Goal: Transaction & Acquisition: Purchase product/service

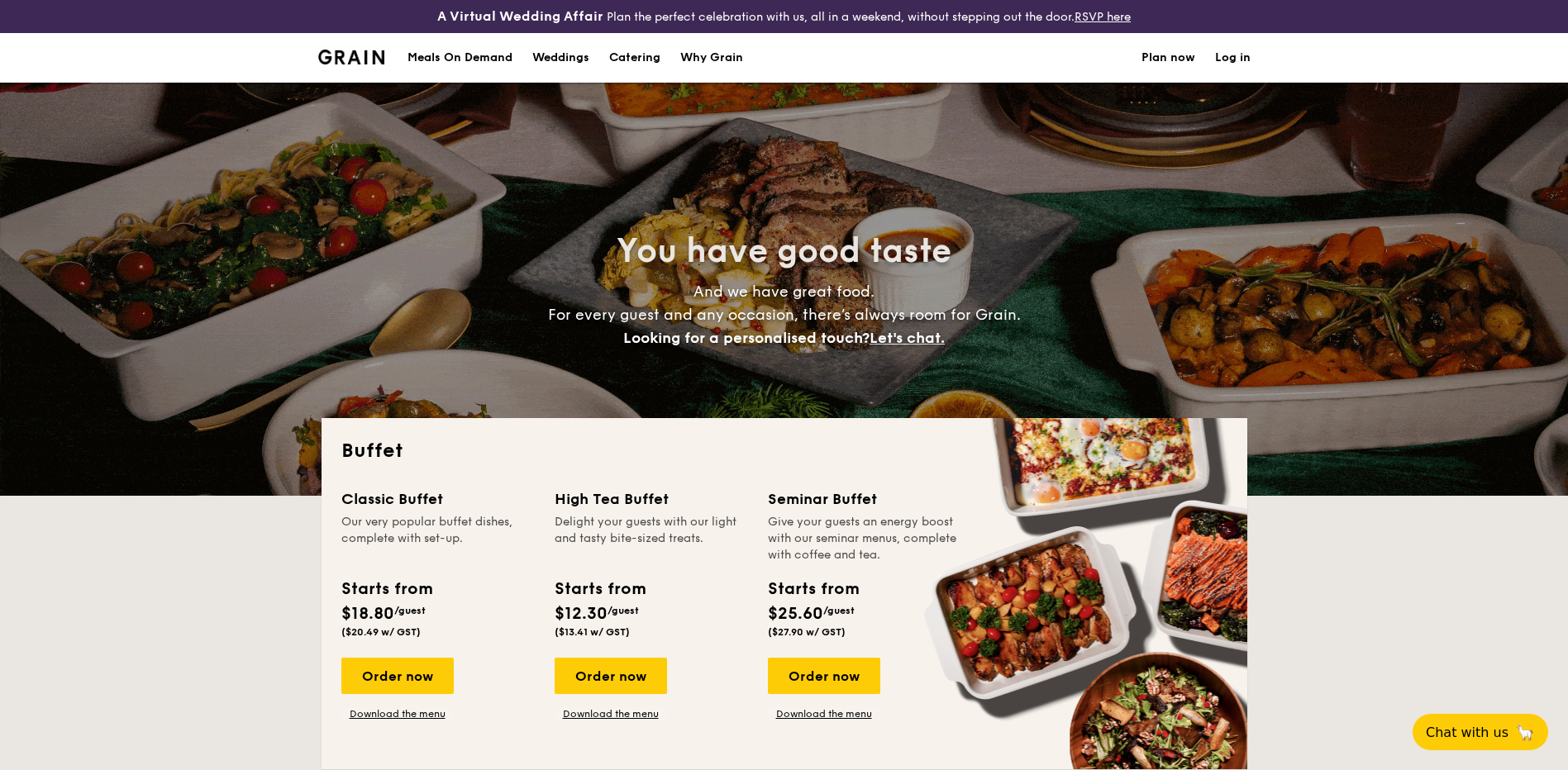
select select
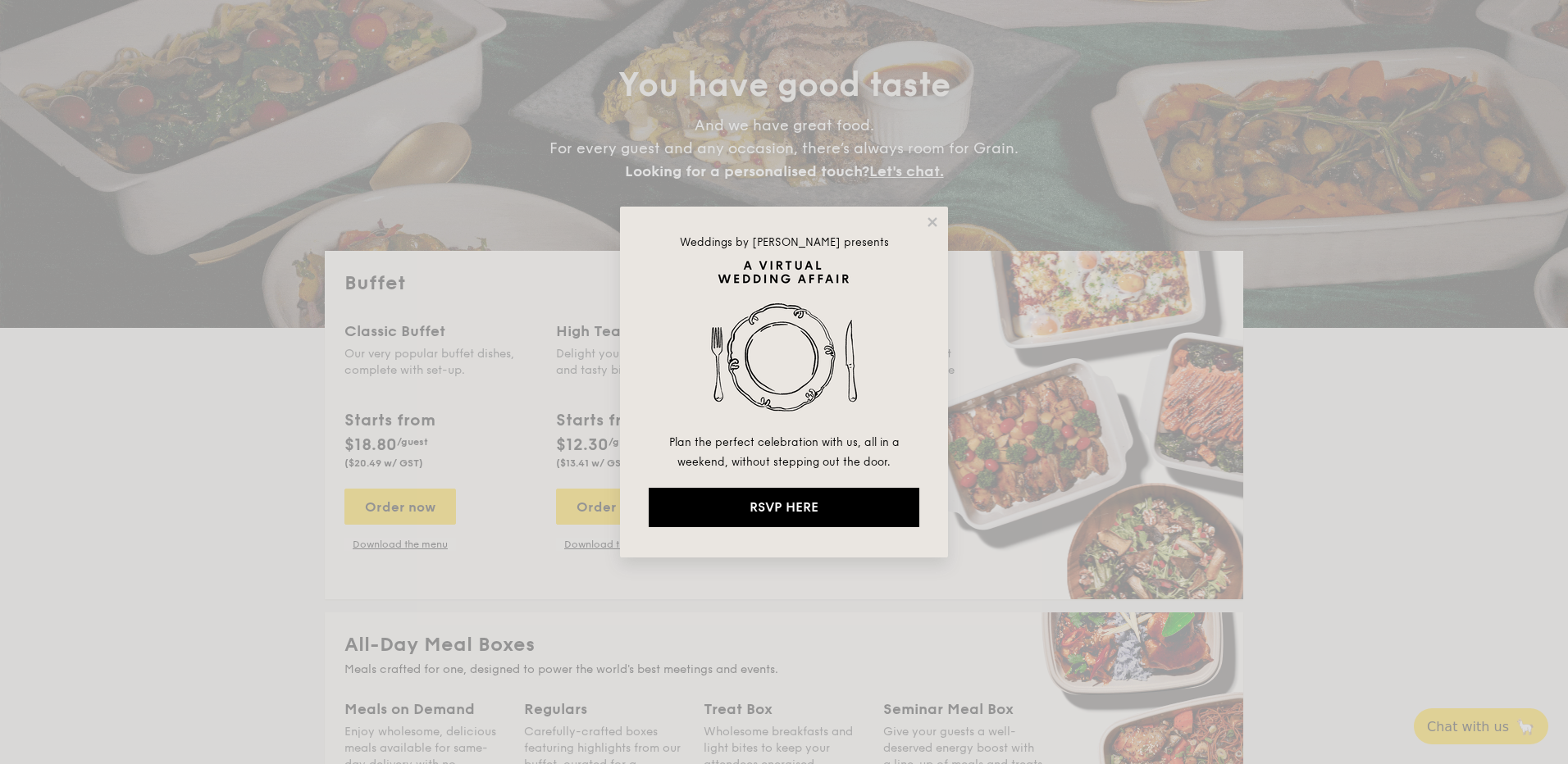
click at [940, 221] on div "Weddings by Grain presents Plan the perfect celebration with us, all in a weeke…" at bounding box center [784, 381] width 328 height 351
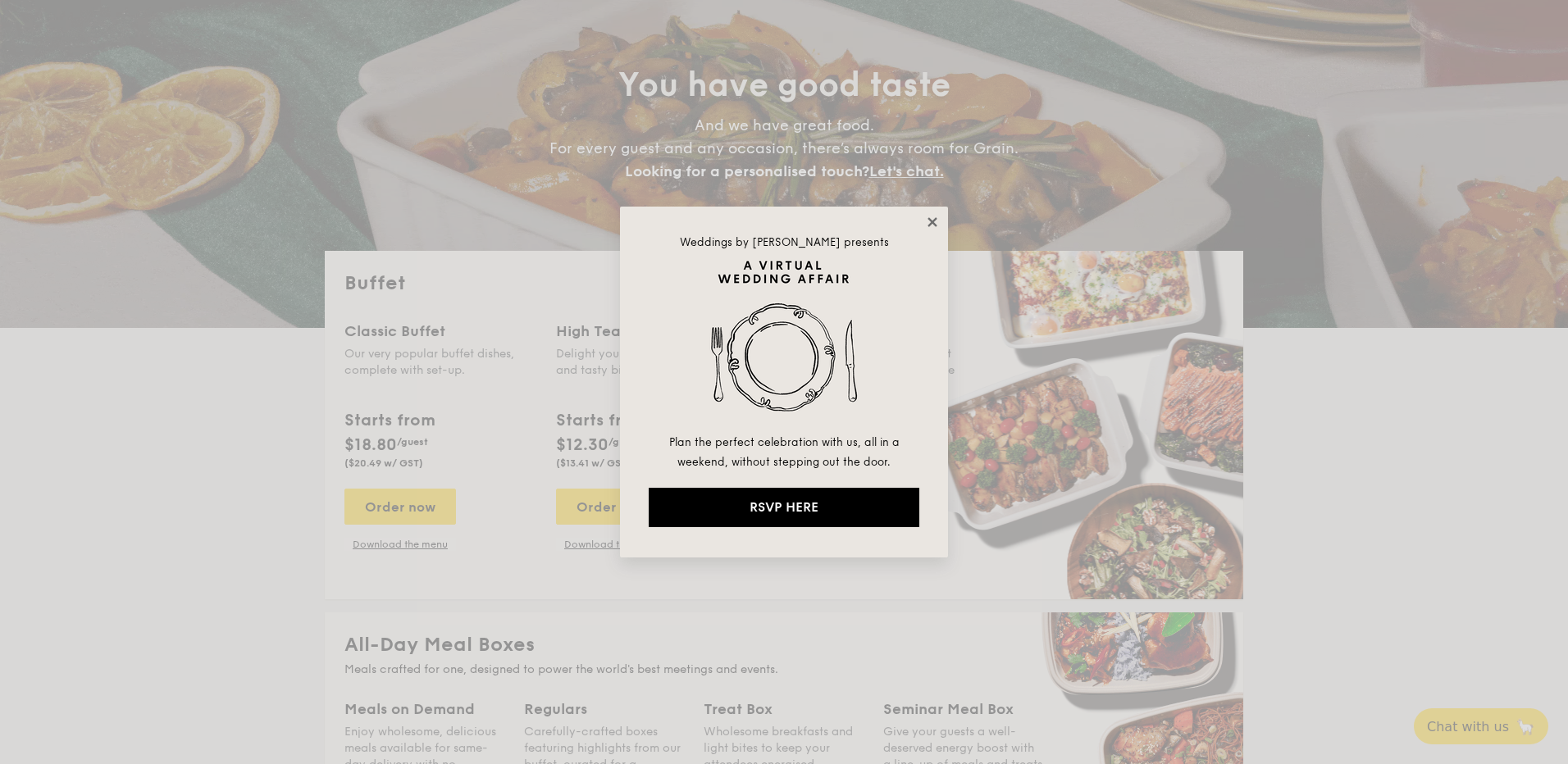
click at [935, 219] on icon at bounding box center [932, 222] width 15 height 15
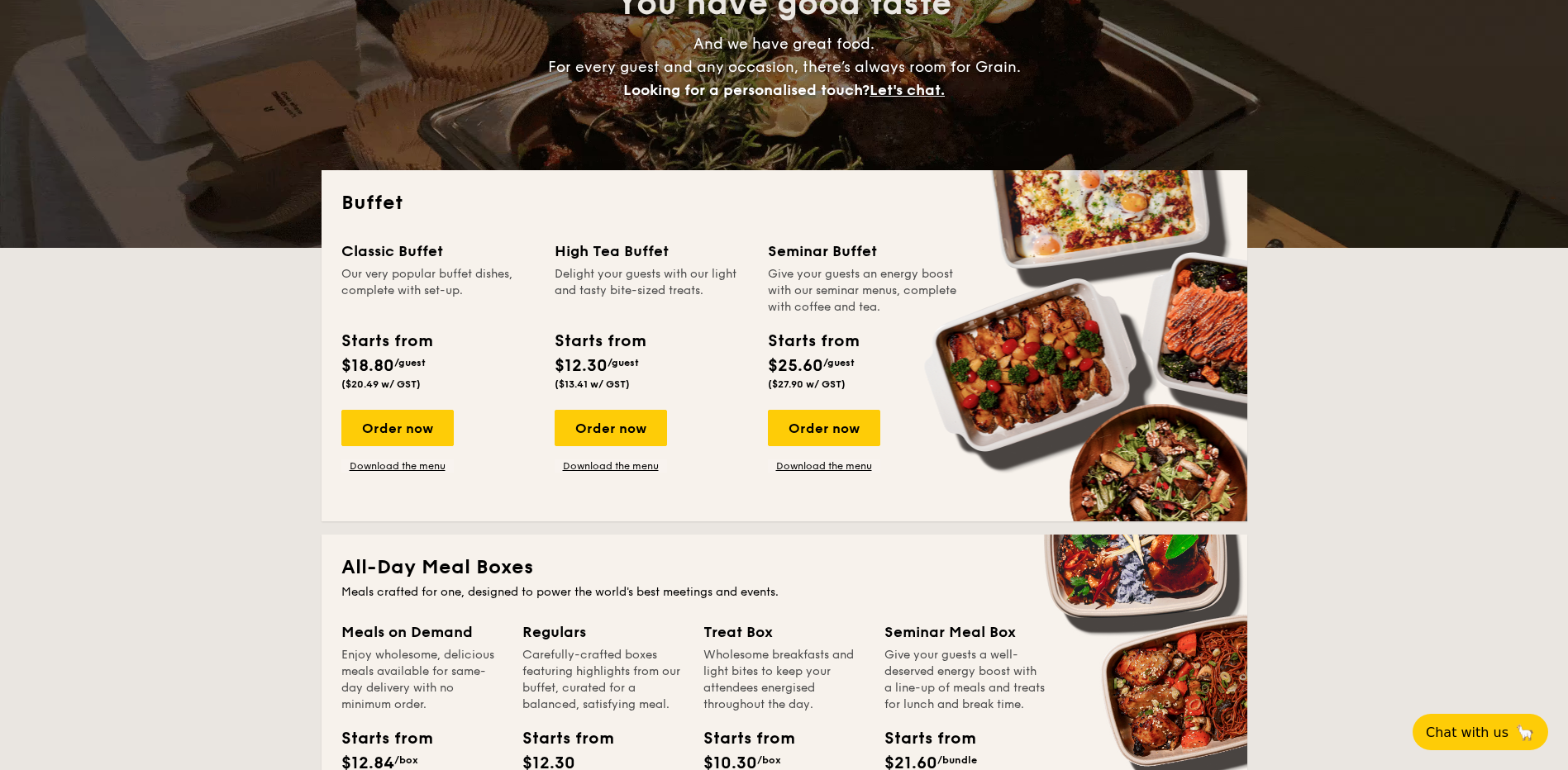
scroll to position [413, 0]
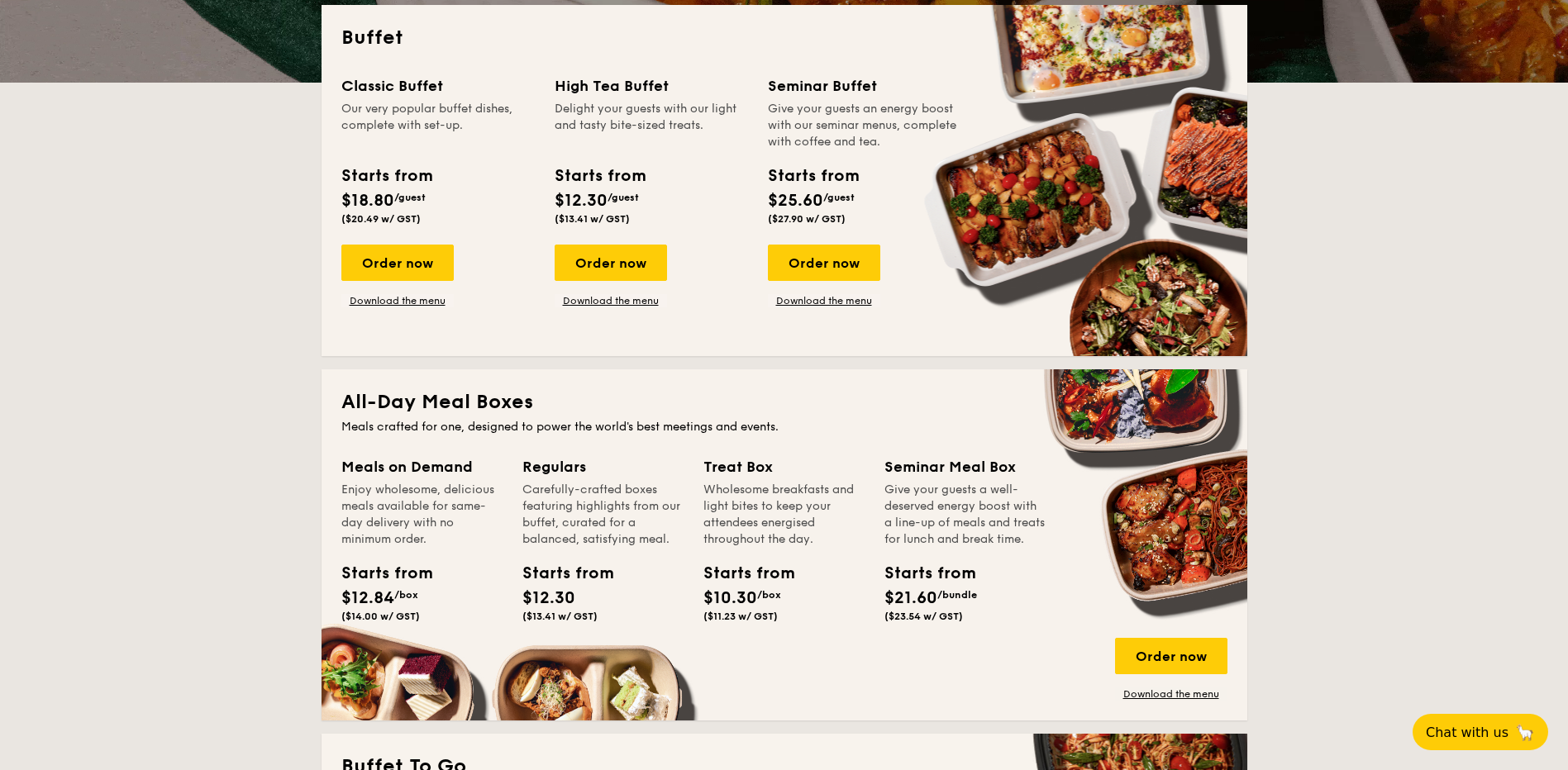
drag, startPoint x: 388, startPoint y: 487, endPoint x: 418, endPoint y: 543, distance: 63.5
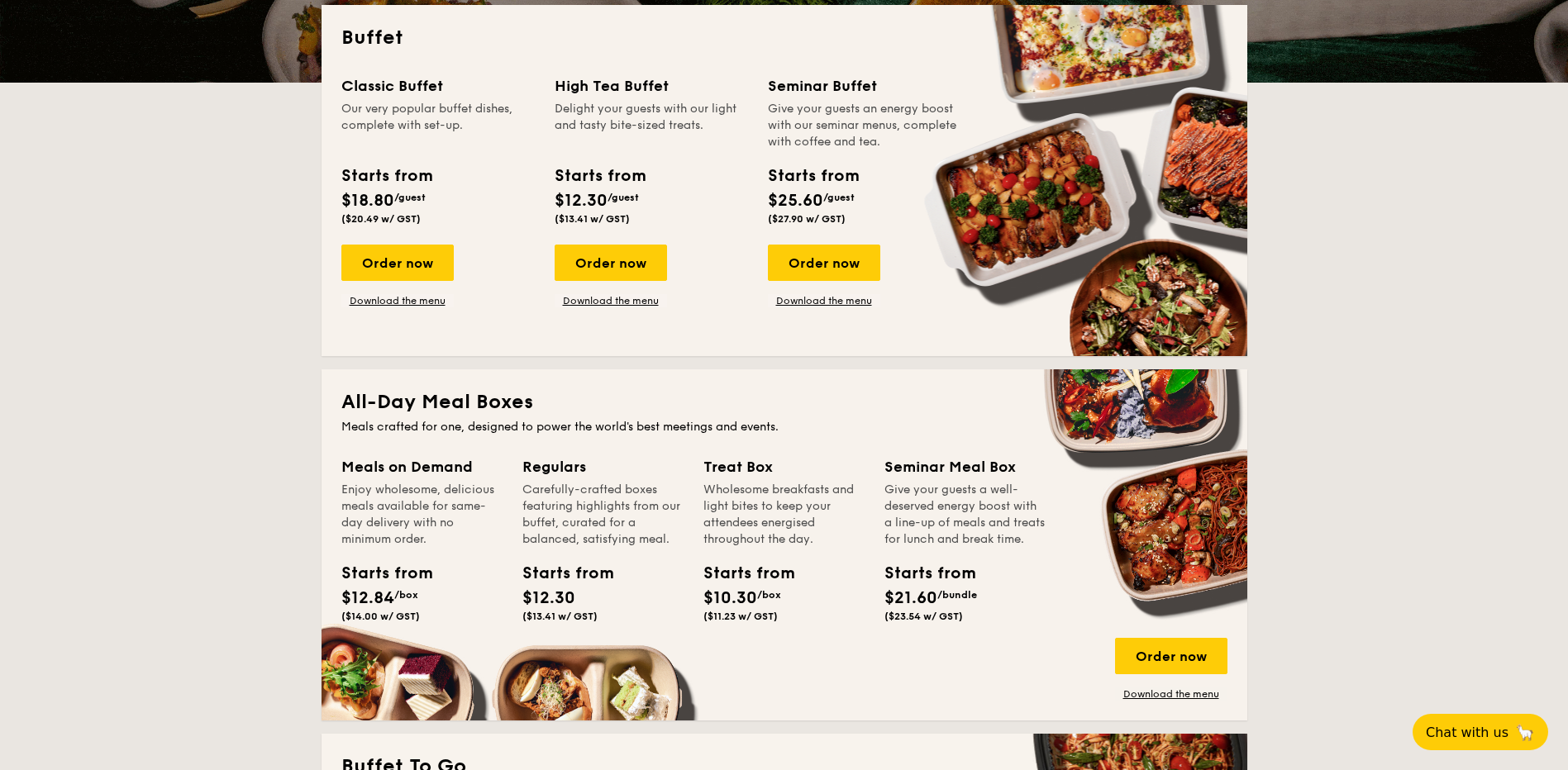
click at [418, 543] on div "Enjoy wholesome, delicious meals available for same-day delivery with no minimu…" at bounding box center [422, 515] width 161 height 66
drag, startPoint x: 418, startPoint y: 543, endPoint x: 190, endPoint y: 543, distance: 228.0
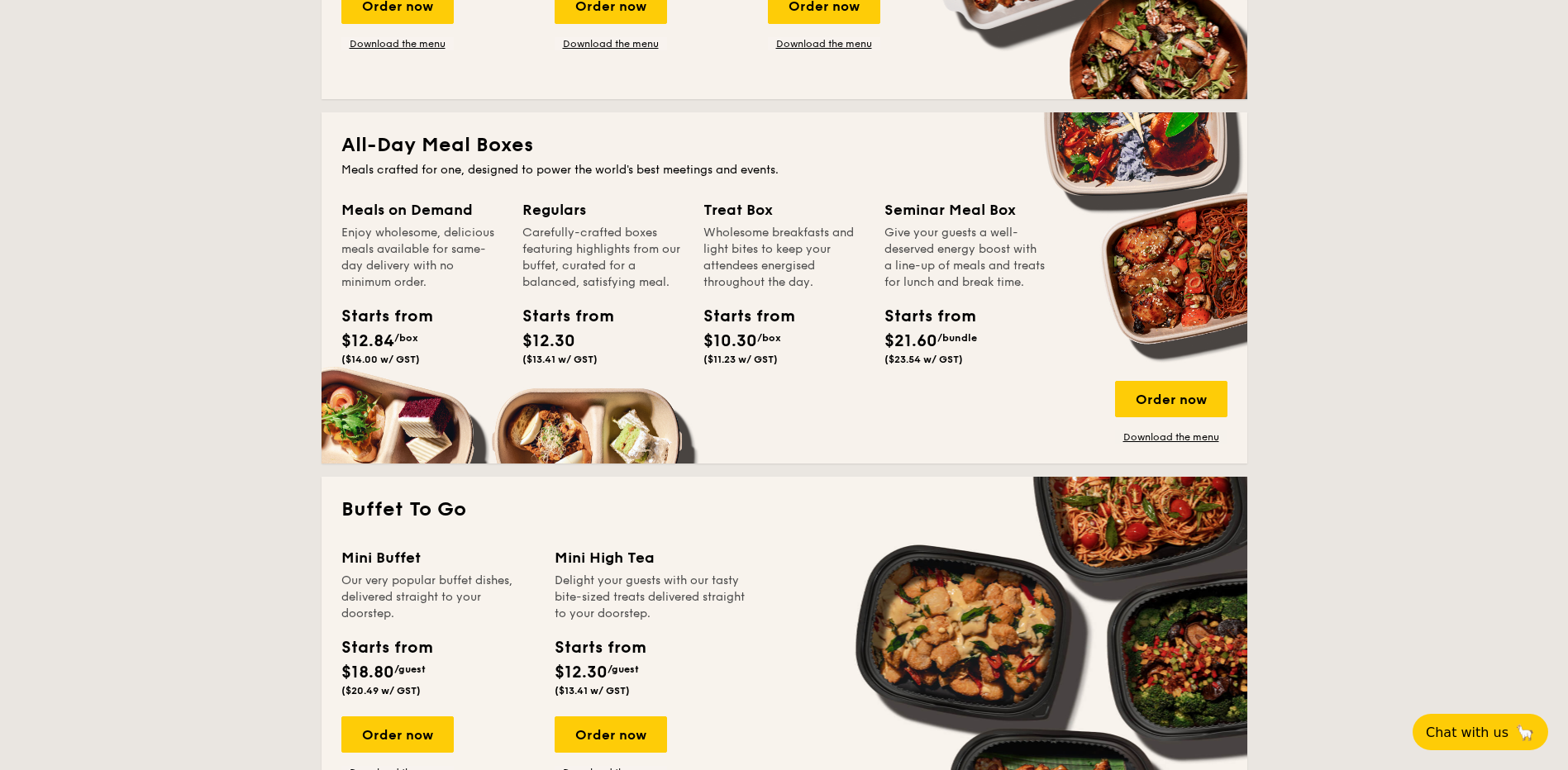
scroll to position [826, 0]
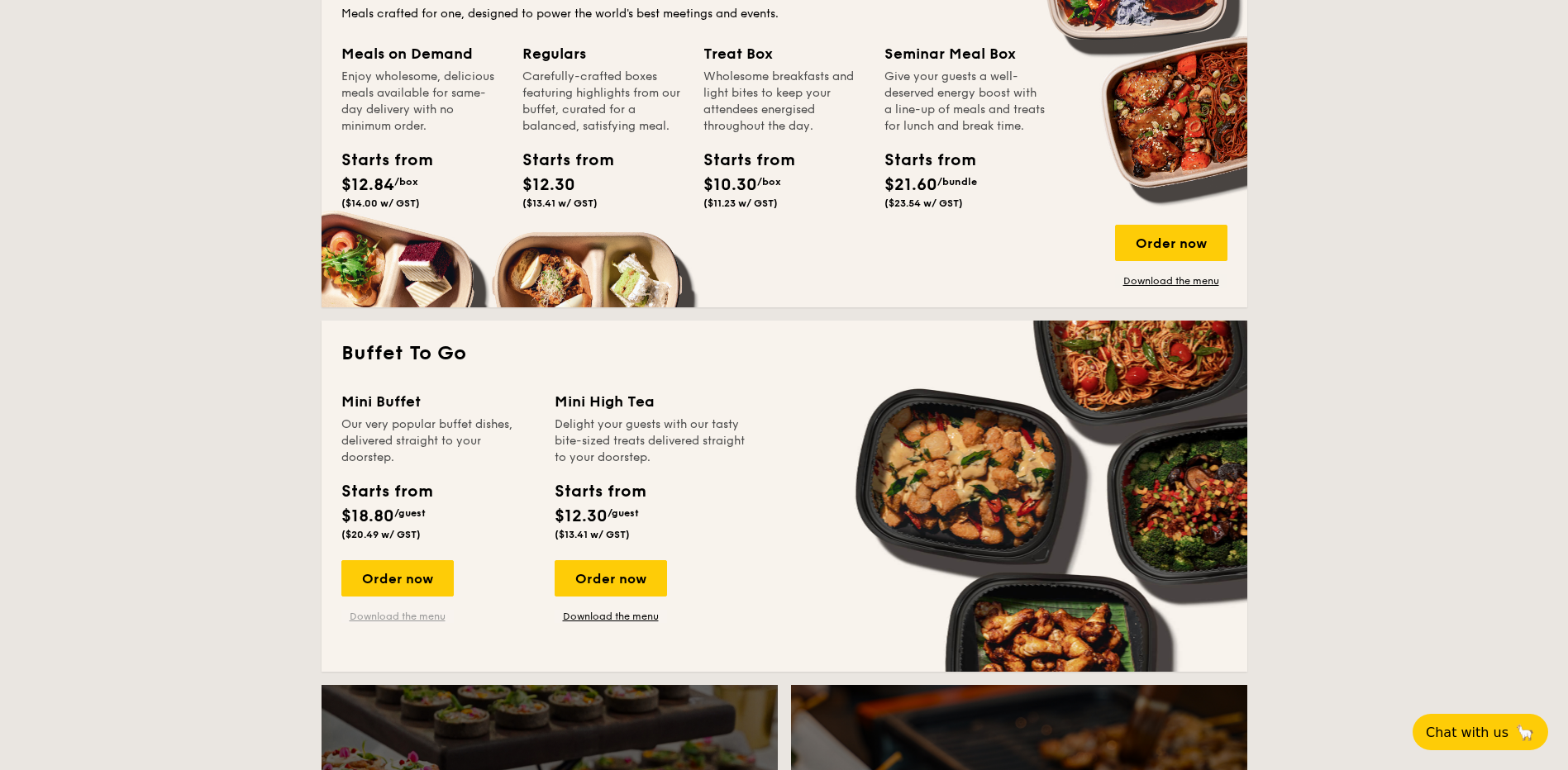
click at [411, 619] on link "Download the menu" at bounding box center [398, 616] width 113 height 13
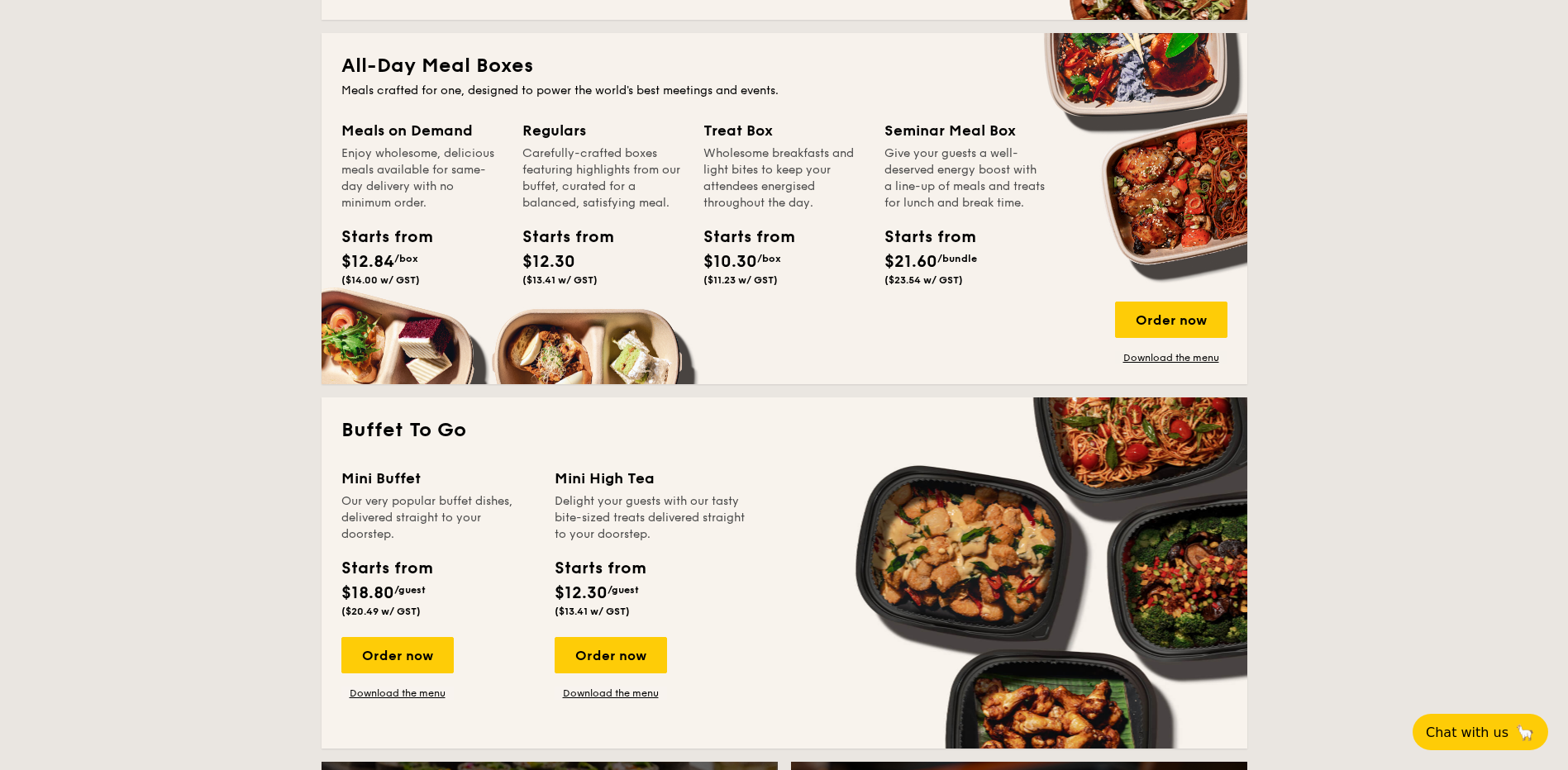
scroll to position [807, 0]
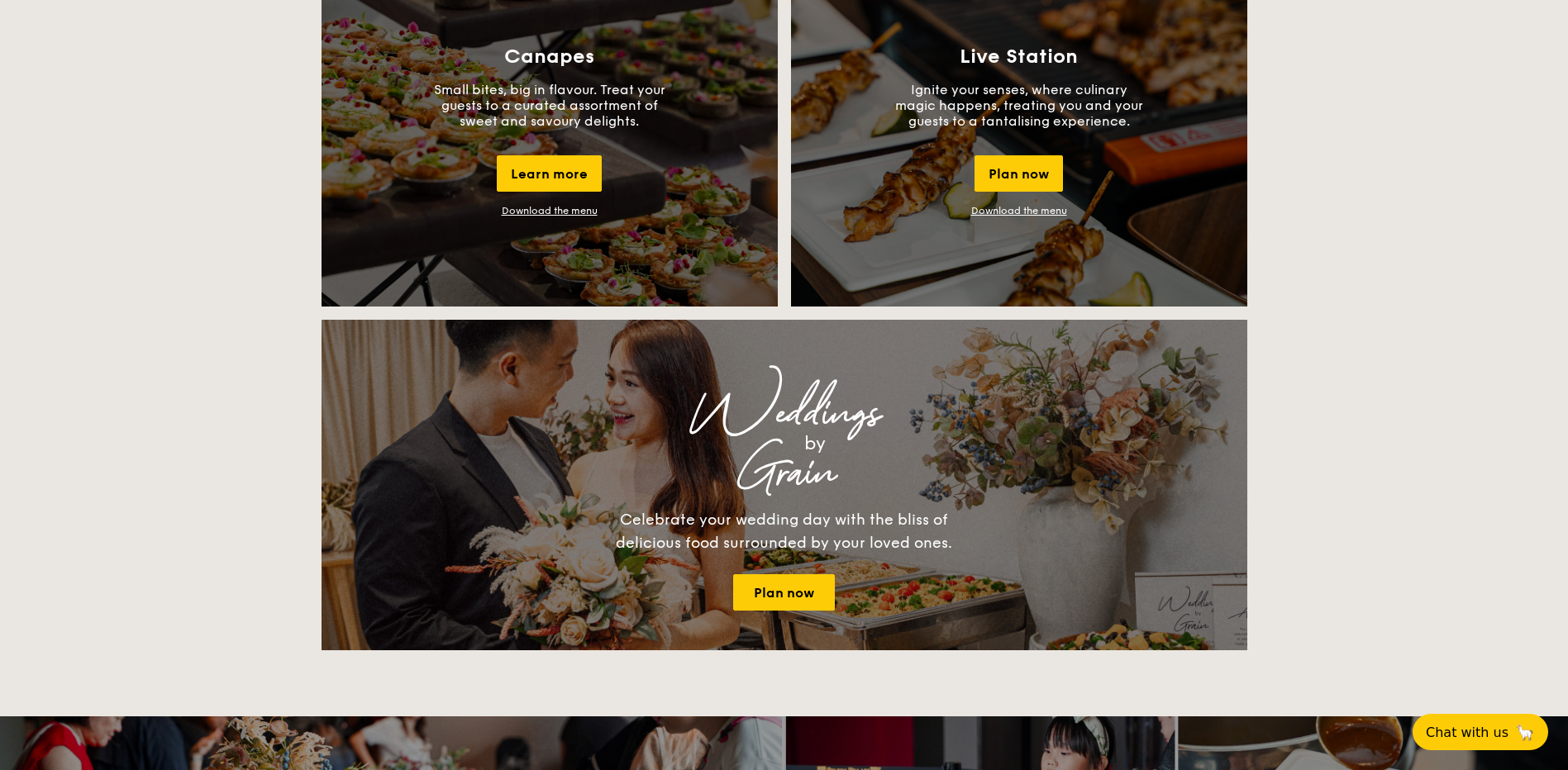
scroll to position [1561, 0]
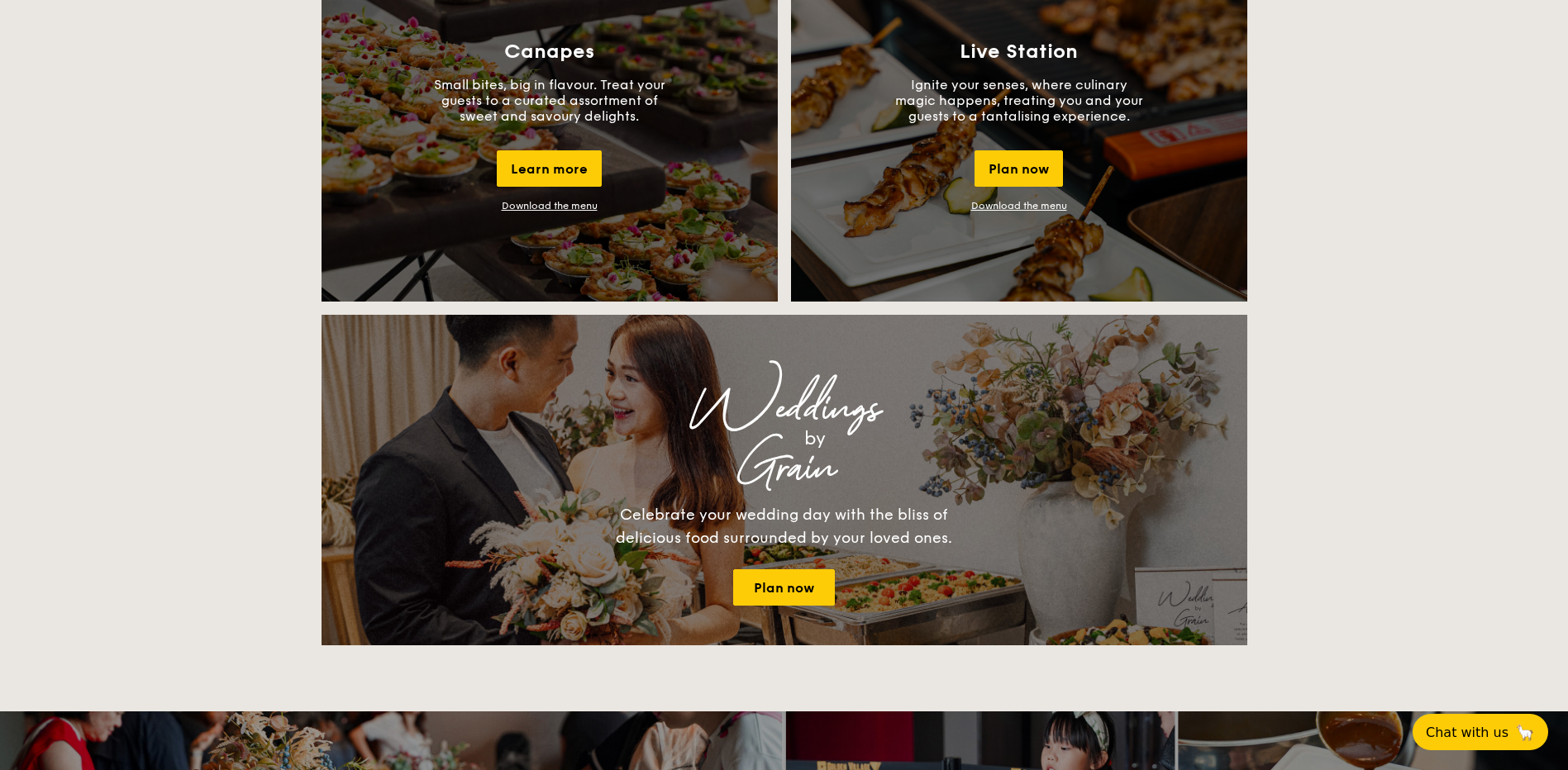
drag, startPoint x: 1450, startPoint y: 428, endPoint x: 1427, endPoint y: 419, distance: 24.7
click at [1448, 428] on div "Buffet Classic Buffet Our very popular buffet dishes, complete with set-up. Sta…" at bounding box center [784, 470] width 1568 height 3226
drag, startPoint x: 1390, startPoint y: 381, endPoint x: 1490, endPoint y: 362, distance: 101.8
click at [1393, 378] on div "Buffet Classic Buffet Our very popular buffet dishes, complete with set-up. Sta…" at bounding box center [784, 470] width 1568 height 3226
click at [1507, 330] on div "Buffet Classic Buffet Our very popular buffet dishes, complete with set-up. Sta…" at bounding box center [784, 470] width 1568 height 3226
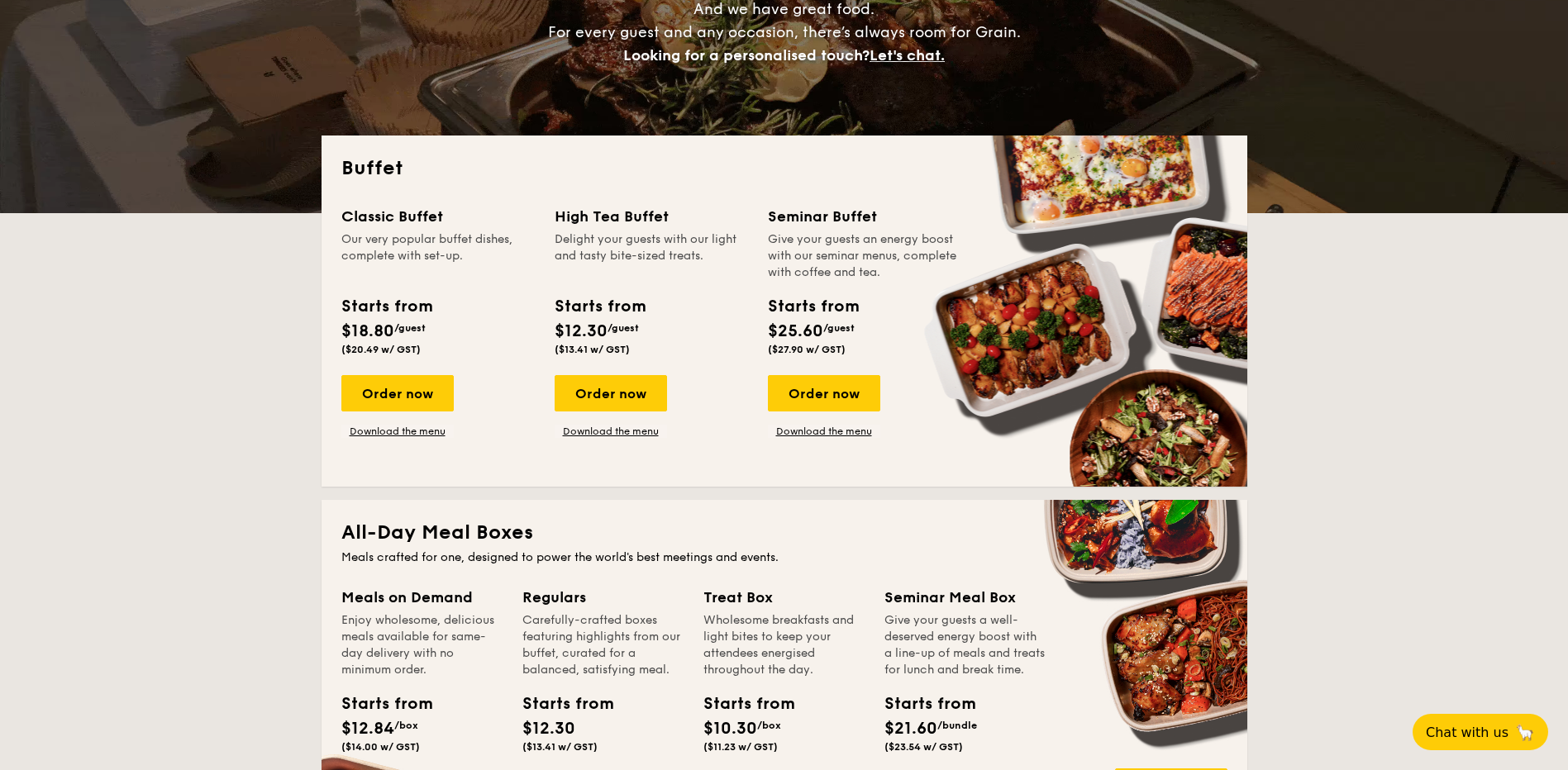
scroll to position [0, 0]
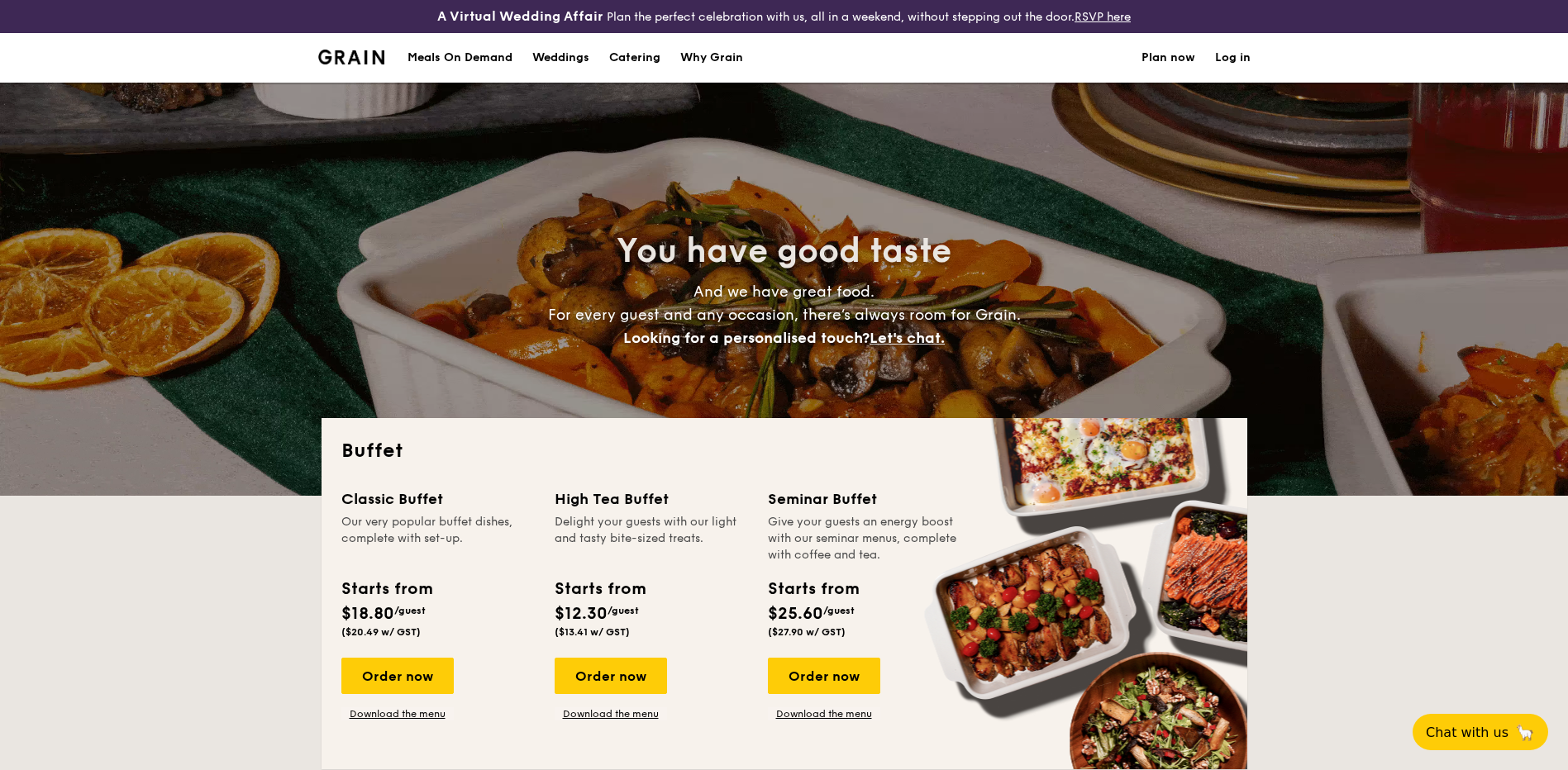
drag, startPoint x: 1409, startPoint y: 543, endPoint x: 1401, endPoint y: 505, distance: 38.8
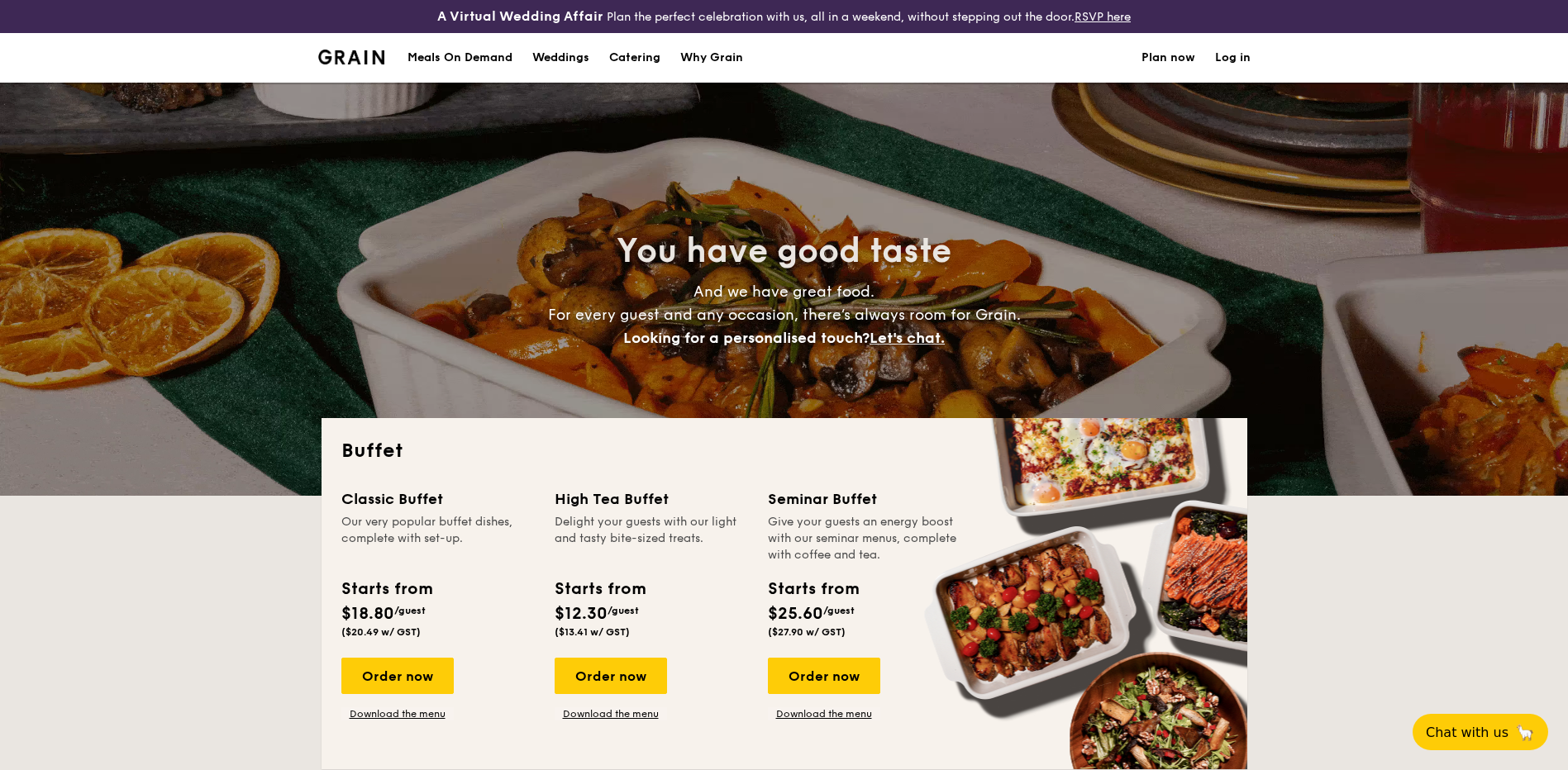
click at [835, 52] on section "Meals On Demand Weddings Catering Why Grain Plan now Log in" at bounding box center [784, 57] width 932 height 49
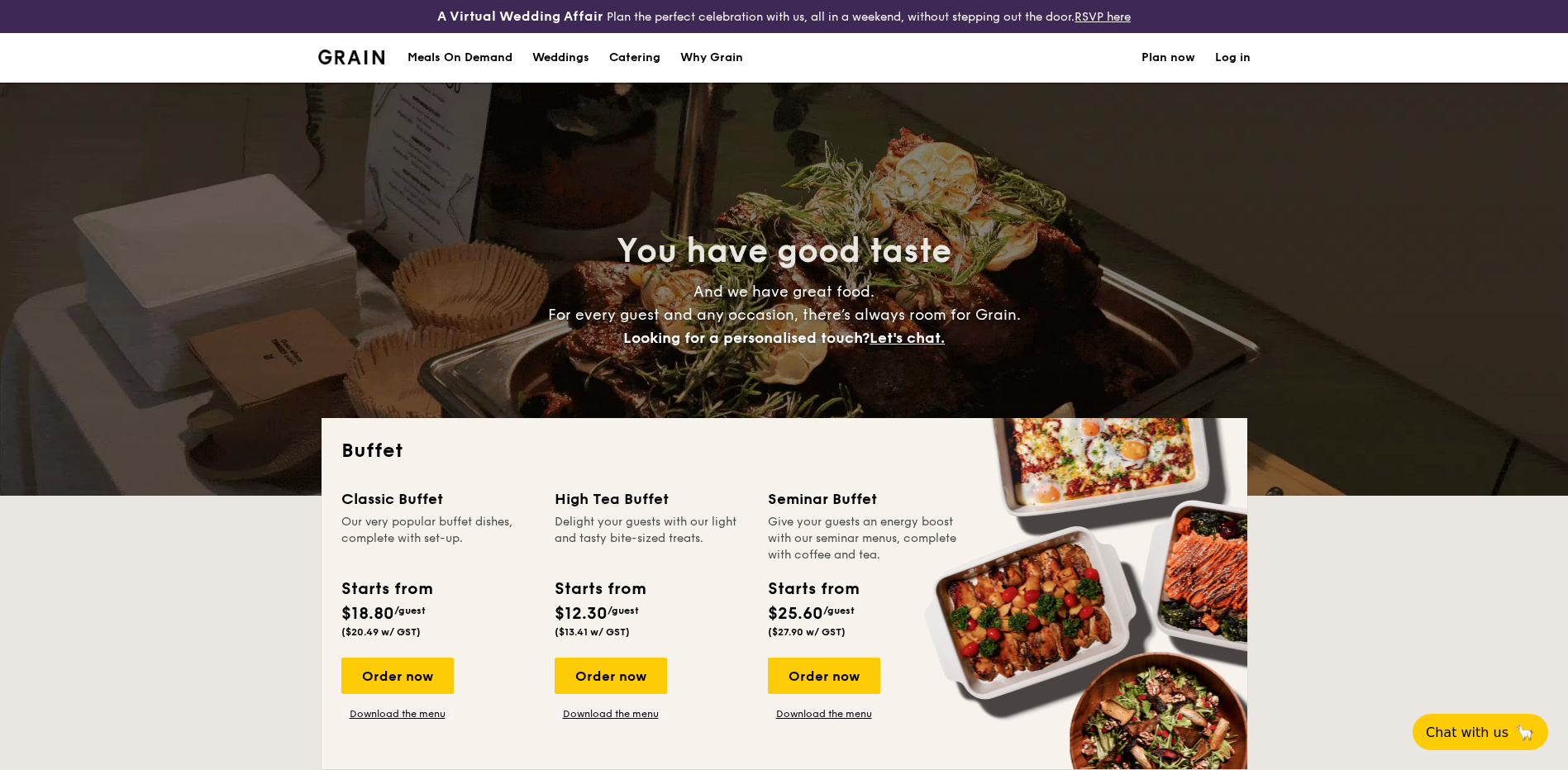
click at [614, 59] on h1 "Catering" at bounding box center [635, 57] width 51 height 49
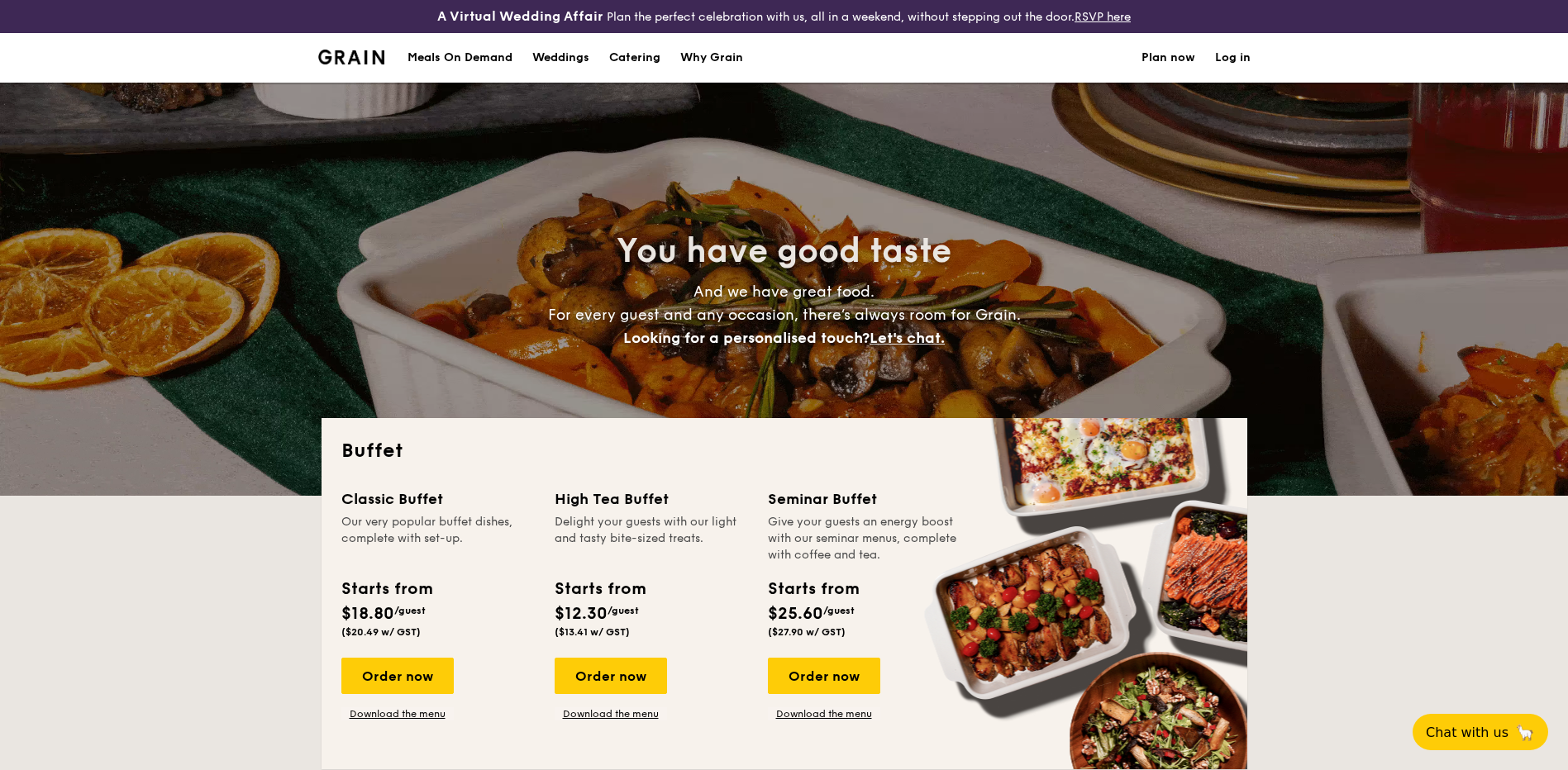
drag, startPoint x: 1400, startPoint y: 606, endPoint x: 1427, endPoint y: 640, distance: 43.4
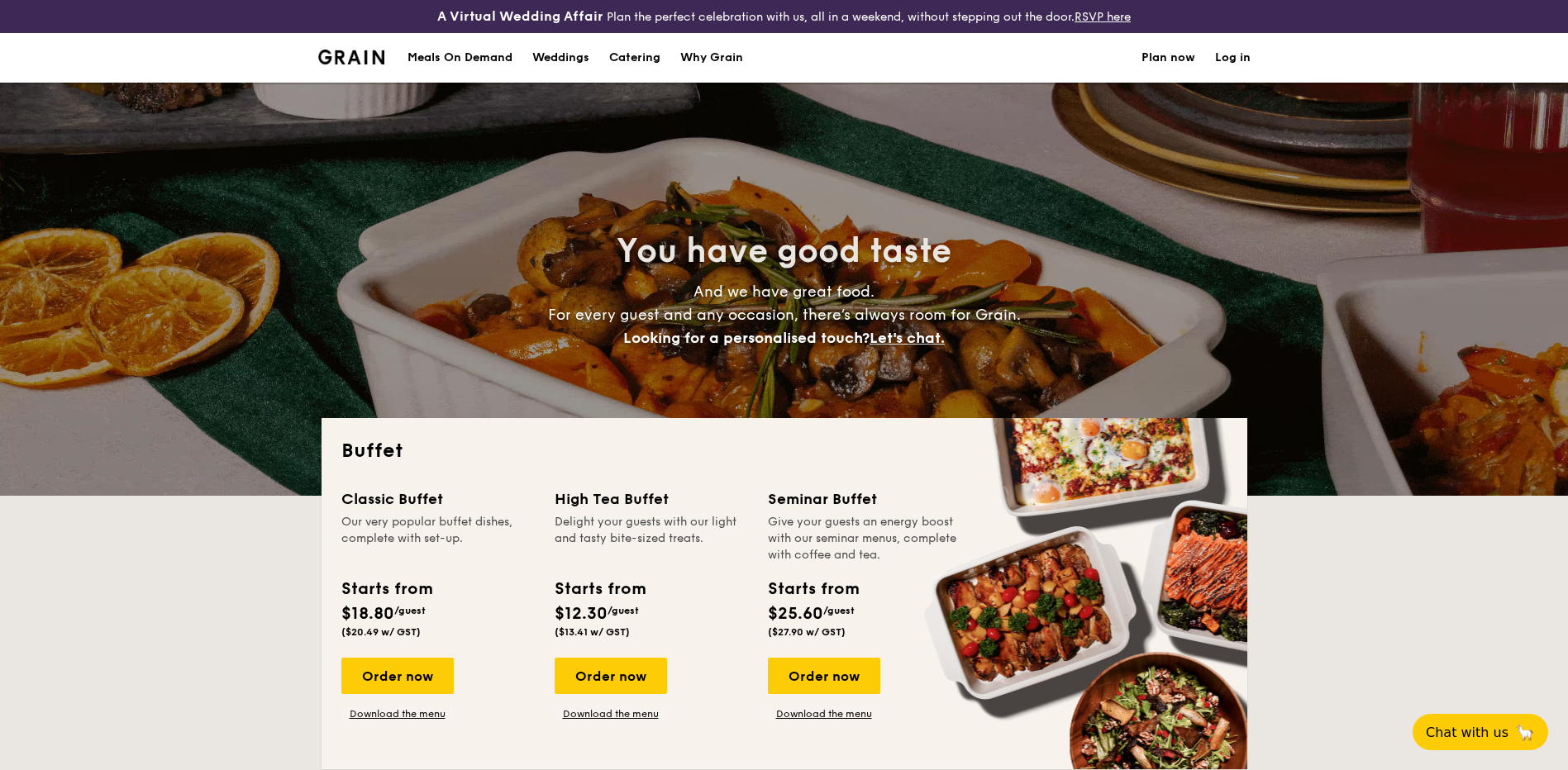
click at [464, 52] on div "Meals On Demand" at bounding box center [460, 57] width 105 height 49
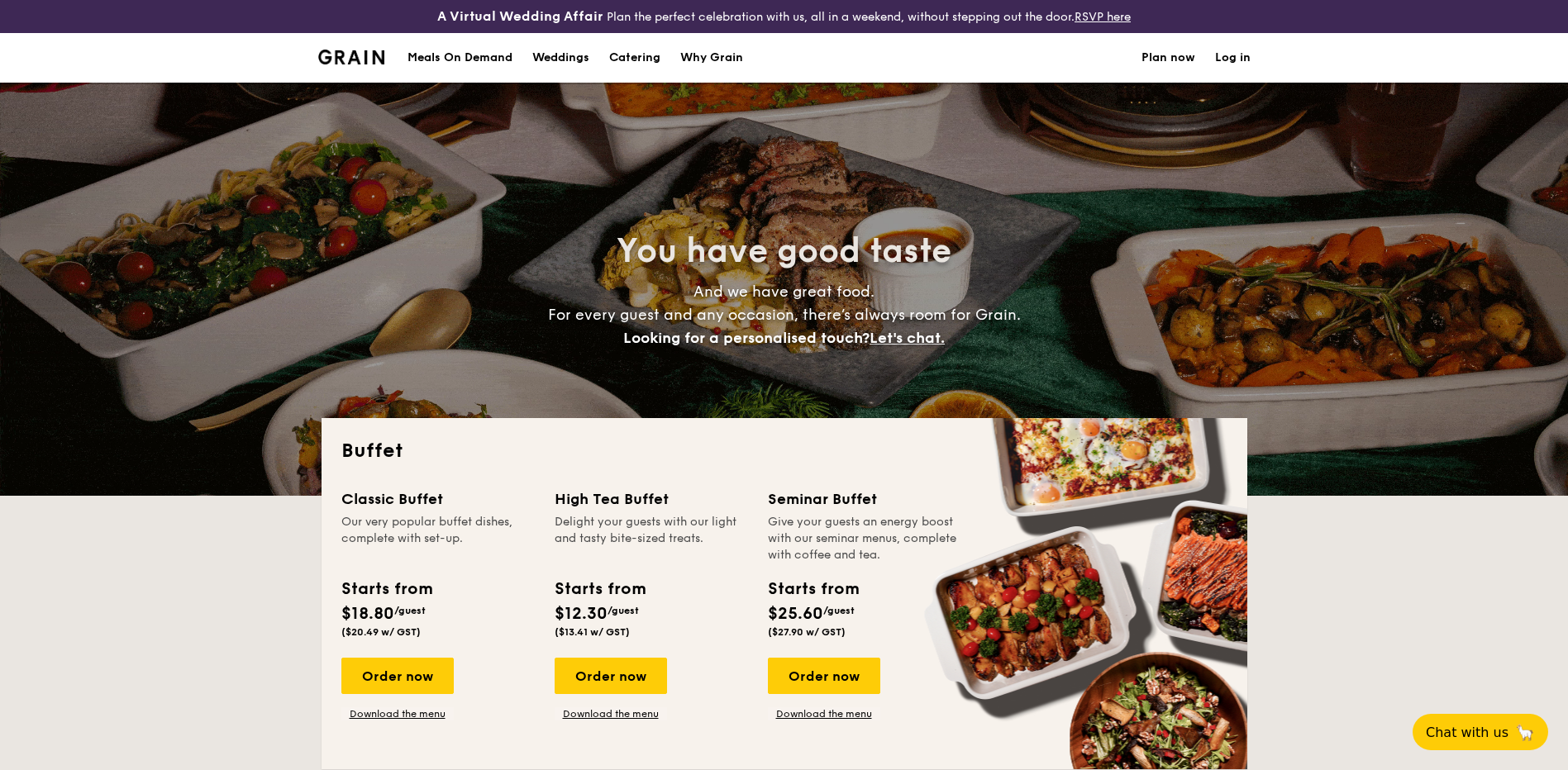
select select
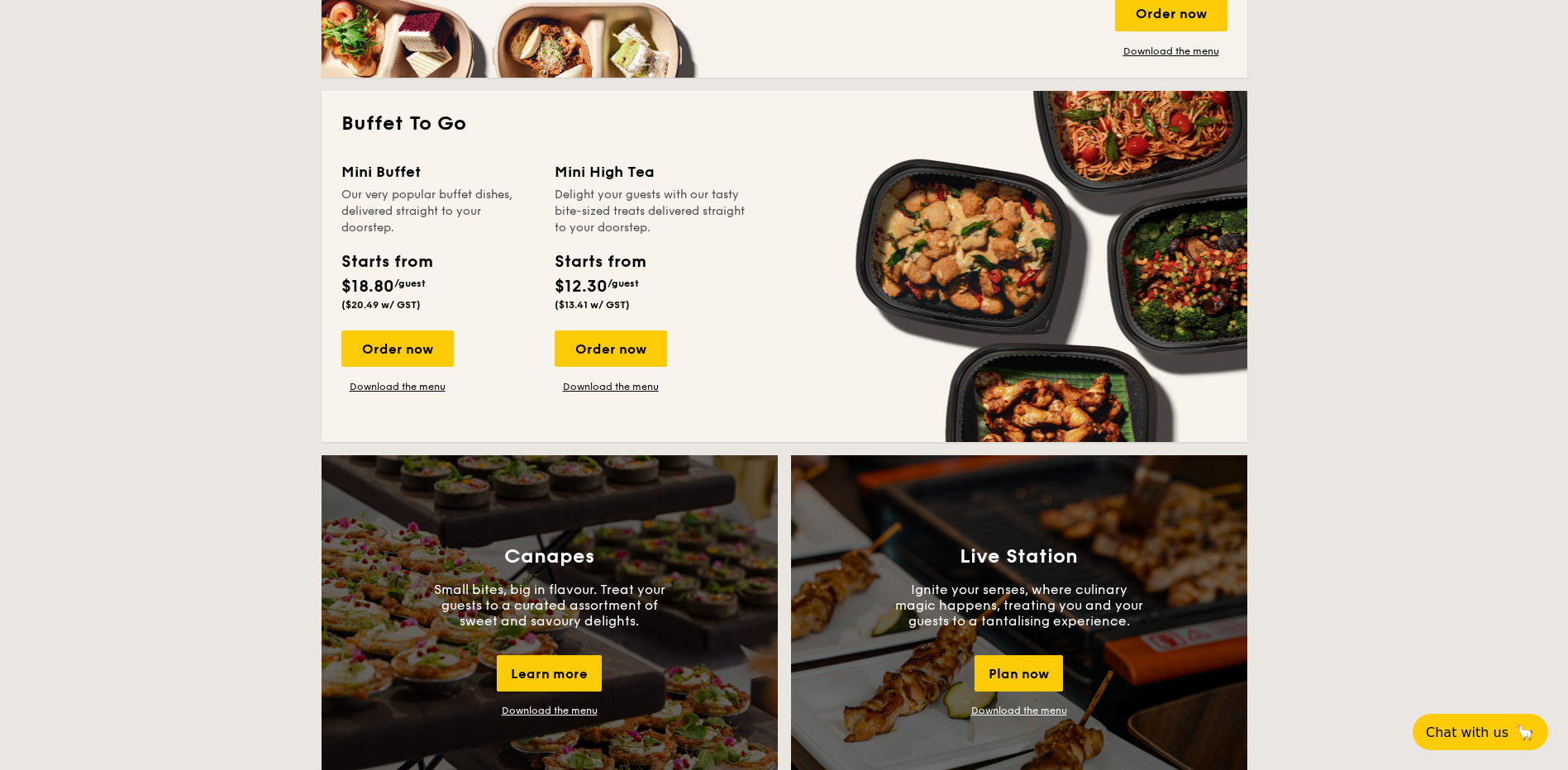
scroll to position [943, 0]
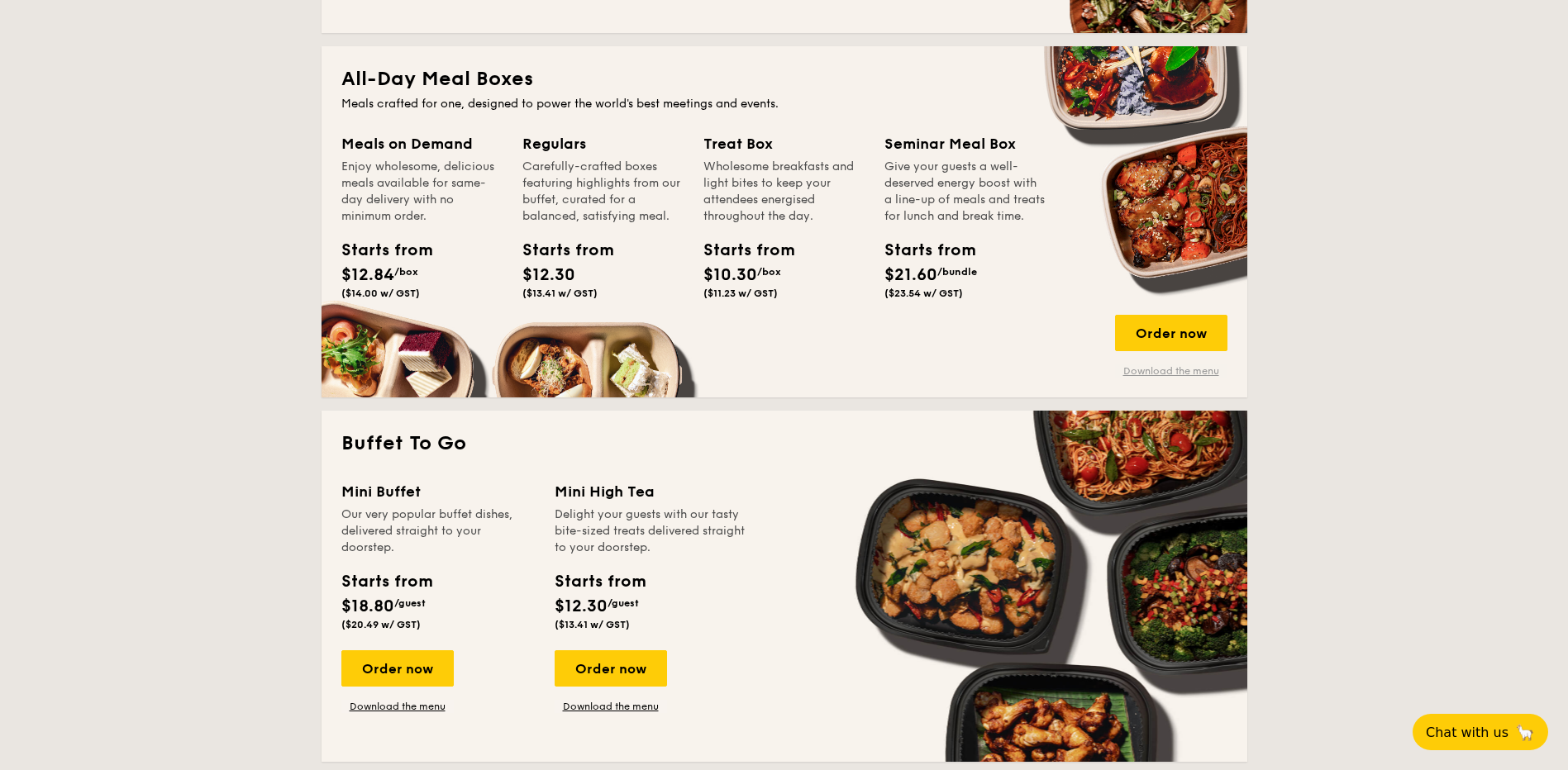
scroll to position [695, 0]
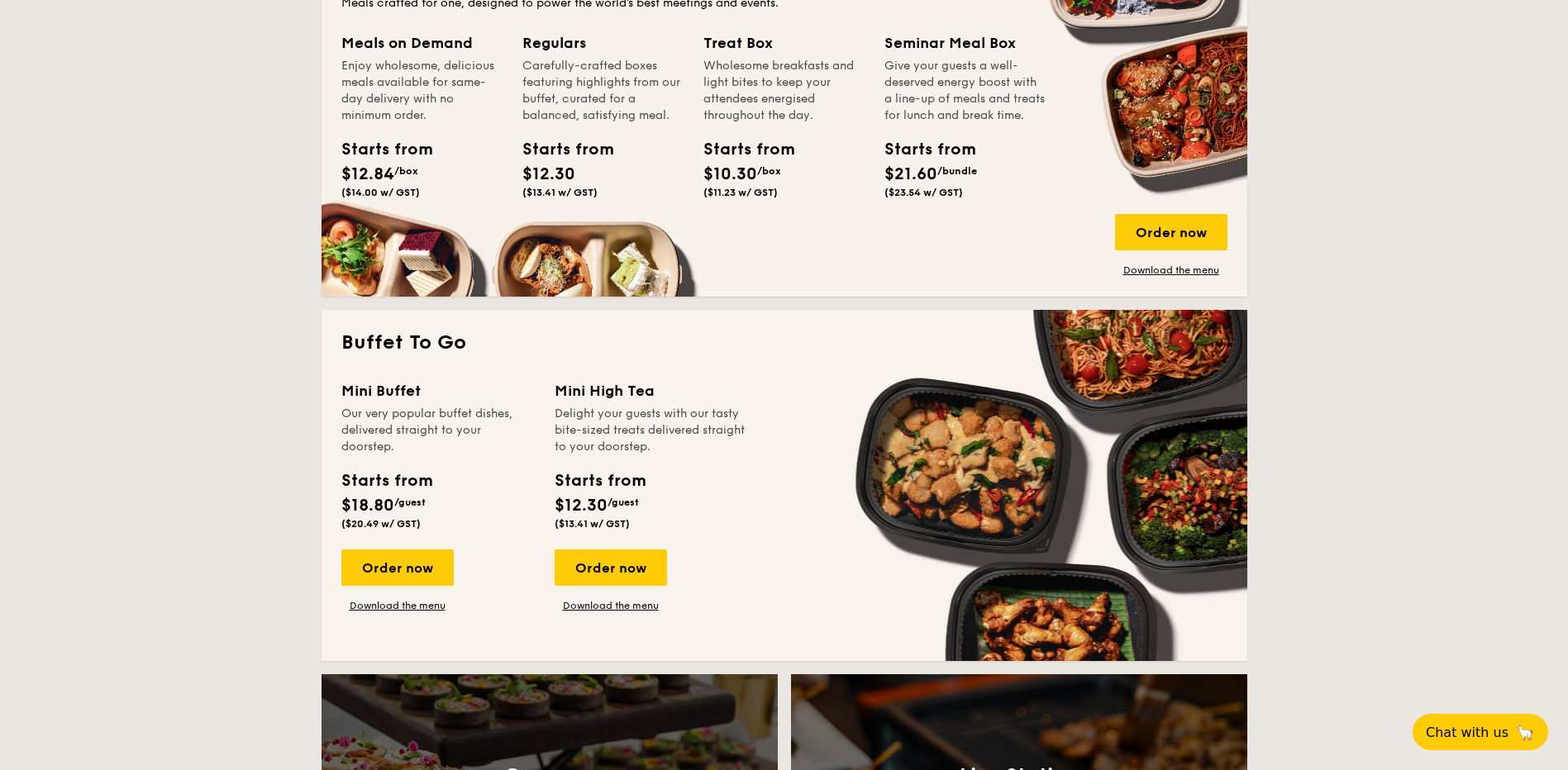
scroll to position [943, 0]
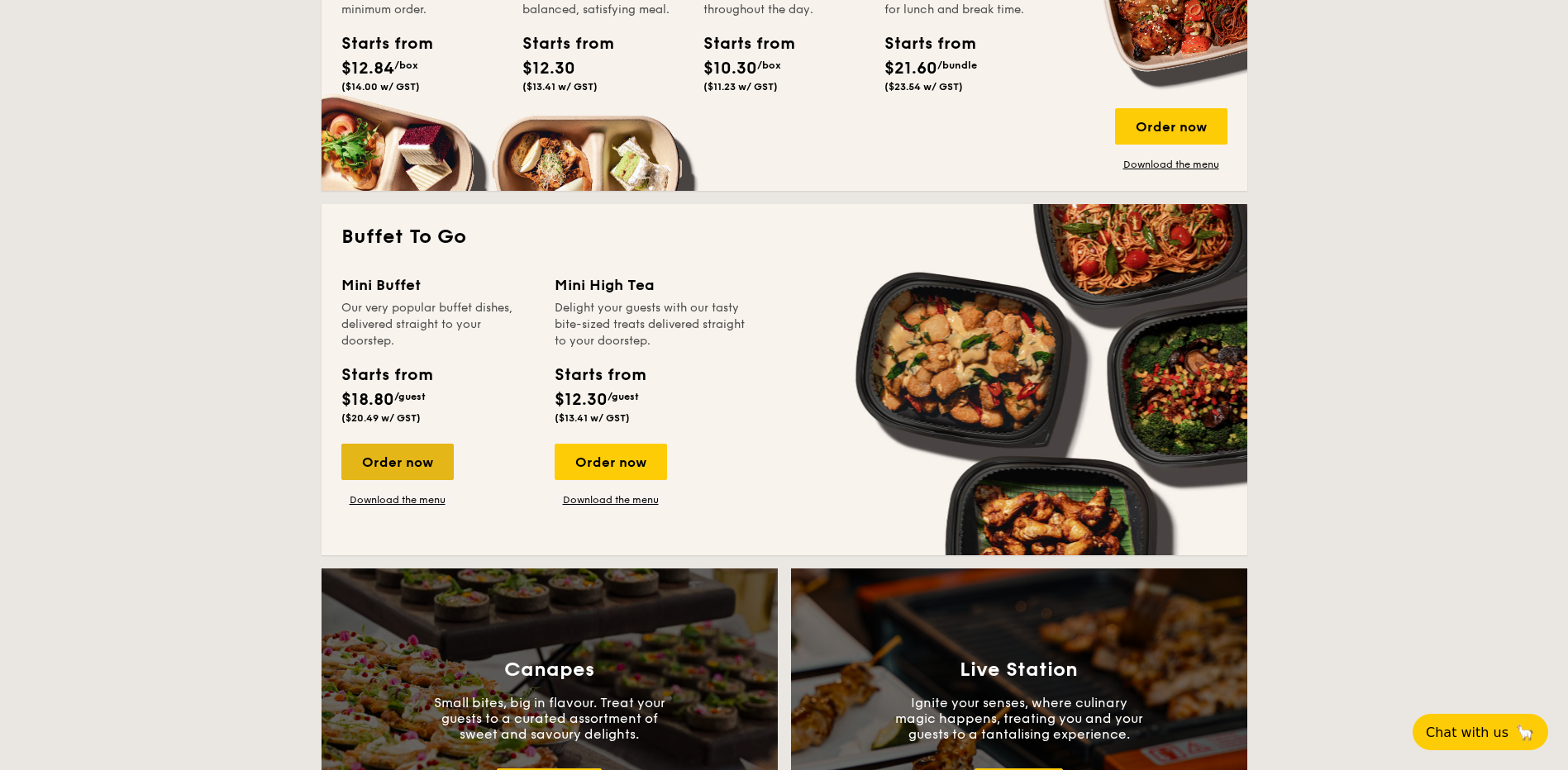
click at [433, 453] on div "Order now" at bounding box center [398, 461] width 113 height 37
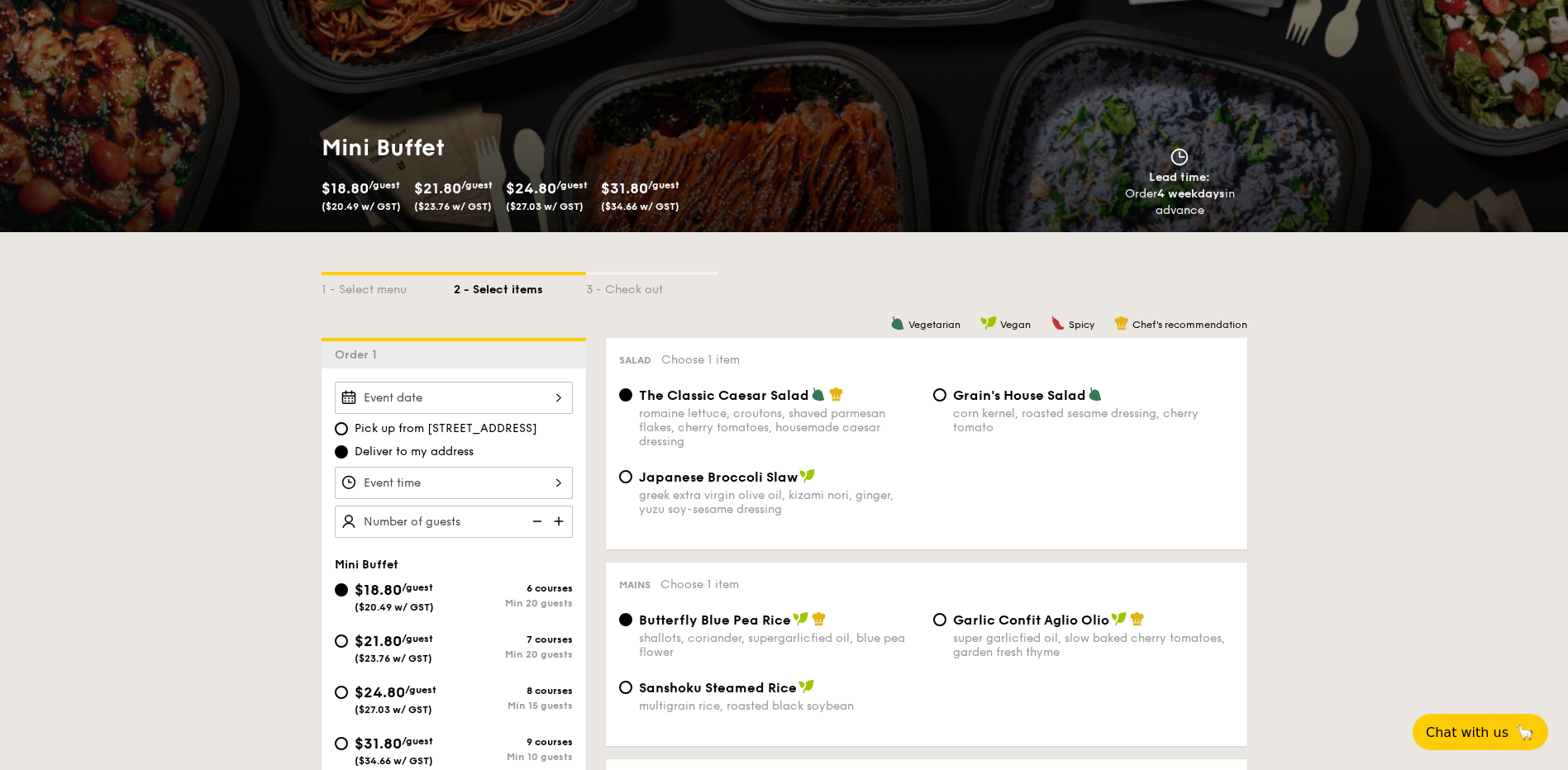
scroll to position [331, 0]
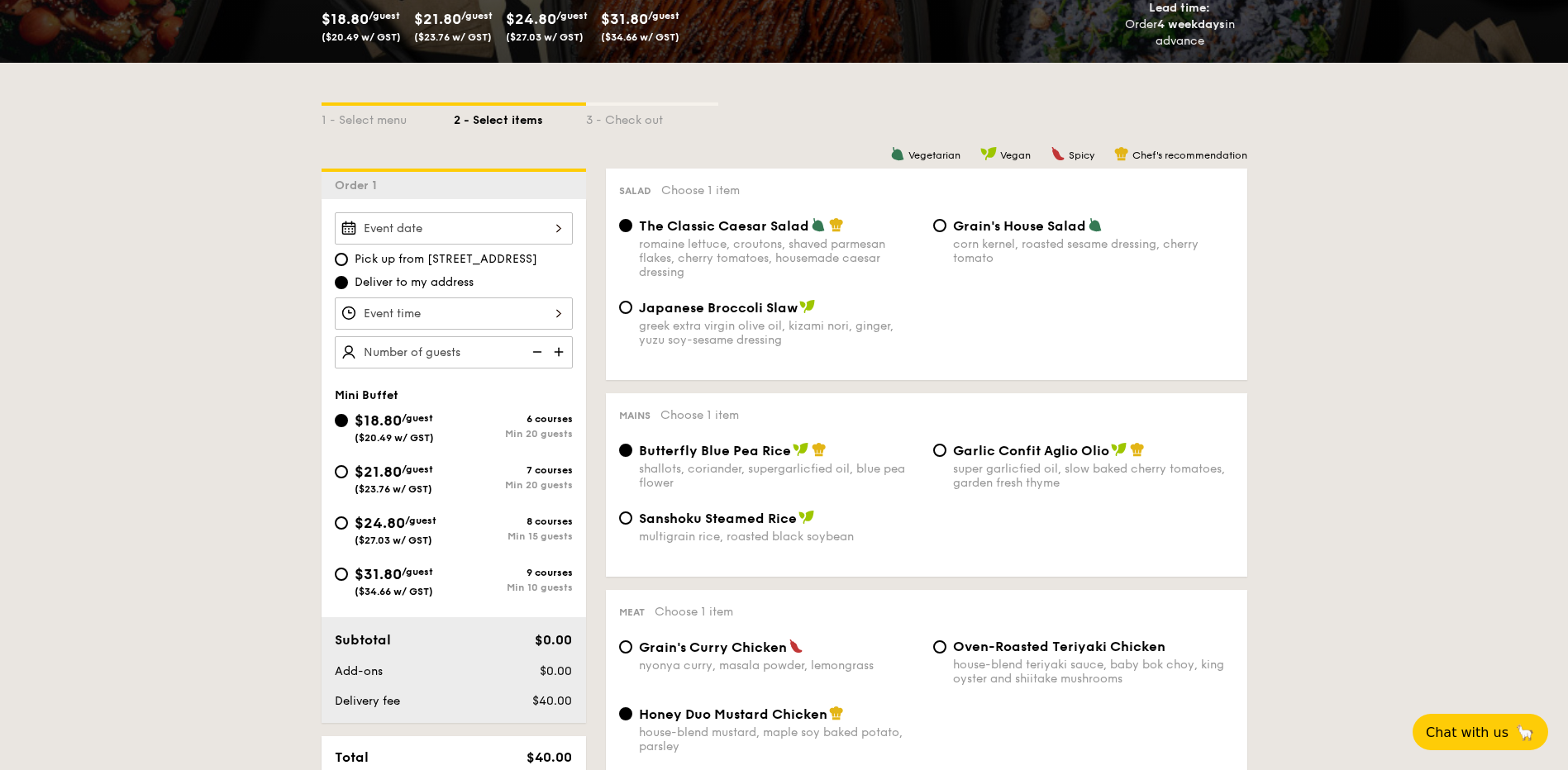
click at [568, 233] on div at bounding box center [453, 229] width 238 height 33
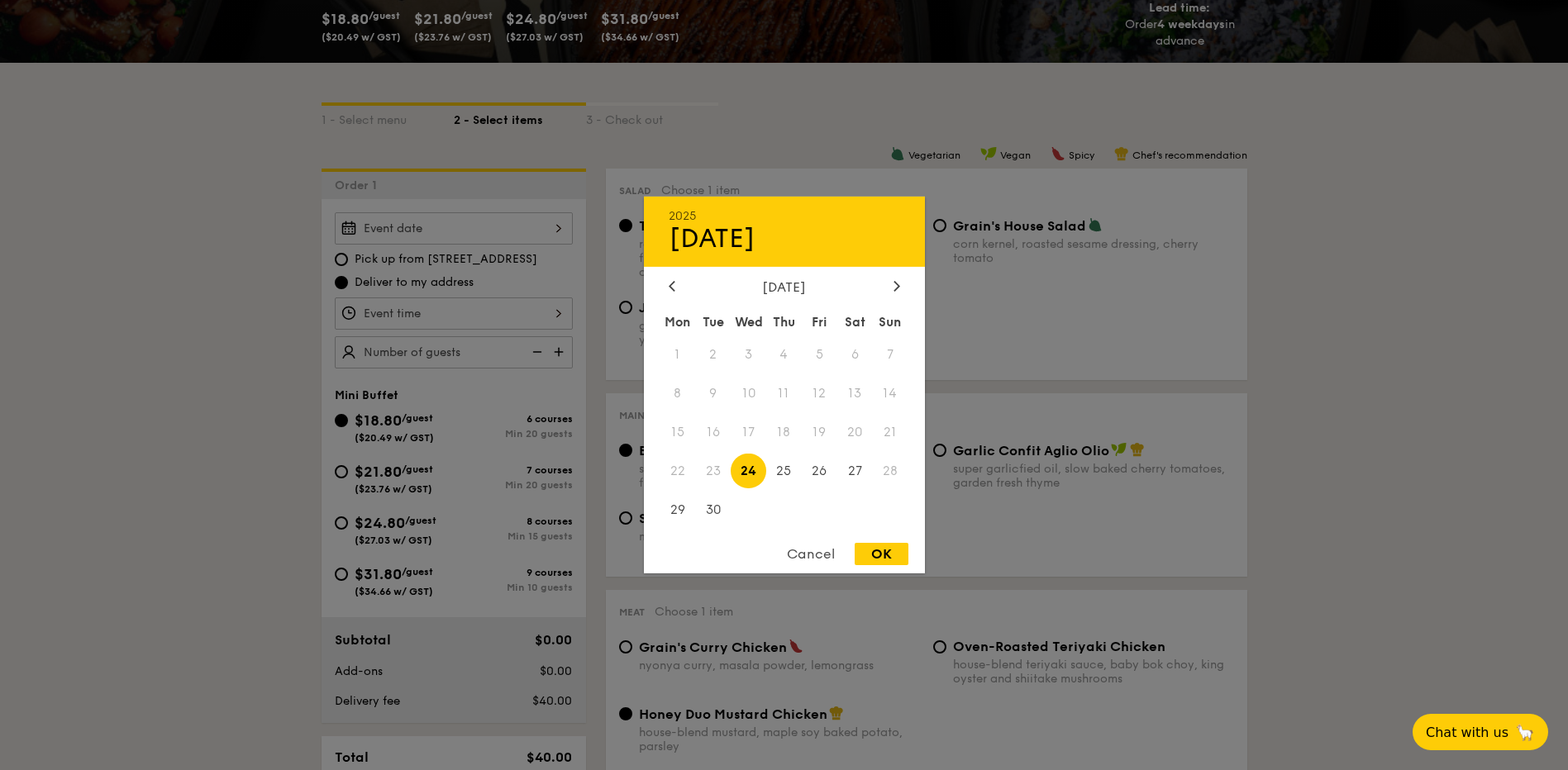
click at [899, 278] on div "2025 Sep [DATE] Tue Wed Thu Fri Sat Sun 1 2 3 4 5 6 7 8 9 10 11 12 13 14 15 16 …" at bounding box center [784, 385] width 281 height 377
click at [906, 291] on div "[DATE]" at bounding box center [784, 287] width 281 height 16
click at [893, 288] on div at bounding box center [896, 287] width 15 height 16
click at [901, 287] on div at bounding box center [896, 287] width 15 height 16
click at [853, 347] on span "1" at bounding box center [855, 355] width 36 height 36
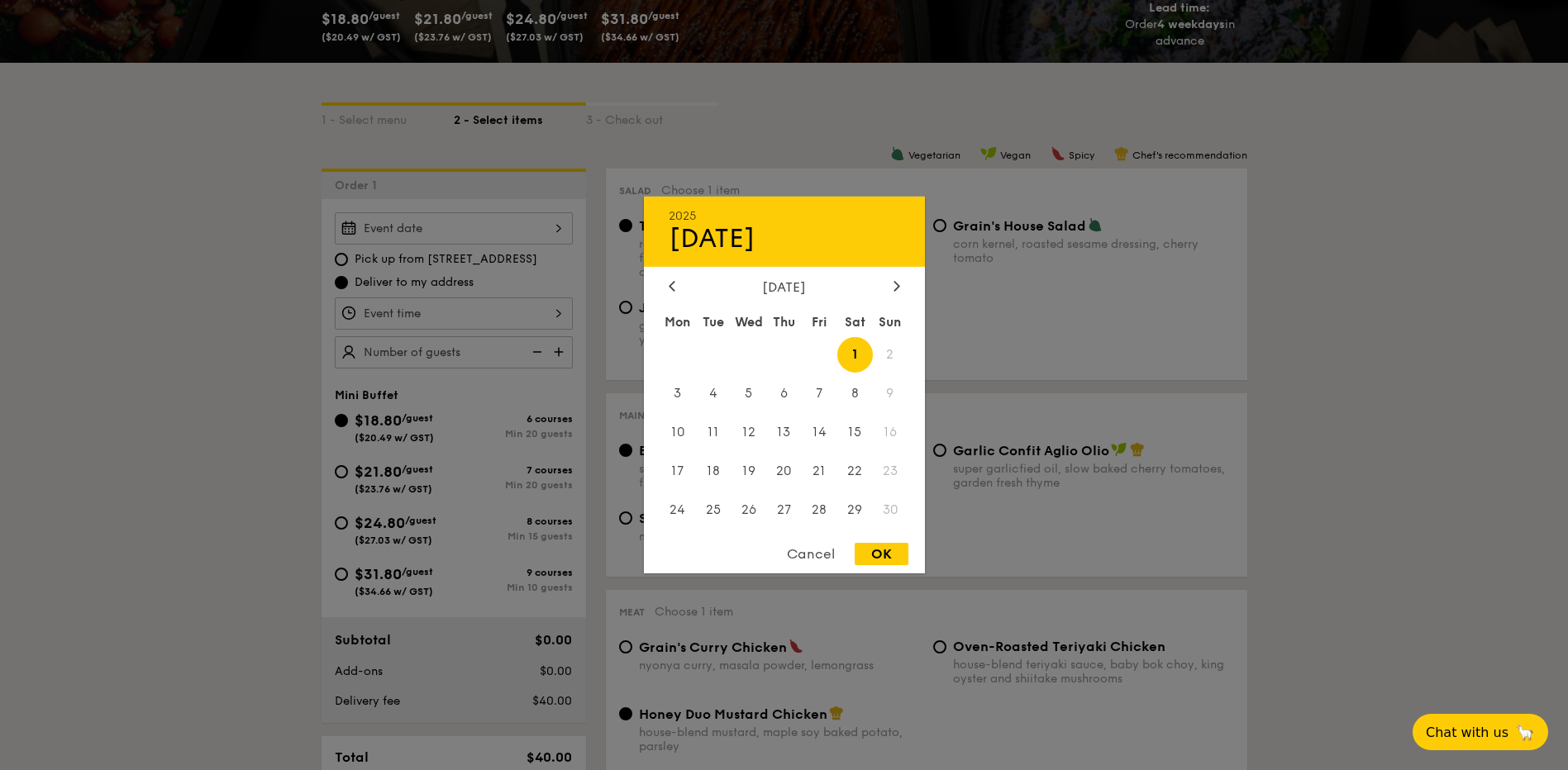
click at [1311, 327] on div at bounding box center [784, 385] width 1568 height 770
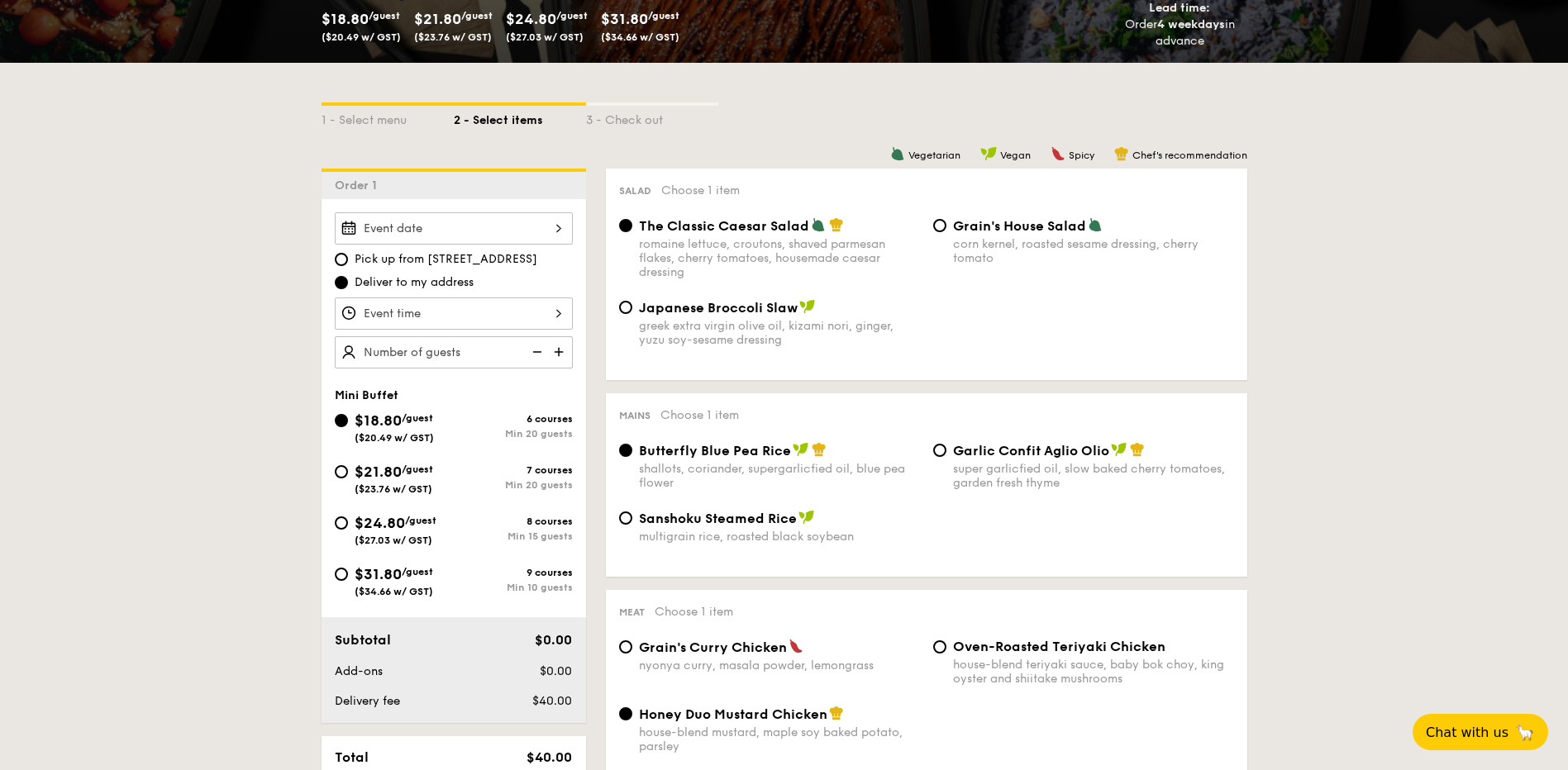
click at [477, 316] on div at bounding box center [453, 314] width 238 height 33
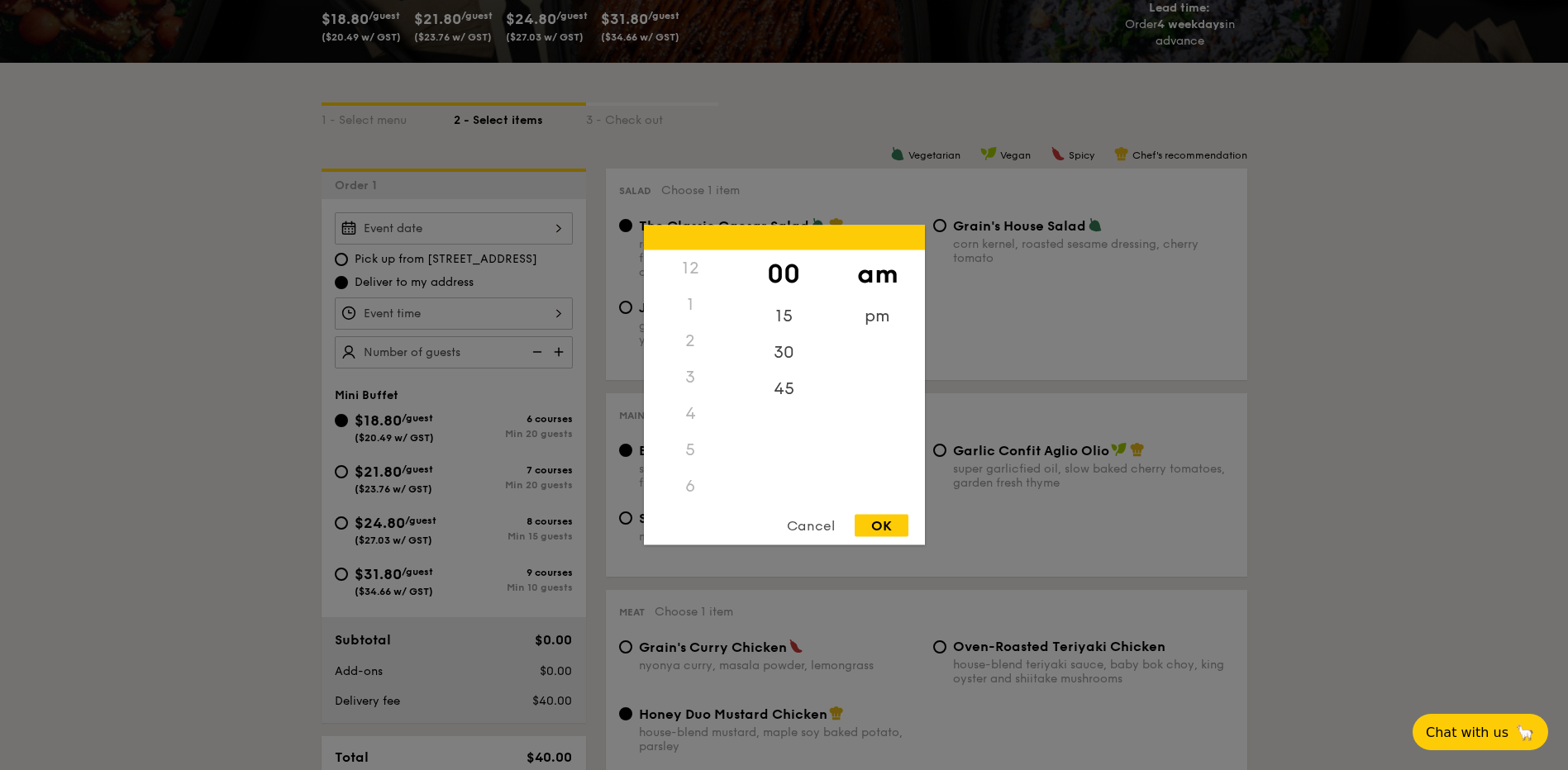
scroll to position [196, 0]
drag, startPoint x: 737, startPoint y: 419, endPoint x: 729, endPoint y: 298, distance: 121.3
click at [729, 298] on div "12 1 2 3 4 5 6 7 8 9 10 11 00 15 30 45 am pm" at bounding box center [784, 376] width 281 height 252
drag, startPoint x: 729, startPoint y: 298, endPoint x: 734, endPoint y: 389, distance: 91.1
click at [727, 383] on div "9" at bounding box center [690, 400] width 93 height 37
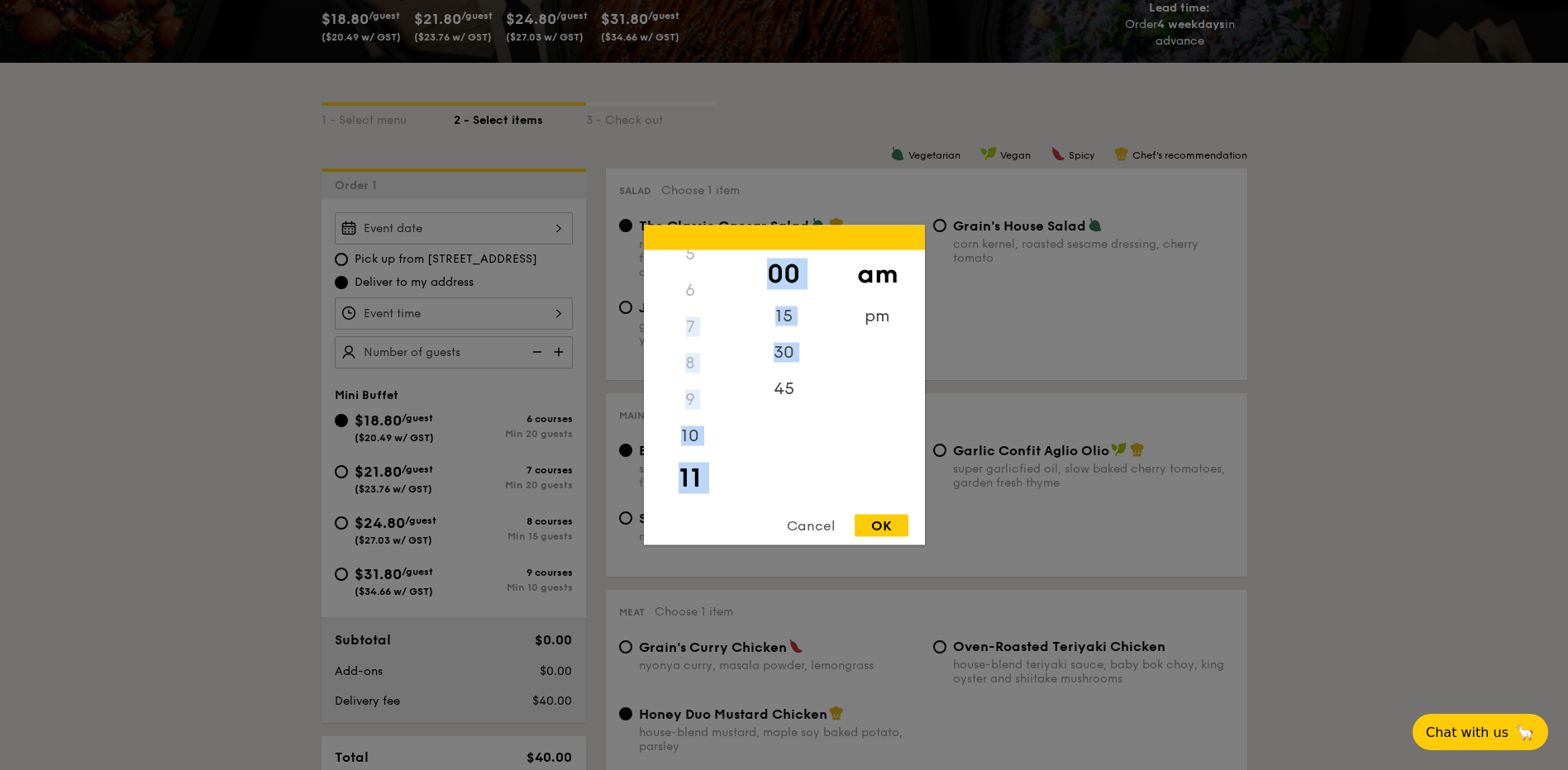
drag, startPoint x: 736, startPoint y: 403, endPoint x: 735, endPoint y: 273, distance: 130.0
click at [735, 273] on div "12 1 2 3 4 5 6 7 8 9 10 11 00 15 30 45 am pm" at bounding box center [784, 376] width 281 height 252
drag, startPoint x: 735, startPoint y: 273, endPoint x: 726, endPoint y: 292, distance: 21.0
click at [726, 292] on div "6" at bounding box center [690, 291] width 93 height 37
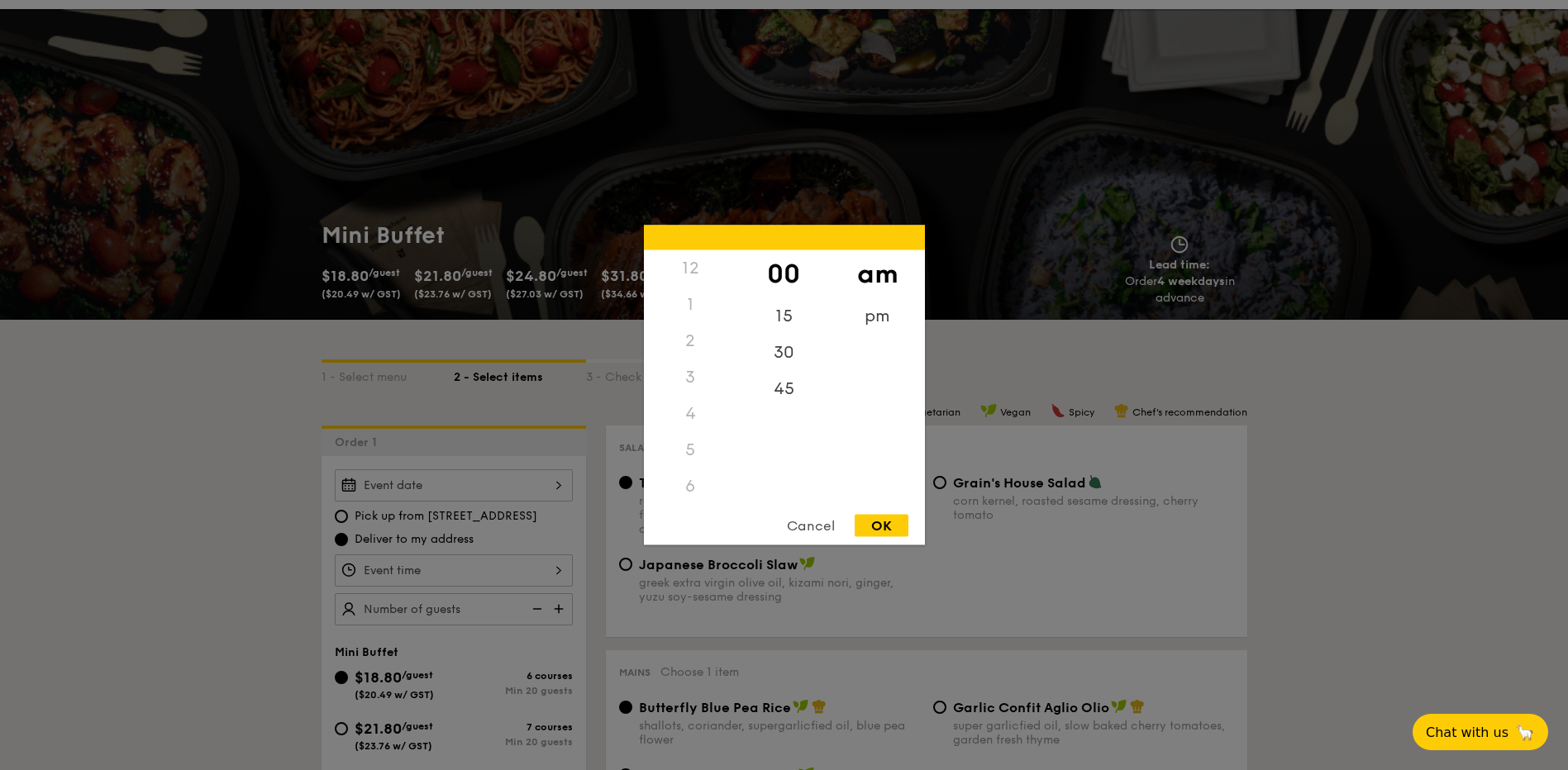
scroll to position [0, 0]
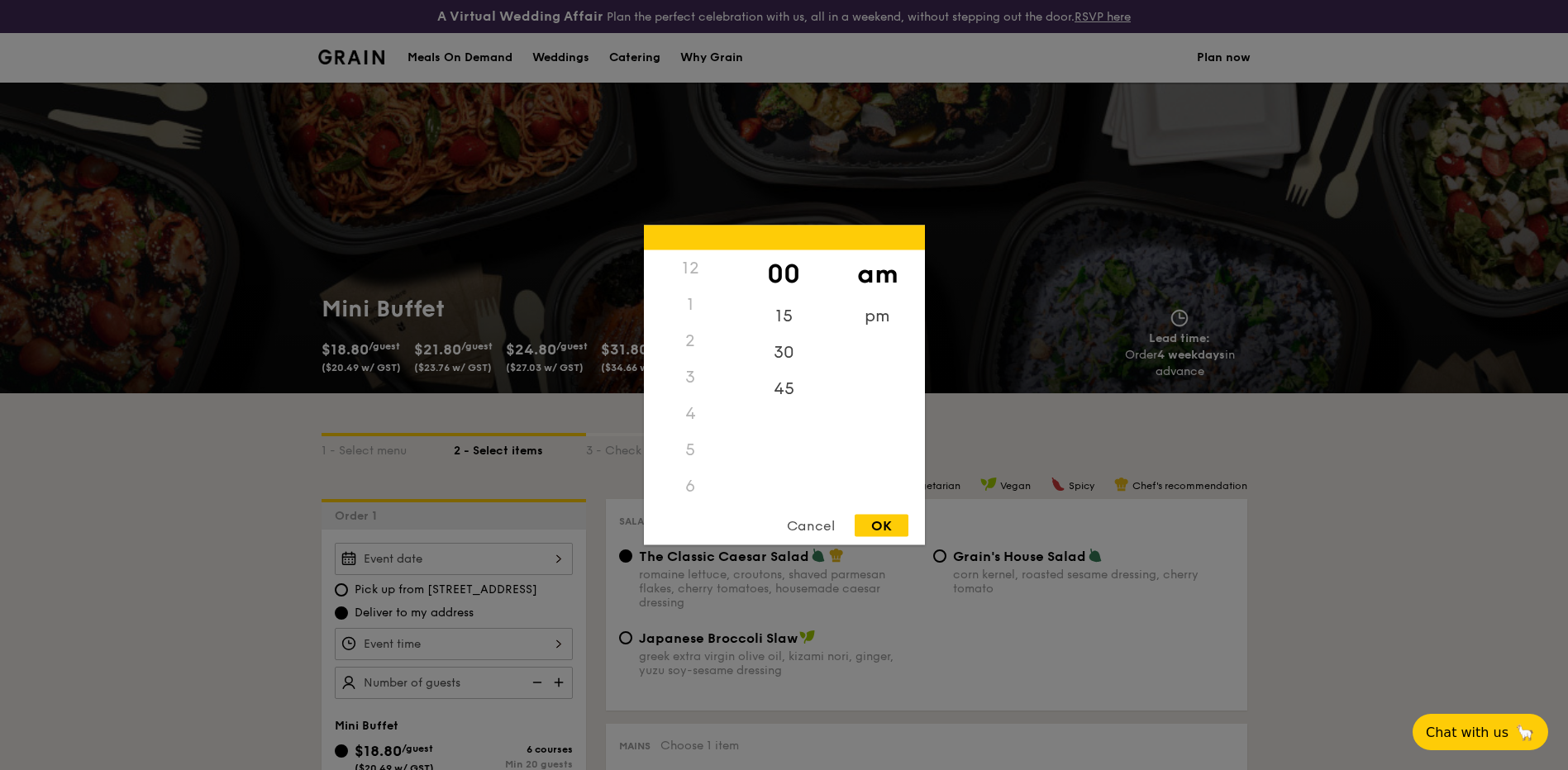
click at [688, 269] on div "12" at bounding box center [690, 268] width 93 height 37
click at [712, 288] on div "1" at bounding box center [690, 305] width 93 height 37
click at [874, 319] on div "pm" at bounding box center [877, 322] width 93 height 48
click at [695, 273] on div "12" at bounding box center [690, 274] width 93 height 48
click at [867, 528] on div "OK" at bounding box center [881, 526] width 53 height 23
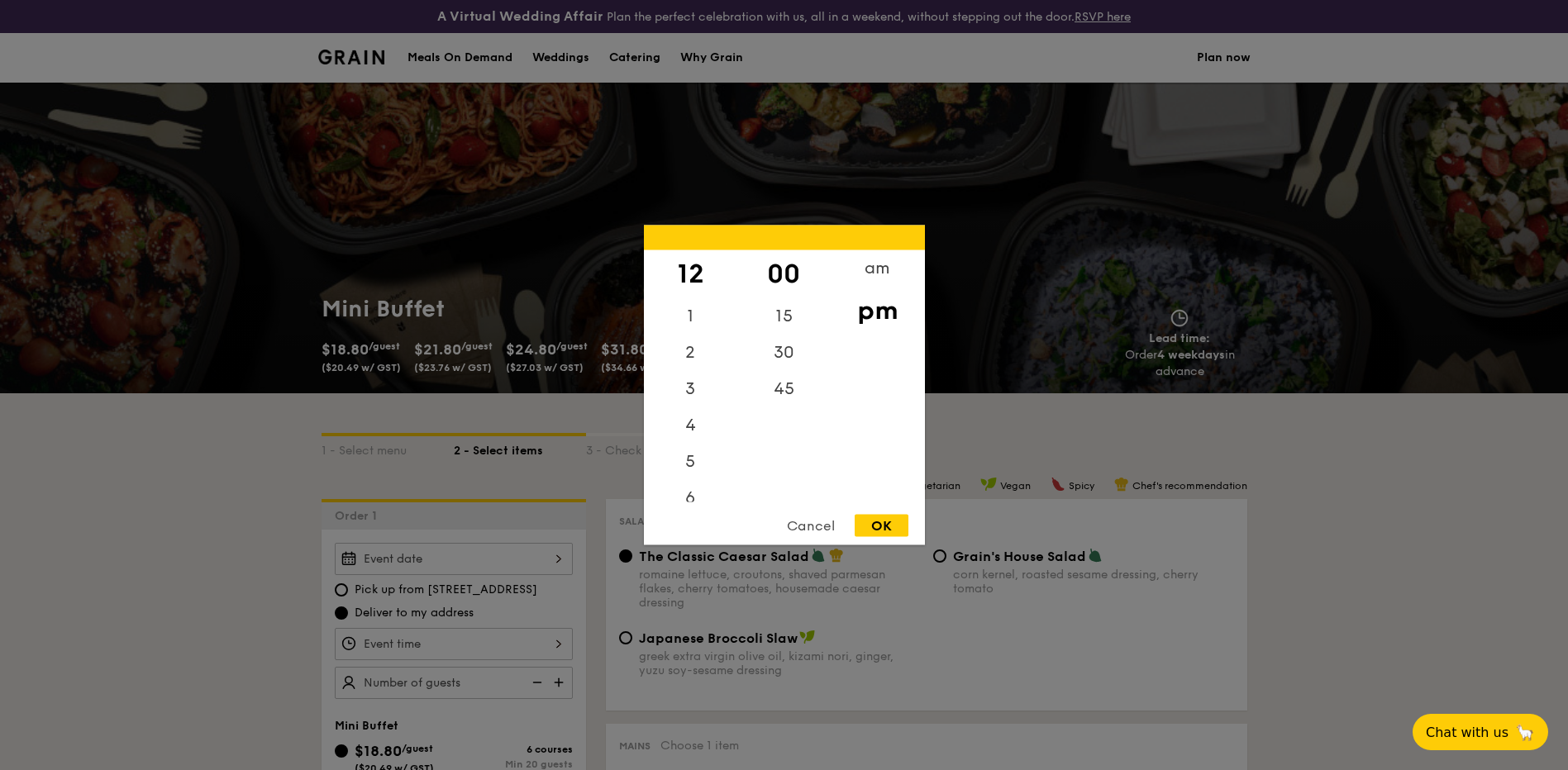
type input "12:00PM"
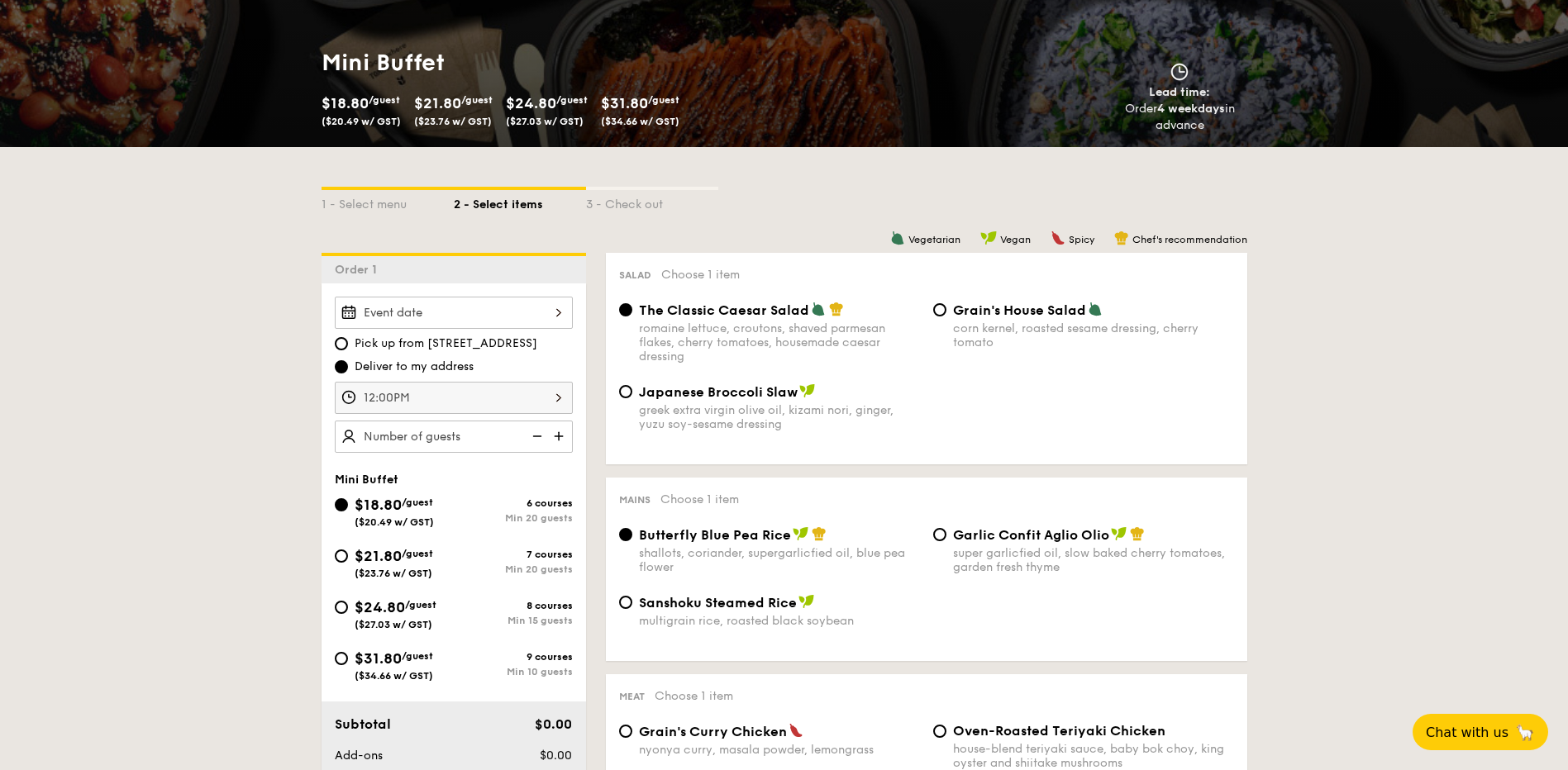
scroll to position [247, 0]
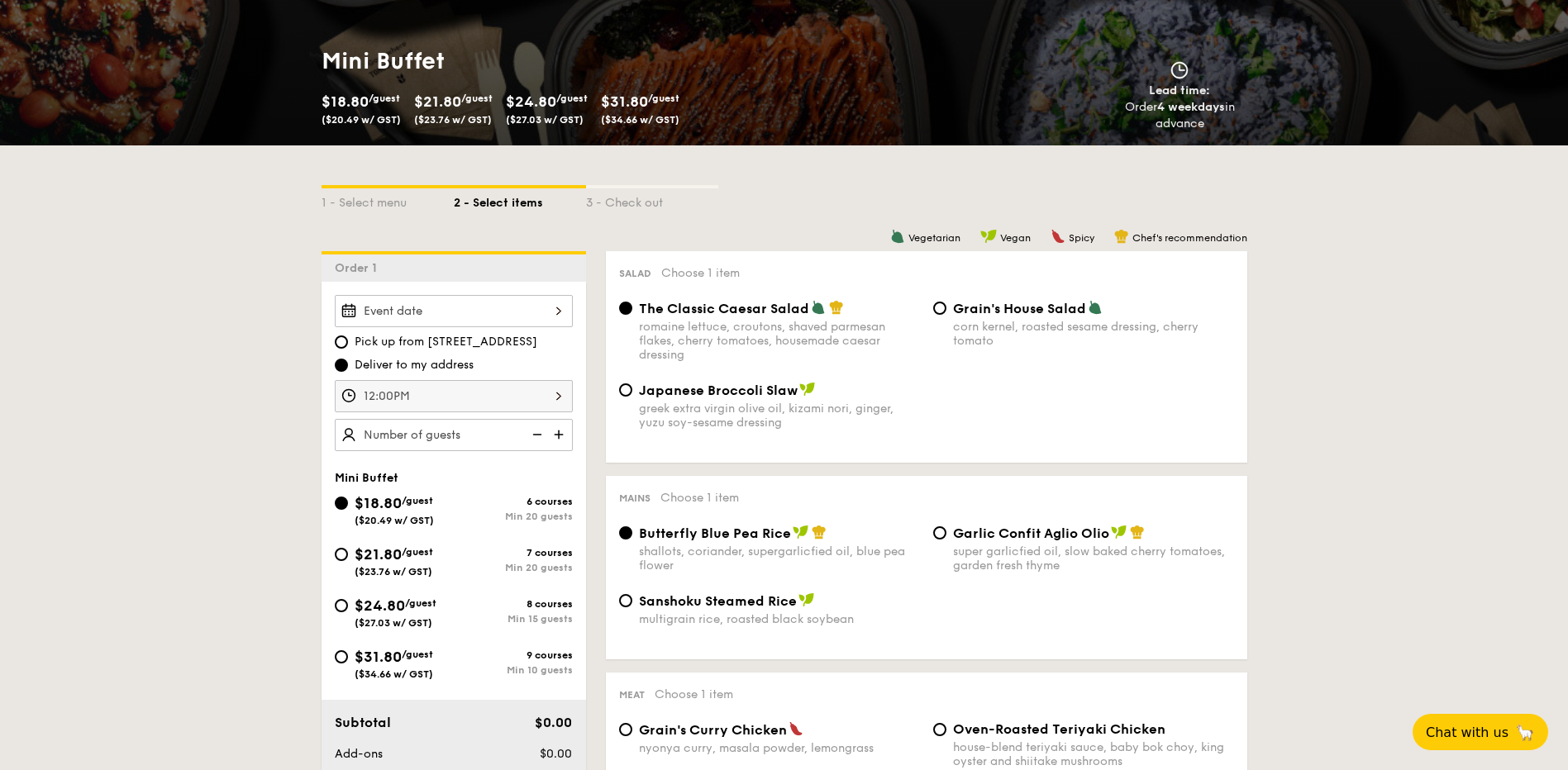
click at [555, 435] on img at bounding box center [560, 434] width 25 height 32
click at [555, 433] on img at bounding box center [560, 434] width 25 height 32
click at [542, 442] on img at bounding box center [536, 434] width 25 height 32
click at [538, 435] on img at bounding box center [536, 434] width 25 height 32
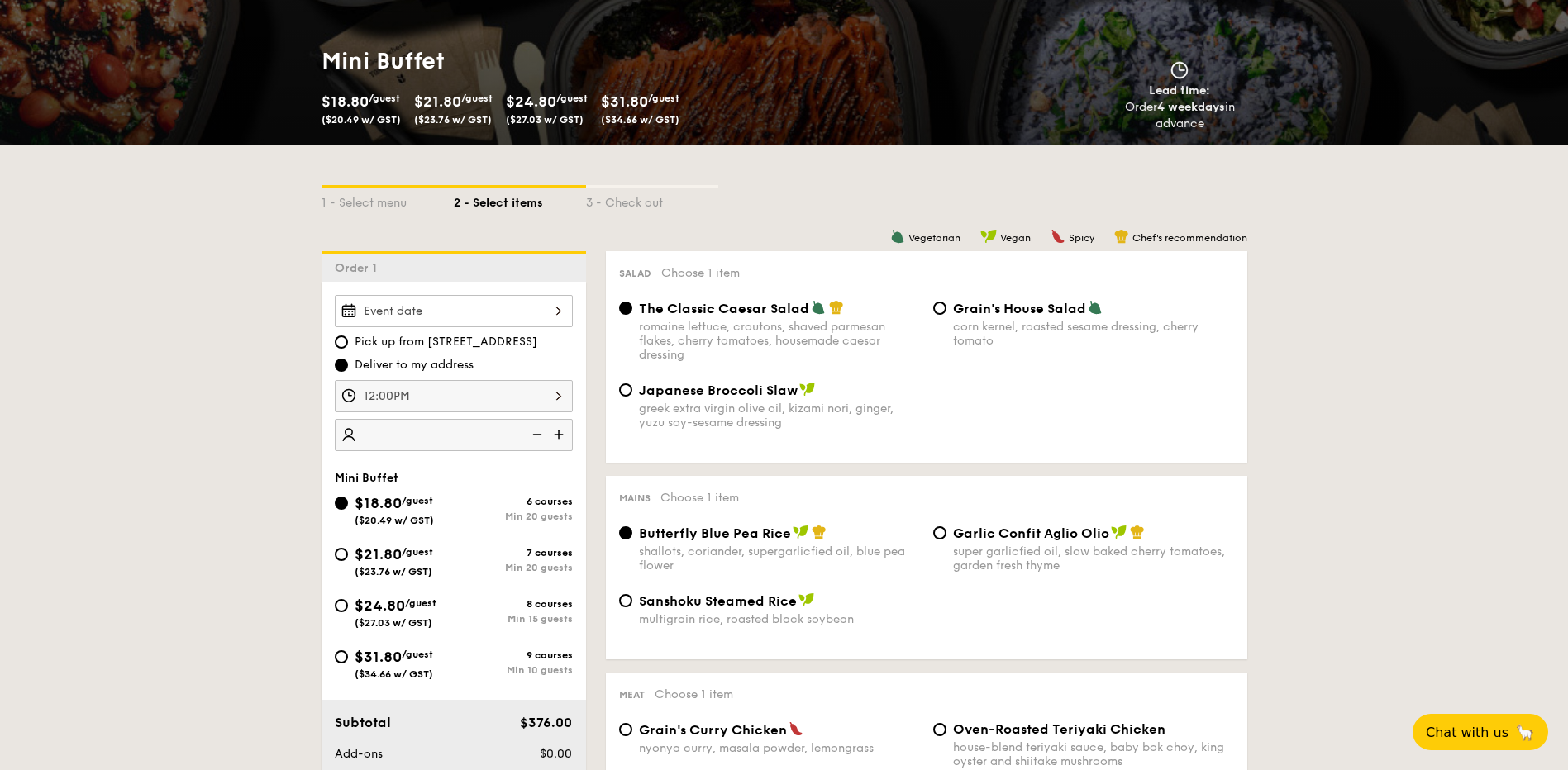
click at [538, 433] on img at bounding box center [536, 434] width 25 height 32
click at [539, 433] on img at bounding box center [536, 434] width 25 height 32
click at [568, 435] on img at bounding box center [560, 434] width 25 height 32
type input "25 guests"
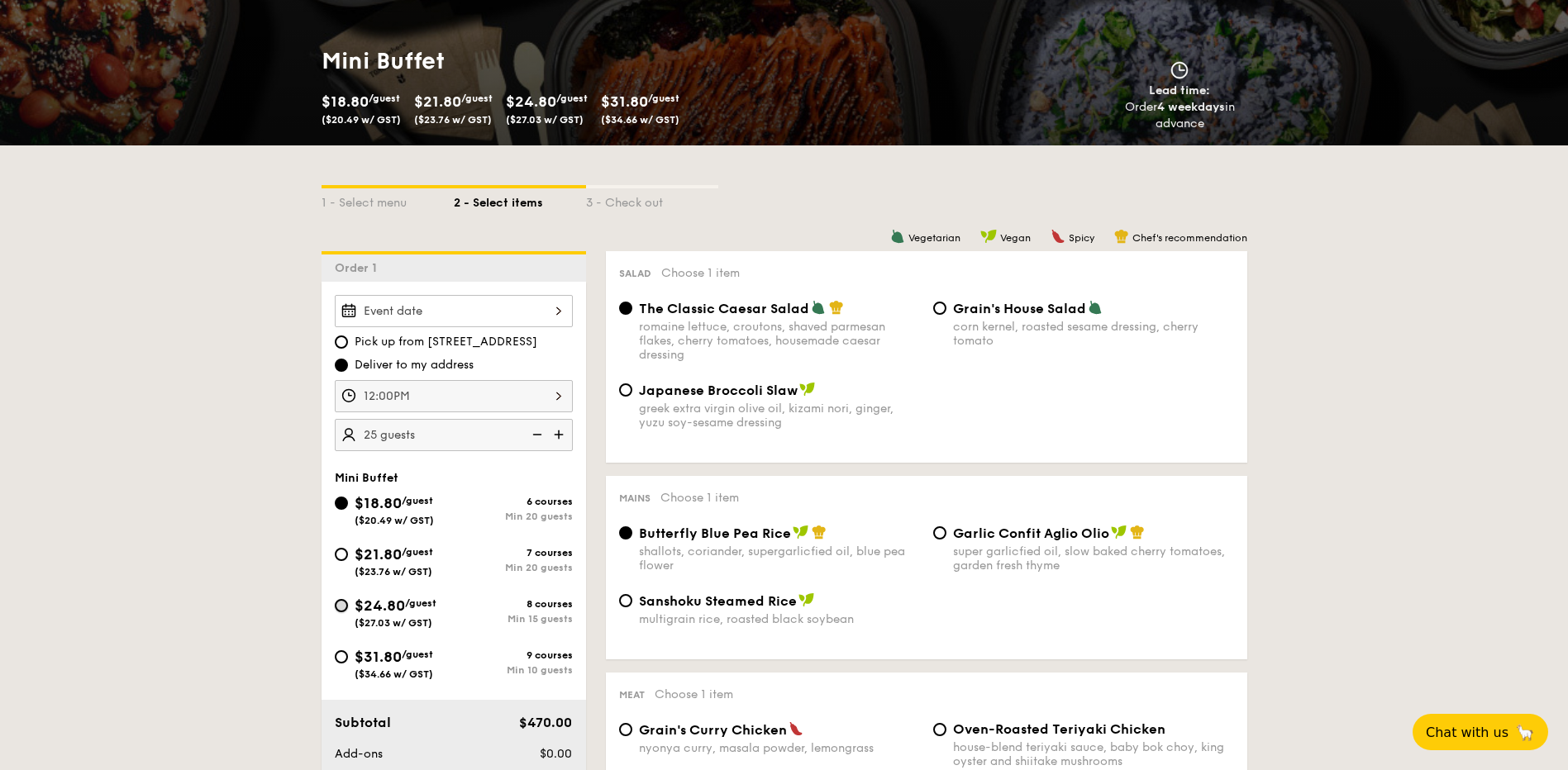
click at [340, 612] on input "$24.80 /guest ($27.03 w/ GST) 8 courses Min 15 guests" at bounding box center [341, 605] width 13 height 13
radio input "true"
radio input "false"
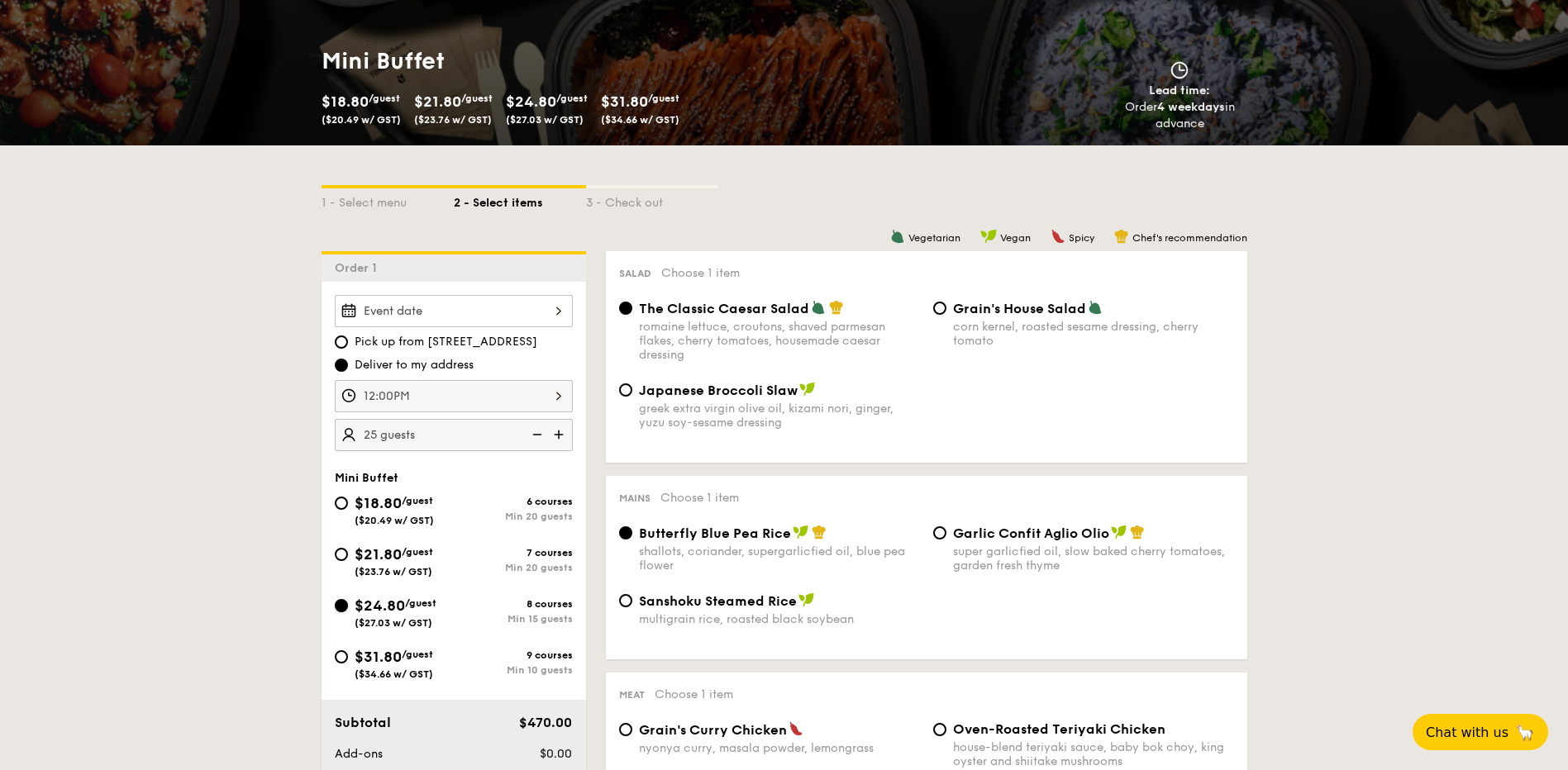
radio input "true"
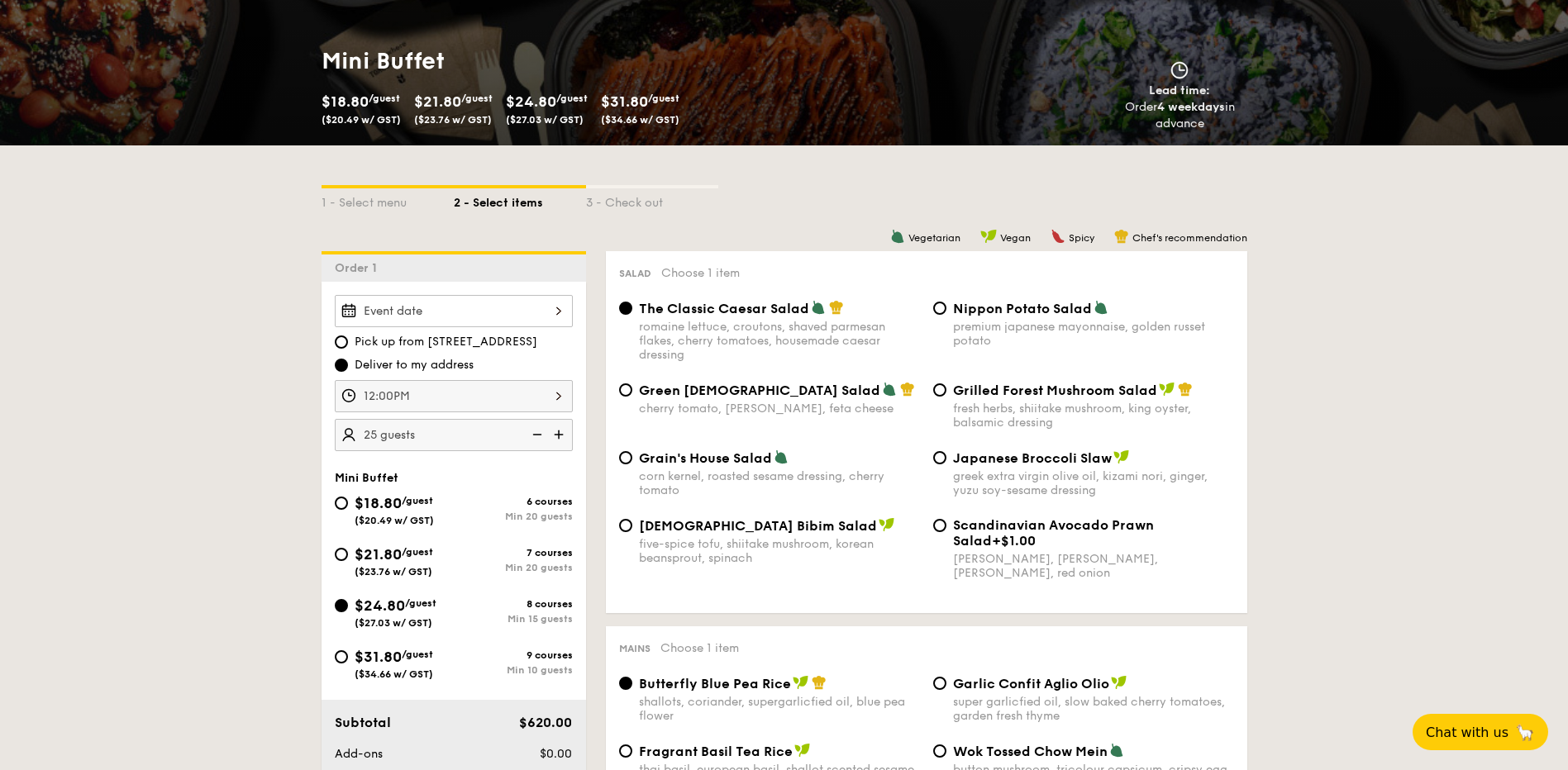
click at [539, 437] on img at bounding box center [536, 434] width 25 height 32
click at [539, 437] on img at bounding box center [536, 434] width 25 height 32
type input "15 guests"
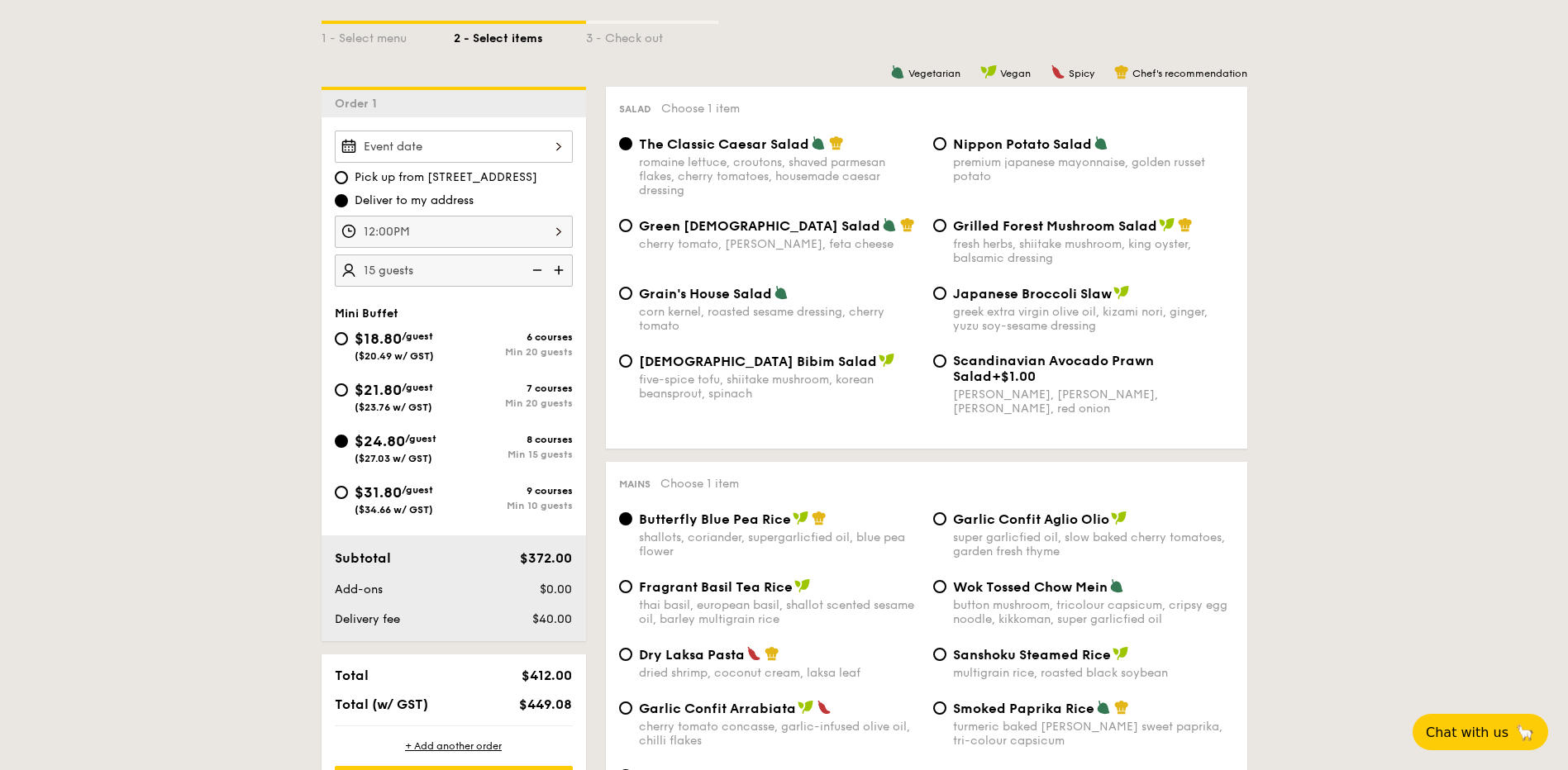
scroll to position [413, 0]
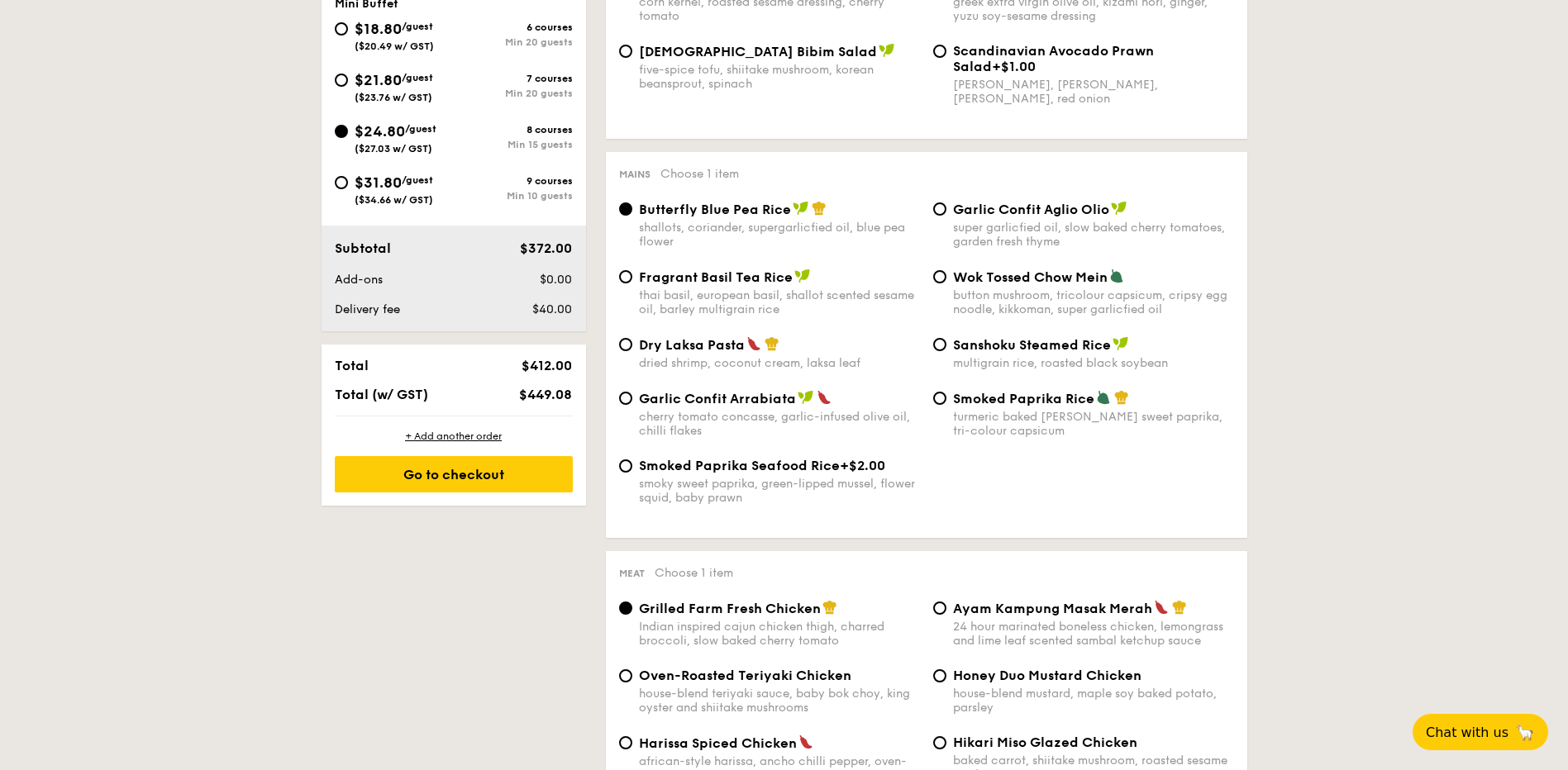
scroll to position [661, 0]
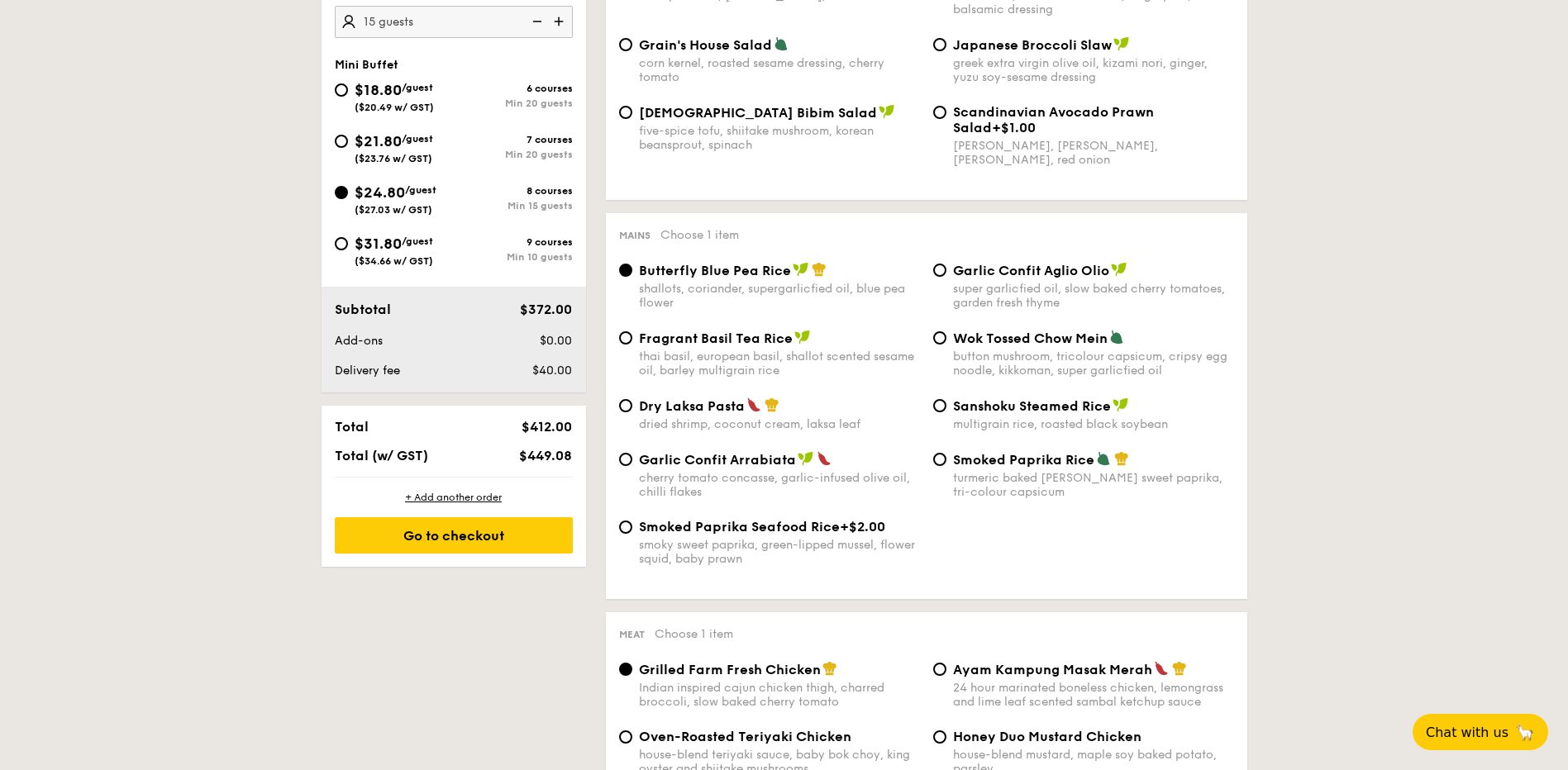
click at [746, 129] on div "five-spice tofu, shiitake mushroom, korean beansprout, spinach" at bounding box center [779, 138] width 281 height 28
click at [633, 119] on input "Korean Bibim Salad five-spice tofu, shiitake mushroom, korean beansprout, spina…" at bounding box center [625, 112] width 13 height 13
radio input "true"
click at [997, 345] on span "Wok Tossed Chow Mein" at bounding box center [1030, 338] width 154 height 16
click at [946, 344] on input "Wok Tossed Chow Mein button mushroom, tricolour capsicum, cripsy egg noodle, ki…" at bounding box center [939, 337] width 13 height 13
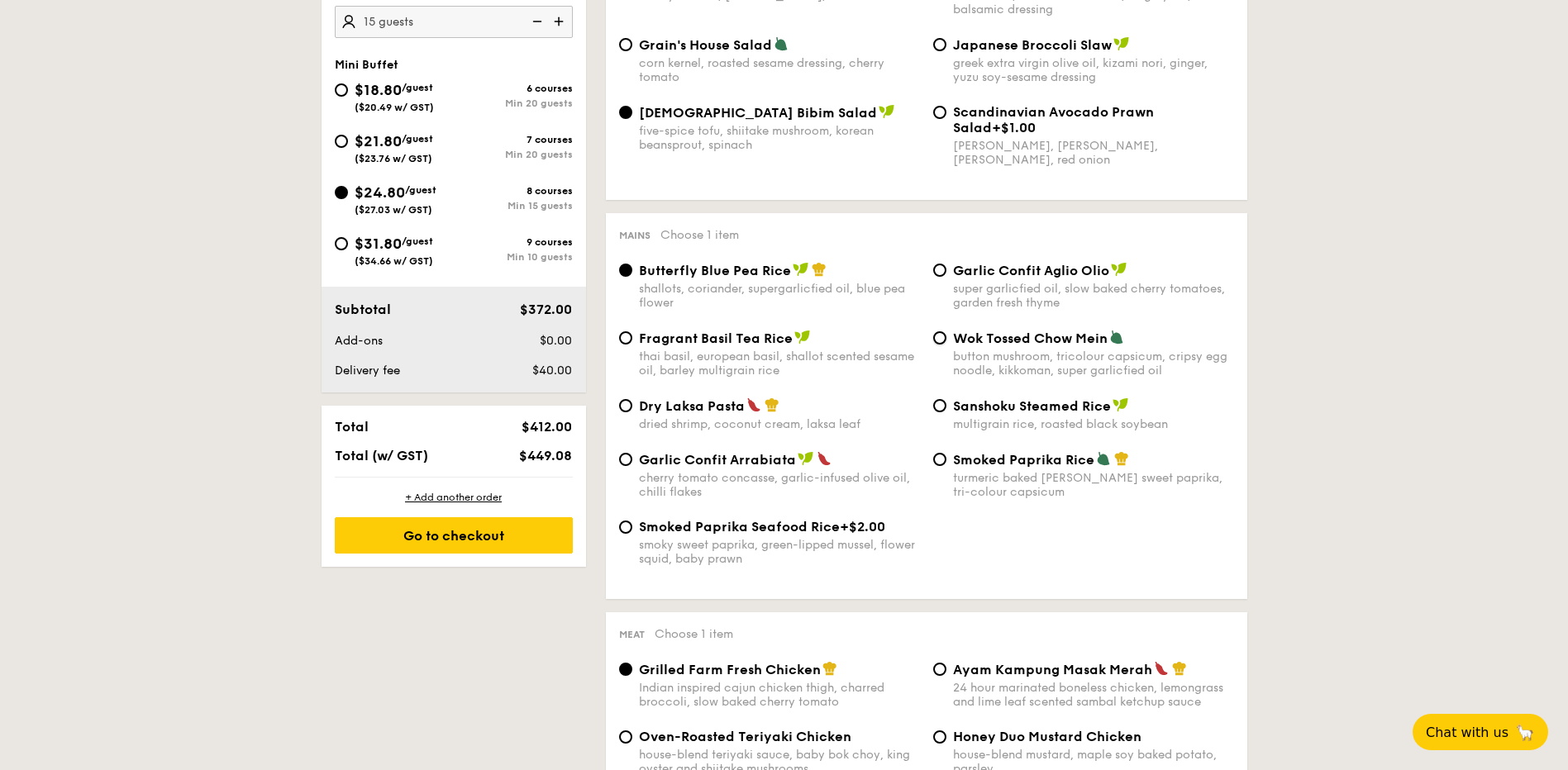
radio input "true"
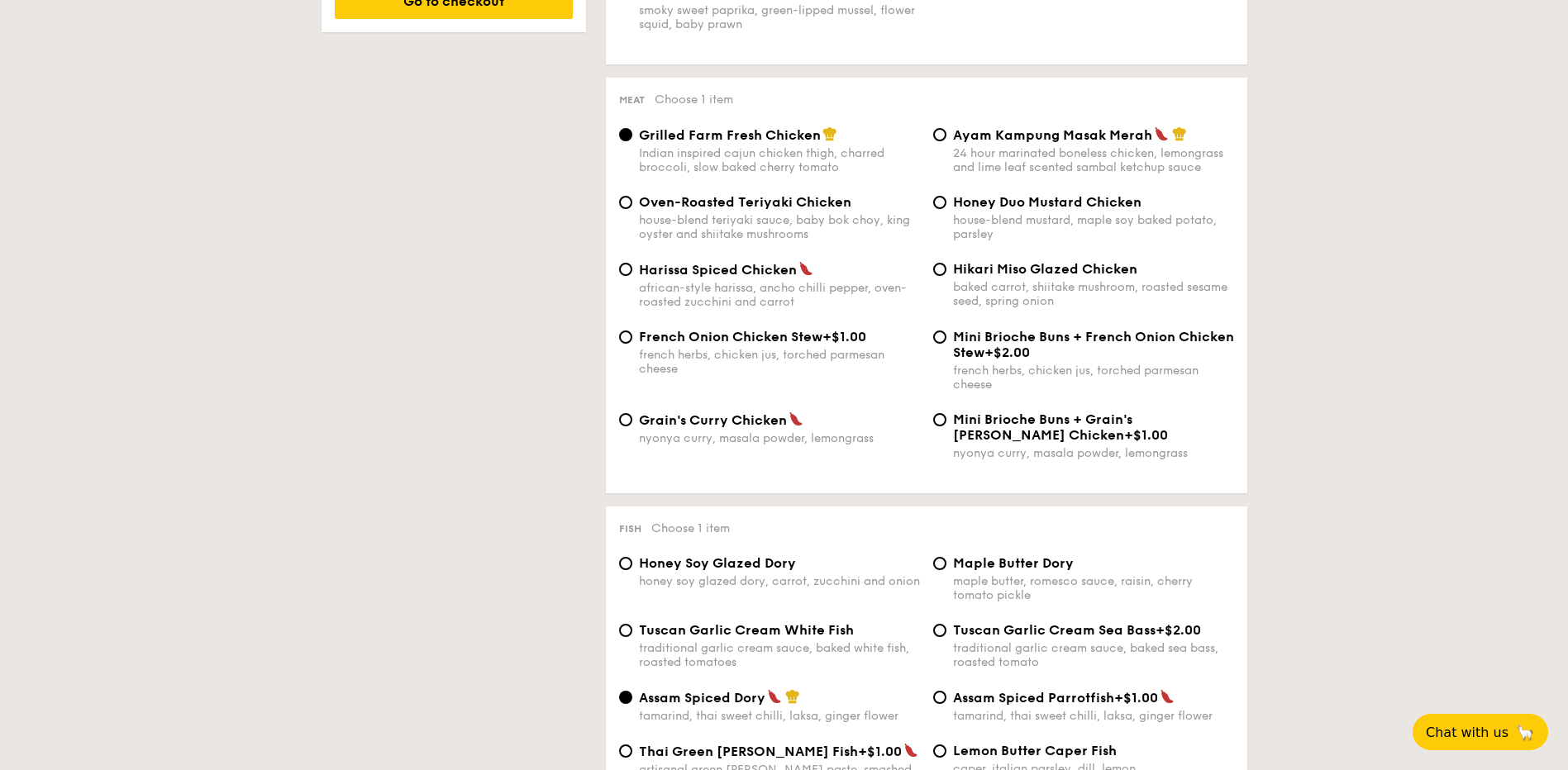
scroll to position [1074, 0]
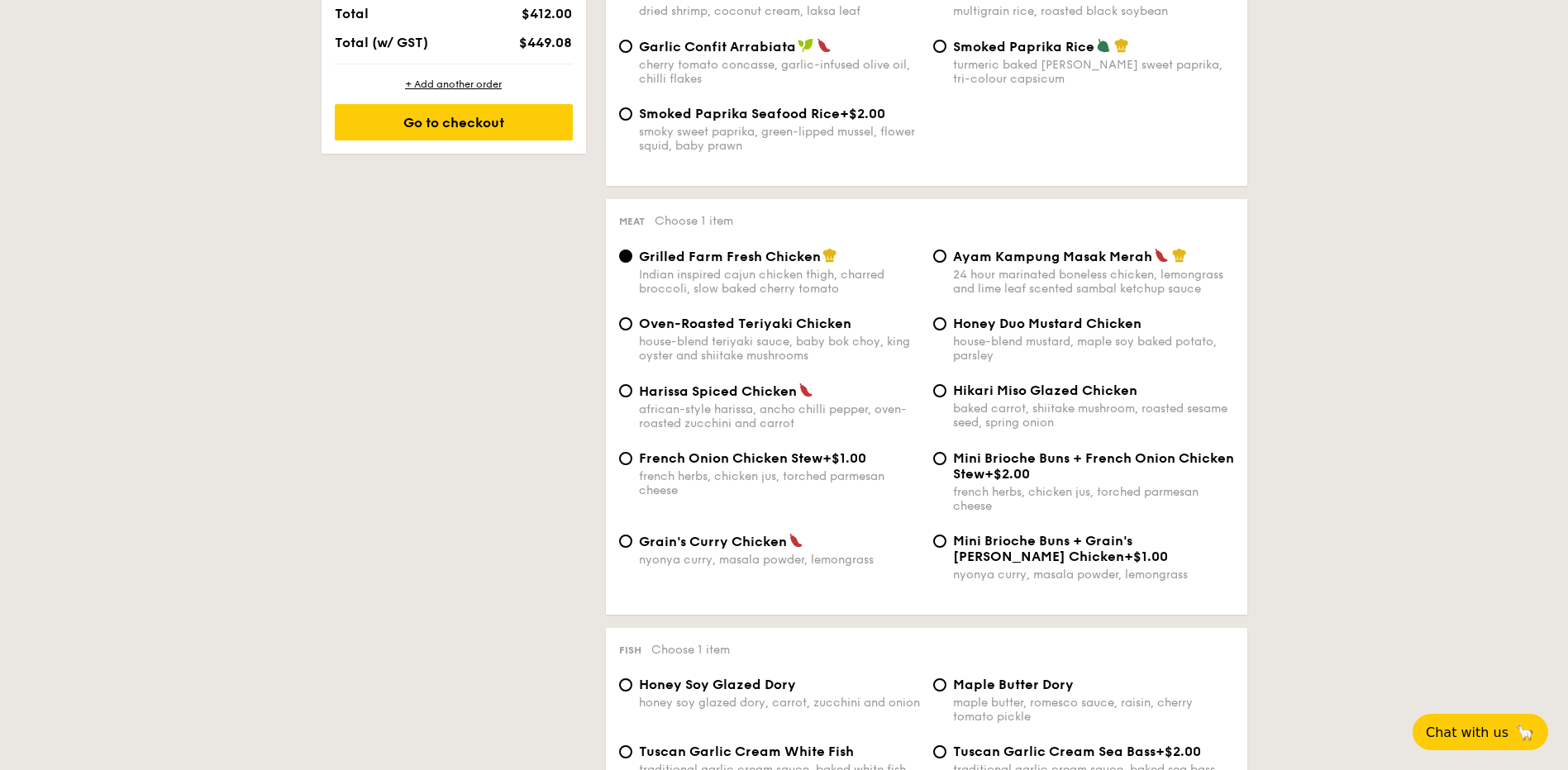
click at [1007, 328] on span "Honey Duo Mustard Chicken" at bounding box center [1047, 324] width 188 height 16
click at [946, 328] on input "Honey Duo Mustard Chicken house-blend mustard, maple soy baked potato, parsley" at bounding box center [939, 324] width 13 height 13
radio input "true"
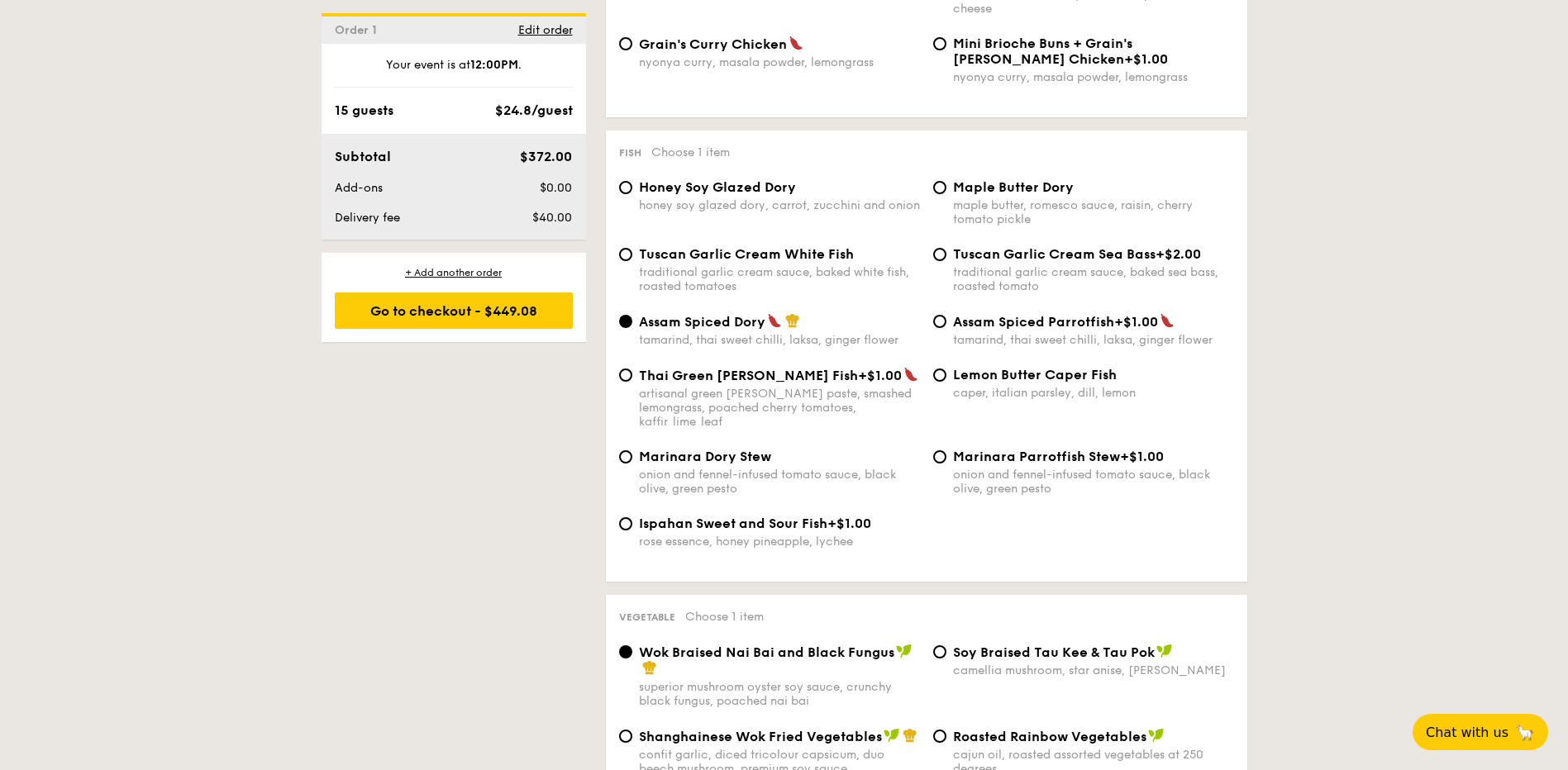
scroll to position [1570, 0]
click at [957, 376] on span "Lemon Butter Caper Fish" at bounding box center [1034, 376] width 163 height 16
click at [946, 376] on input "Lemon Butter Caper Fish caper, italian parsley, dill, lemon" at bounding box center [939, 376] width 13 height 13
radio input "true"
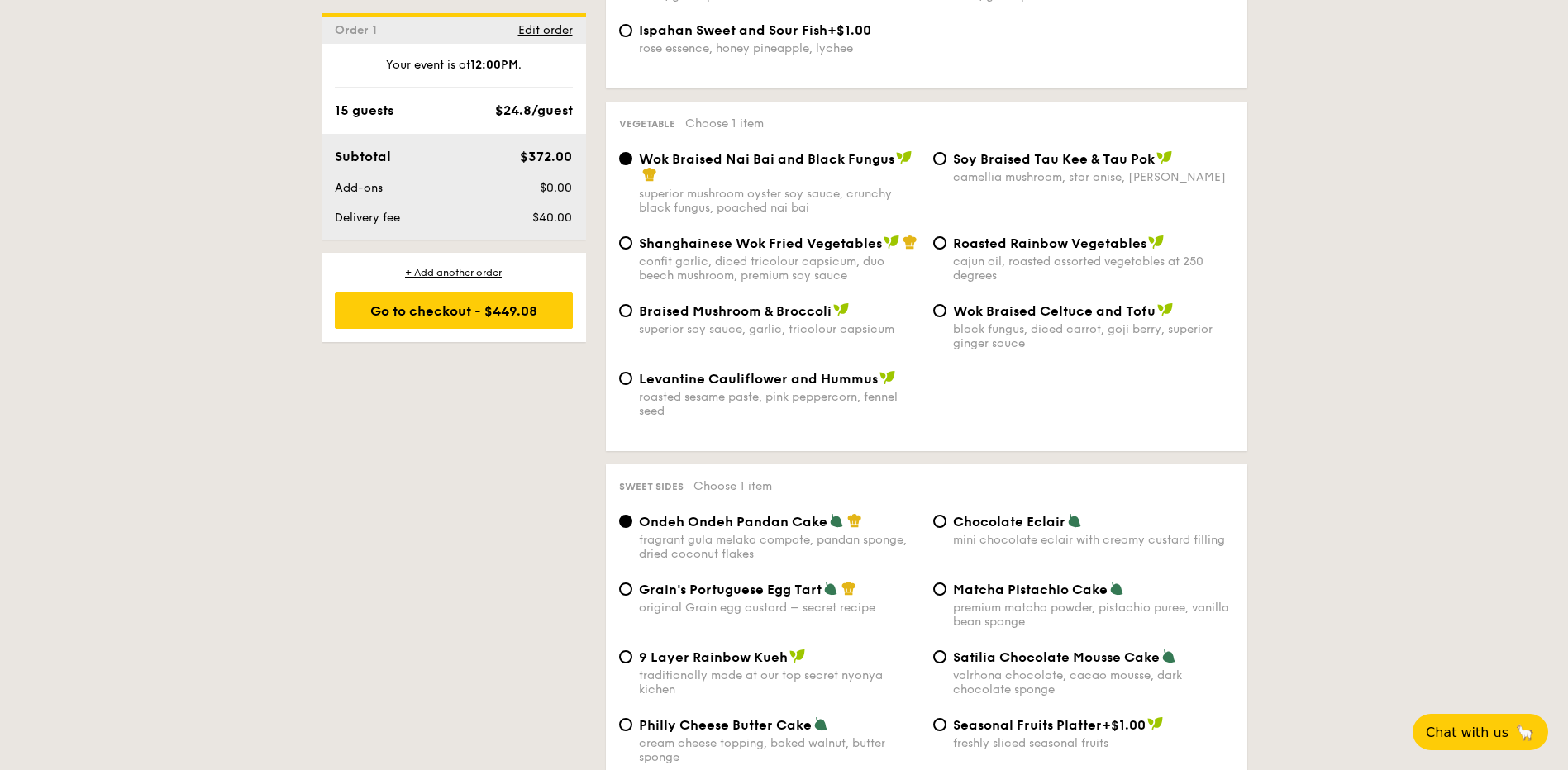
scroll to position [2066, 0]
click at [993, 150] on span "⁠Soy Braised Tau Kee & Tau Pok" at bounding box center [1054, 158] width 202 height 16
click at [946, 151] on input "⁠Soy Braised Tau Kee & Tau Pok camellia mushroom, star anise, goji [PERSON_NAME]" at bounding box center [939, 157] width 13 height 13
radio input "true"
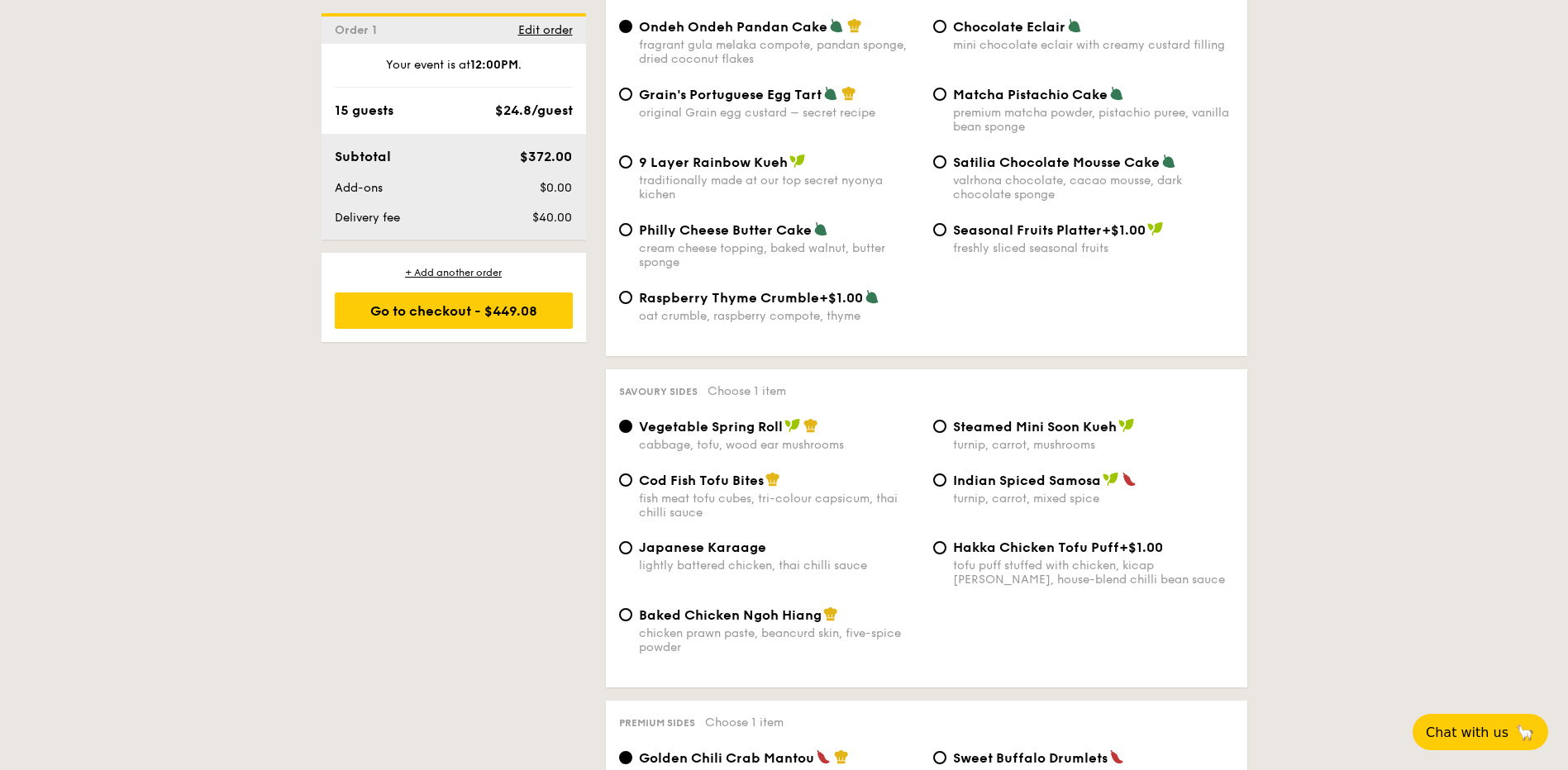
scroll to position [2561, 0]
click at [701, 606] on span "Baked Chicken Ngoh Hiang" at bounding box center [730, 614] width 183 height 16
click at [633, 607] on input "Baked Chicken Ngoh Hiang chicken prawn paste, beancurd skin, five-spice powder" at bounding box center [625, 613] width 13 height 13
radio input "true"
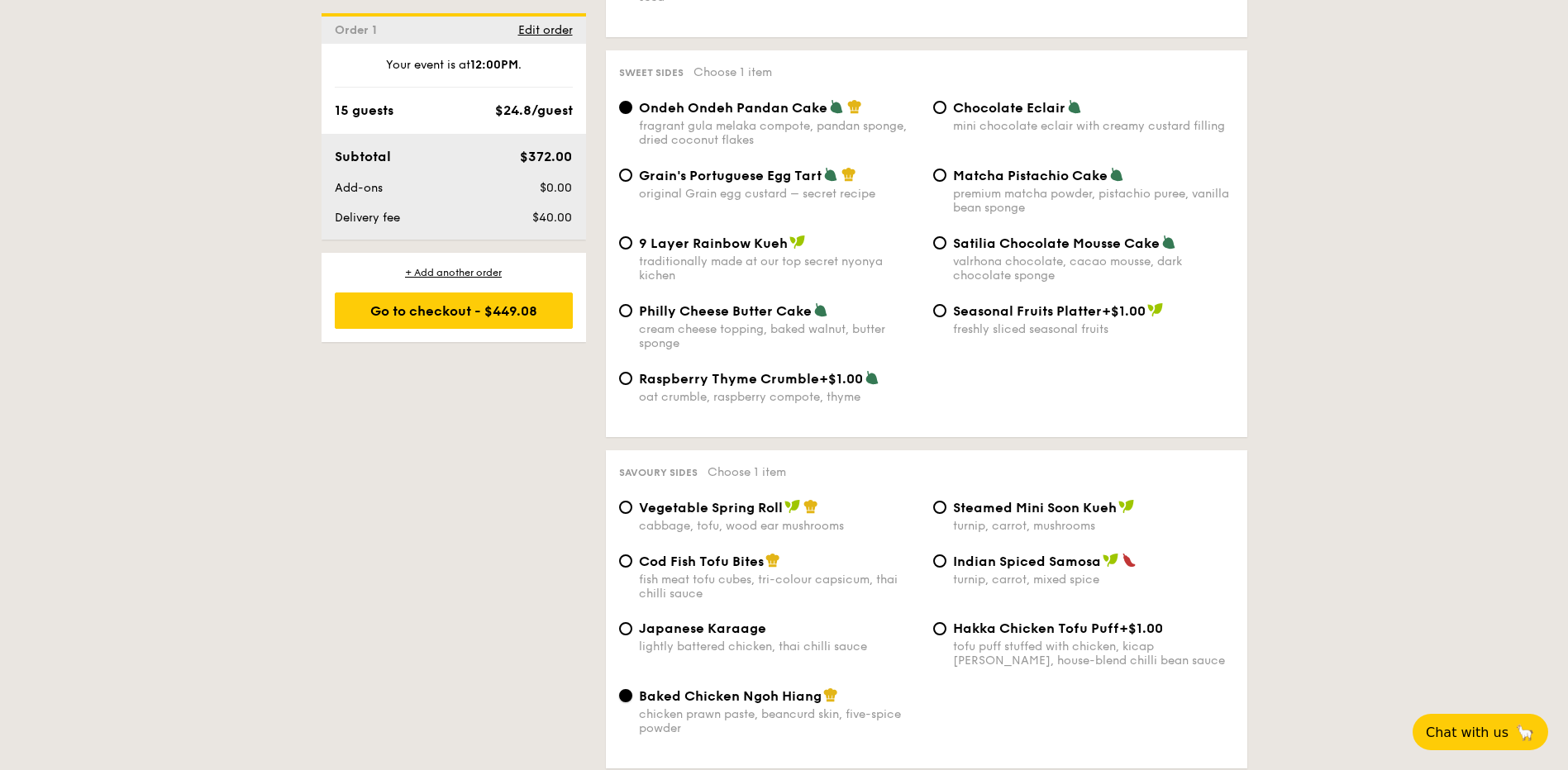
scroll to position [2314, 0]
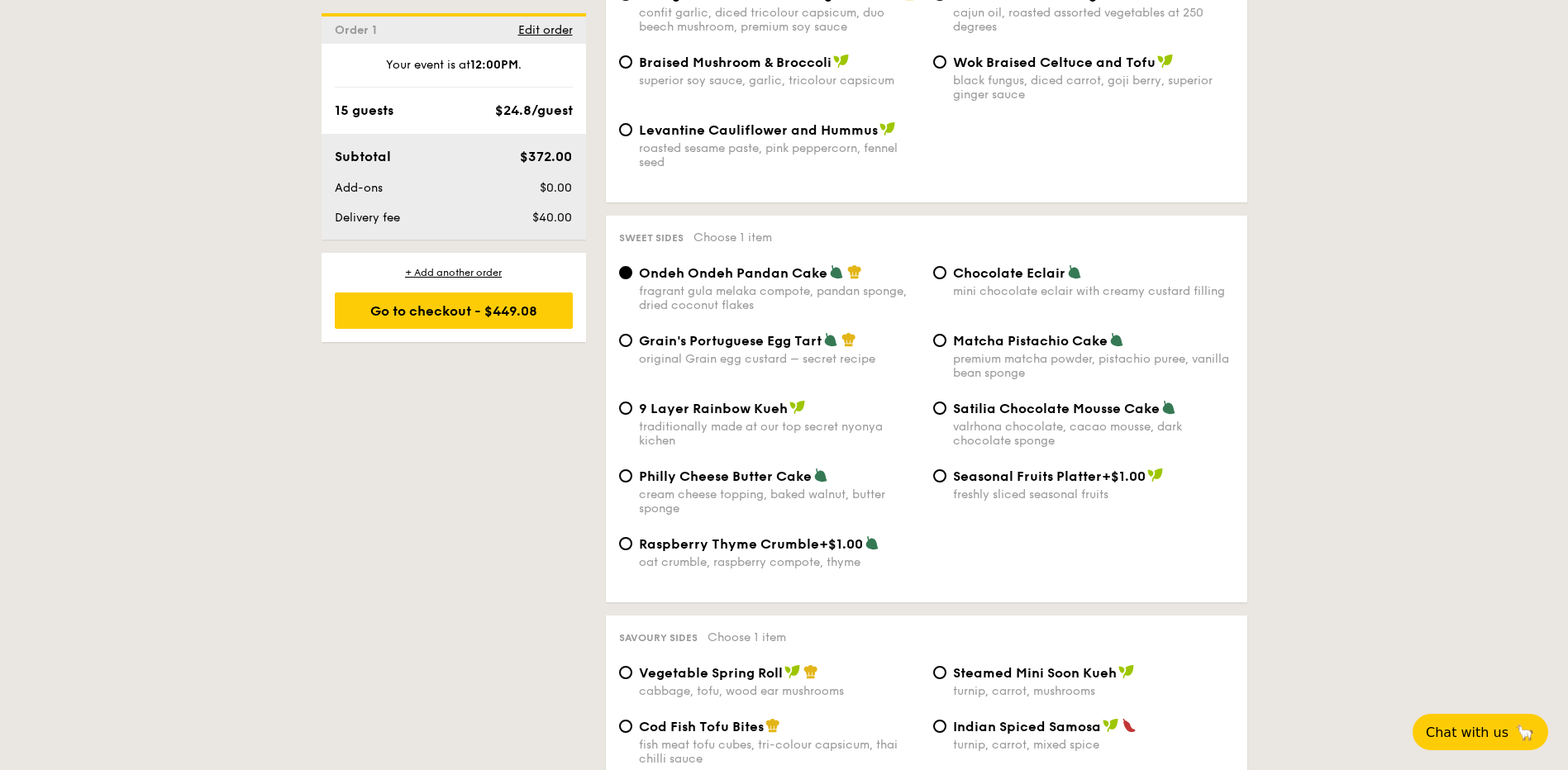
click at [990, 333] on span "Matcha Pistachio Cake" at bounding box center [1030, 340] width 154 height 16
click at [946, 334] on input "Matcha Pistachio Cake premium matcha powder, pistachio puree, vanilla bean spon…" at bounding box center [939, 339] width 13 height 13
radio input "true"
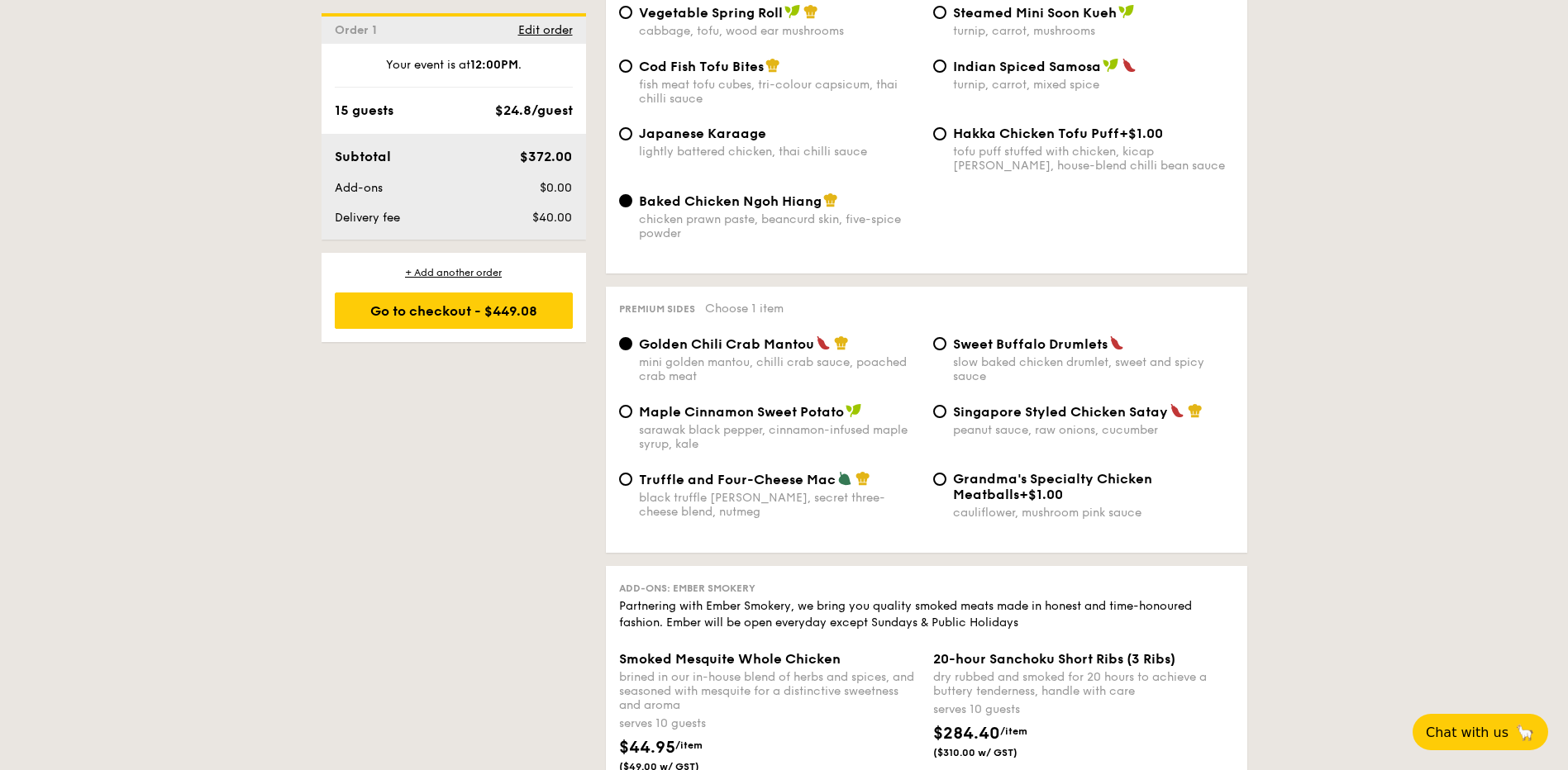
scroll to position [3057, 0]
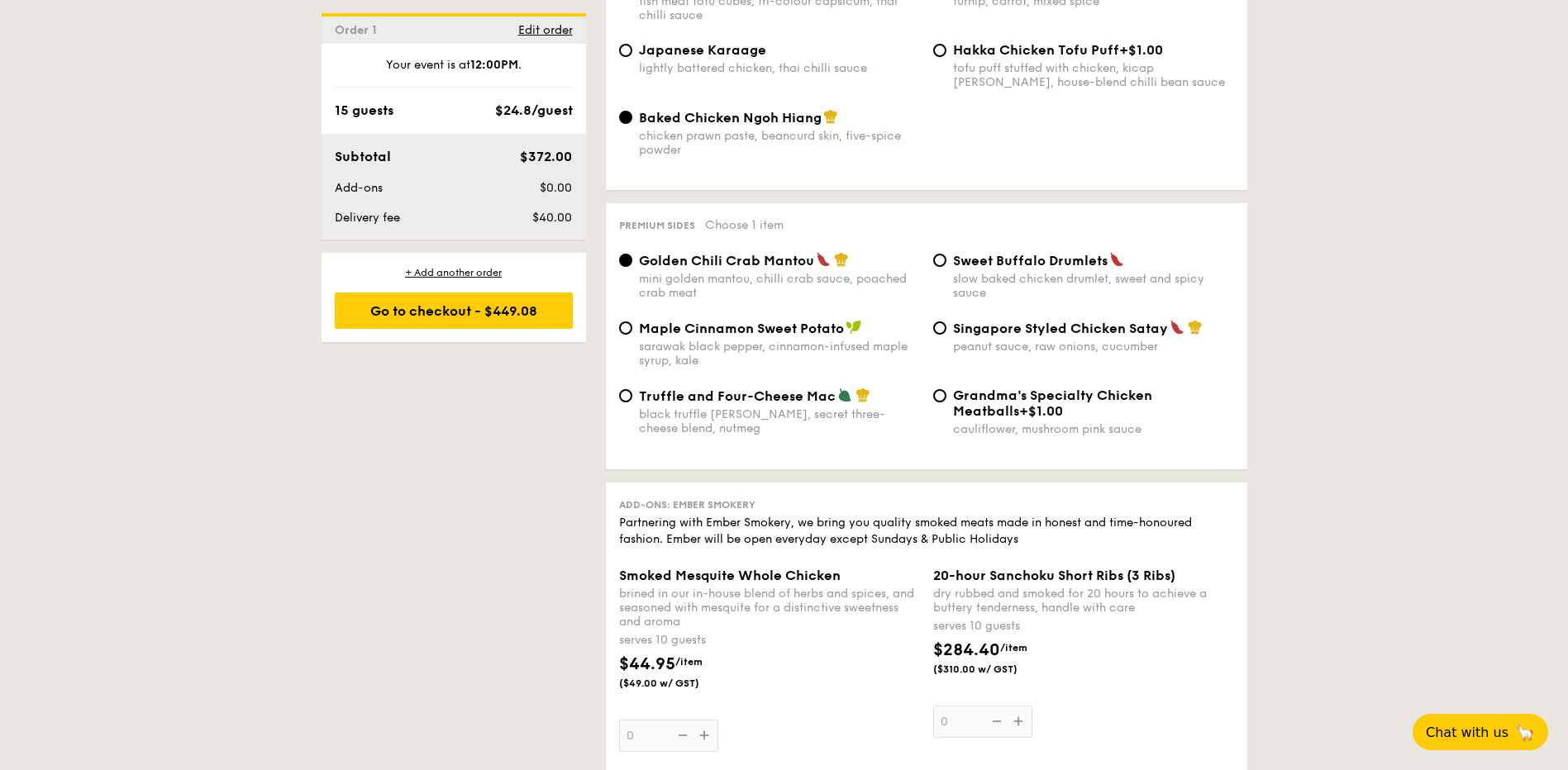
click at [634, 388] on div "Truffle and Four-Cheese Mac black truffle [PERSON_NAME], secret three-cheese bl…" at bounding box center [769, 412] width 314 height 48
click at [653, 388] on span "Truffle and Four-Cheese Mac" at bounding box center [736, 396] width 197 height 16
click at [633, 389] on input "Truffle and Four-Cheese Mac black truffle [PERSON_NAME], secret three-cheese bl…" at bounding box center [625, 395] width 13 height 13
radio input "true"
click at [629, 389] on input "Truffle and Four-Cheese Mac black truffle [PERSON_NAME], secret three-cheese bl…" at bounding box center [625, 395] width 13 height 13
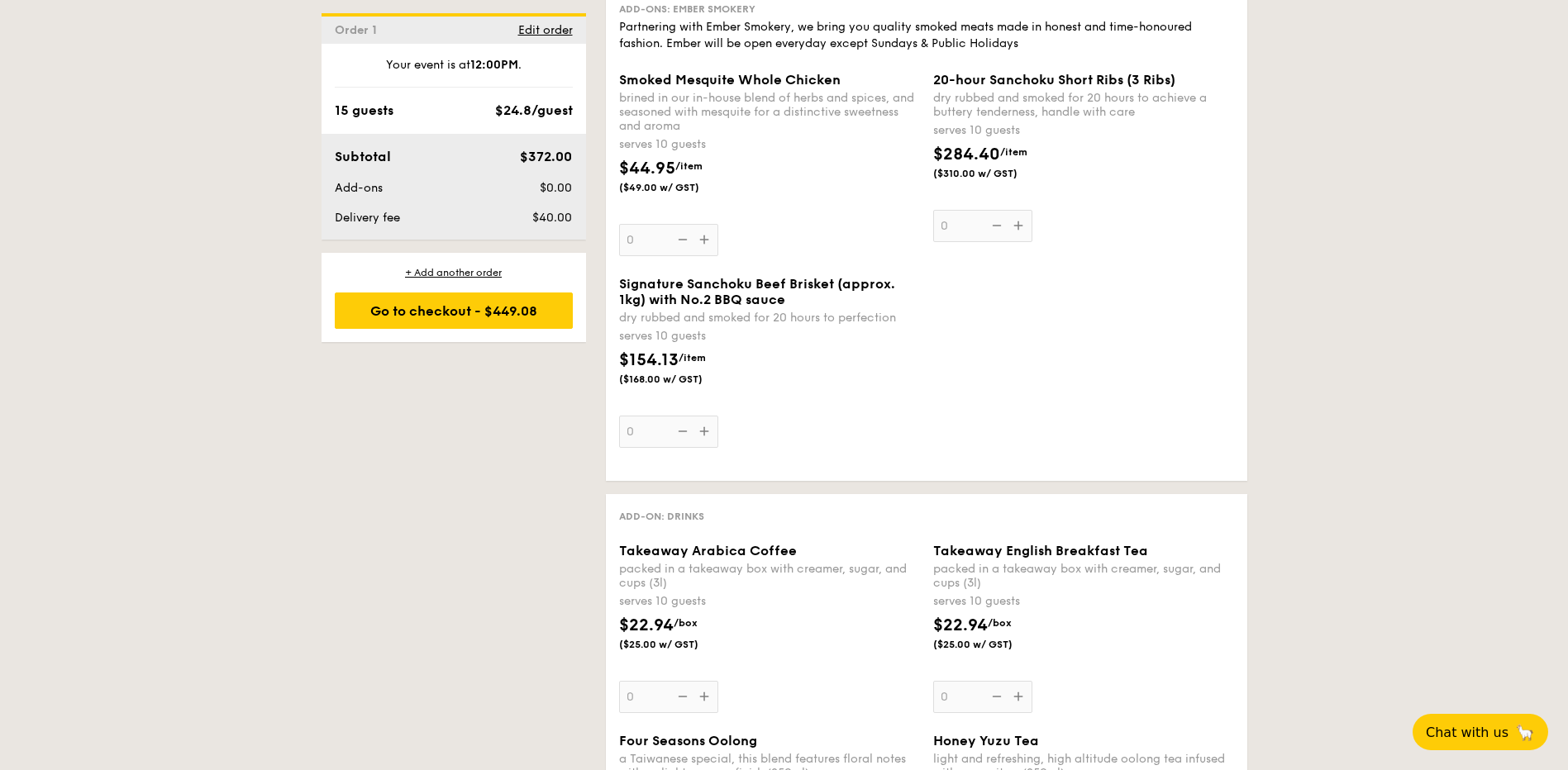
scroll to position [3223, 0]
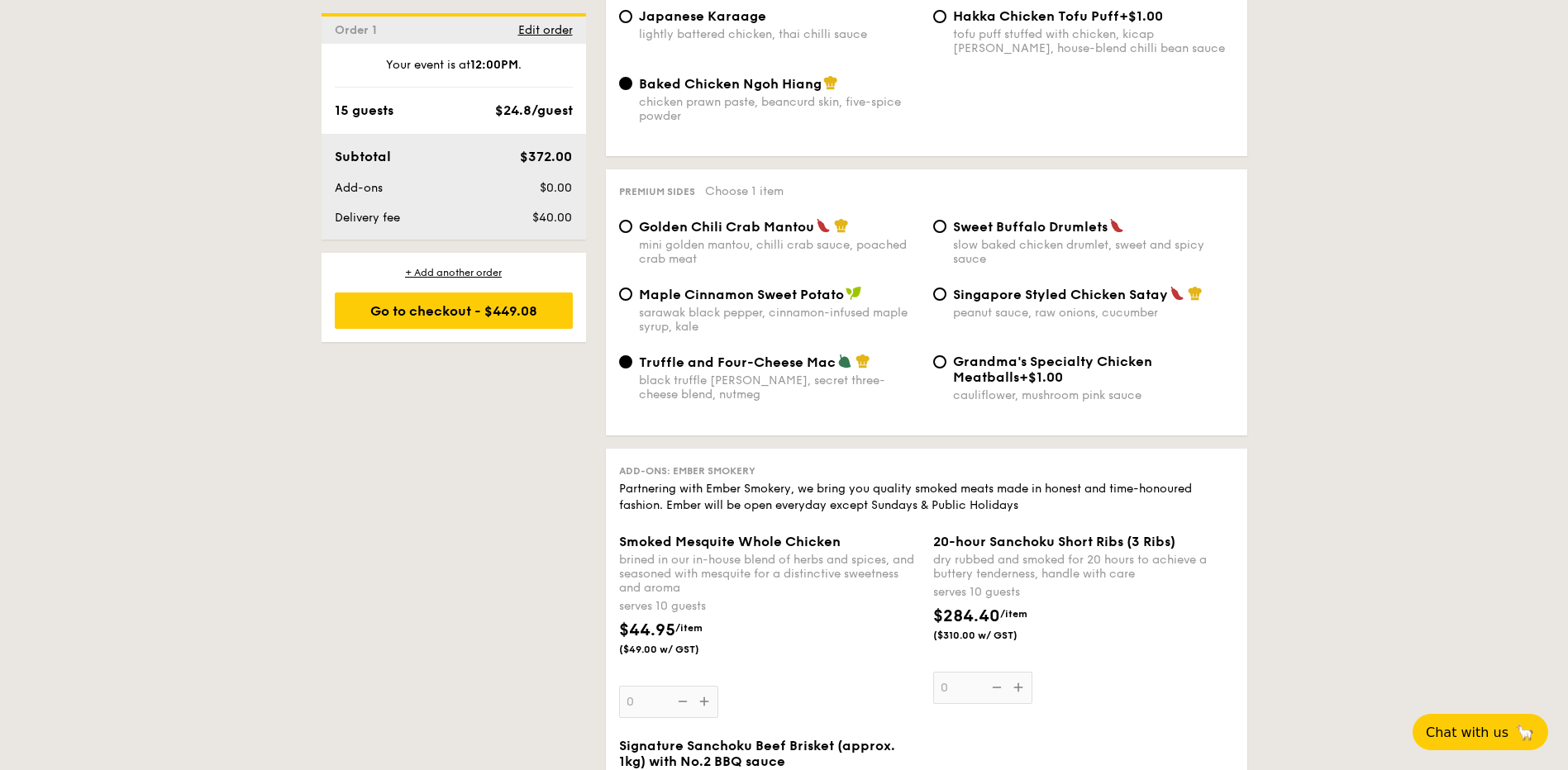
scroll to position [2975, 0]
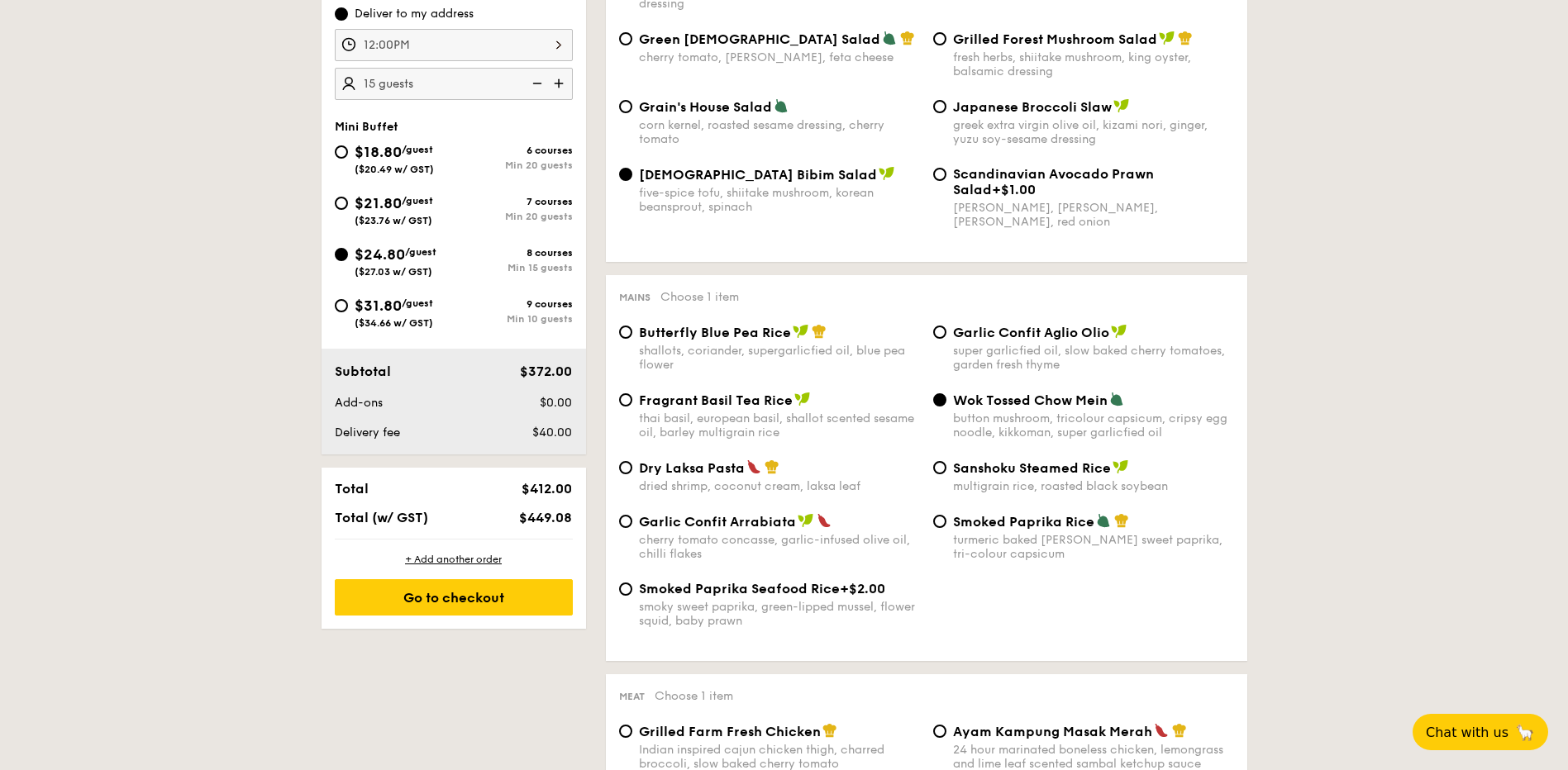
scroll to position [504, 0]
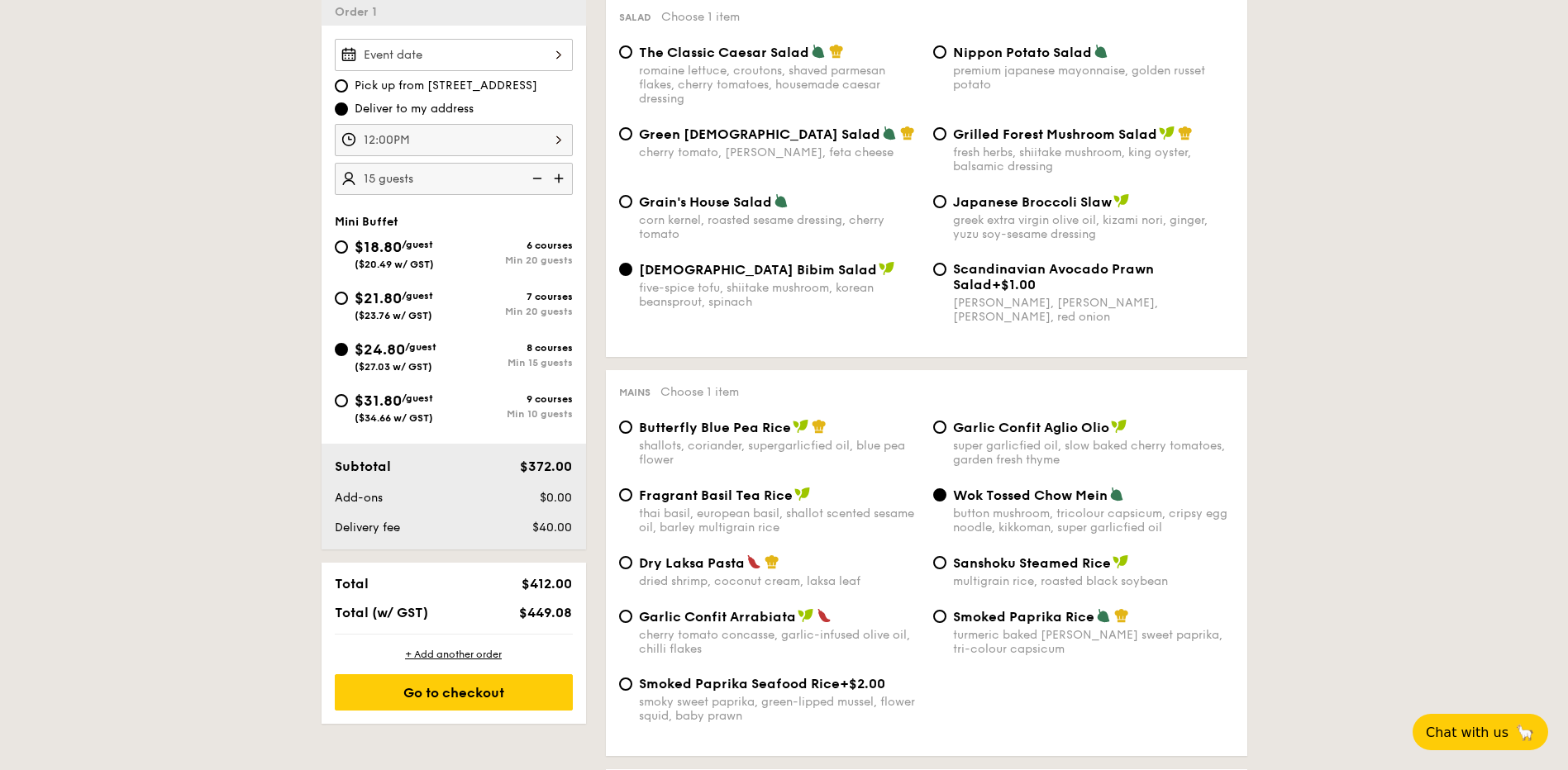
drag, startPoint x: 1481, startPoint y: 339, endPoint x: 1404, endPoint y: 353, distance: 78.3
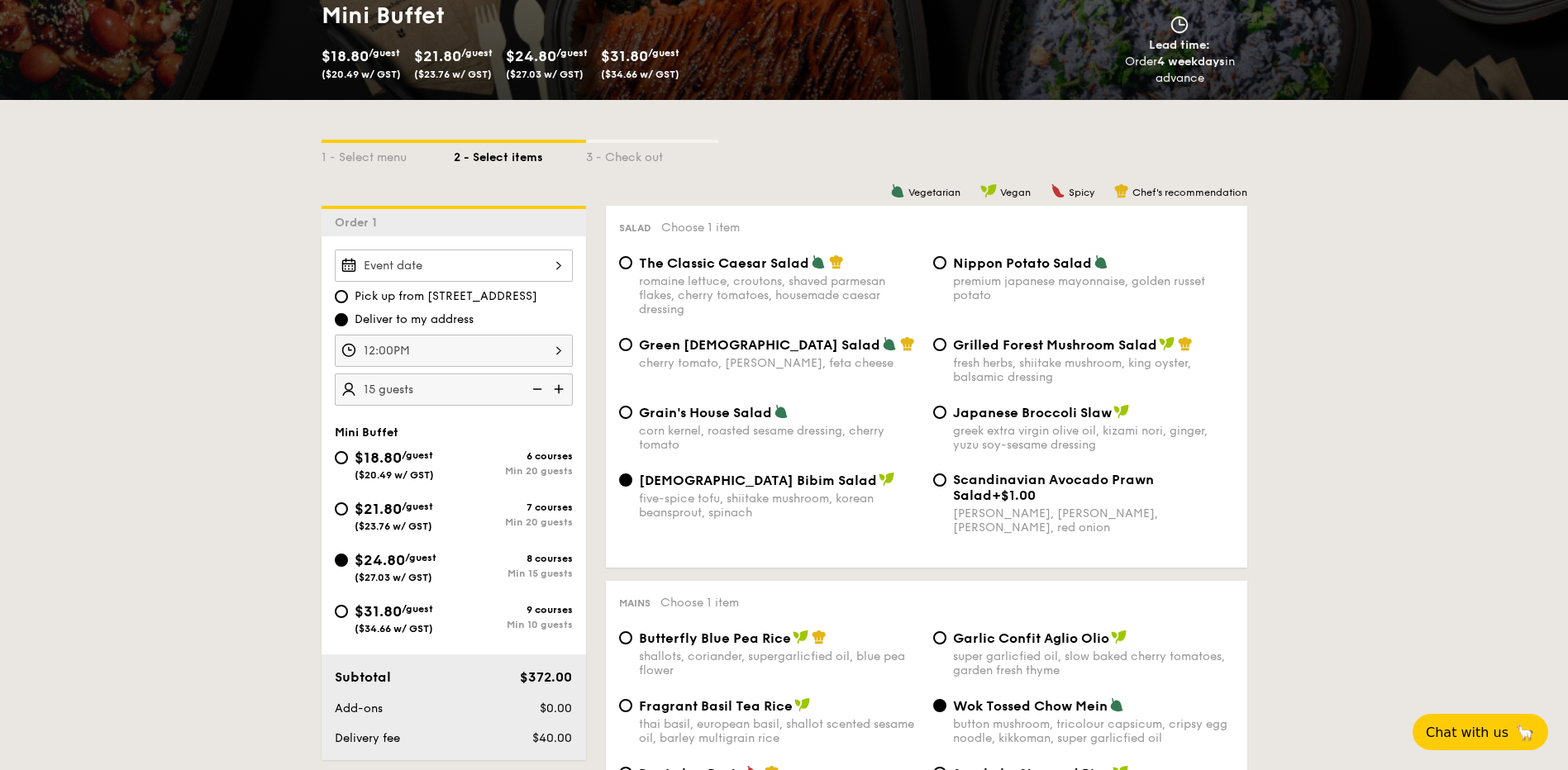
scroll to position [256, 0]
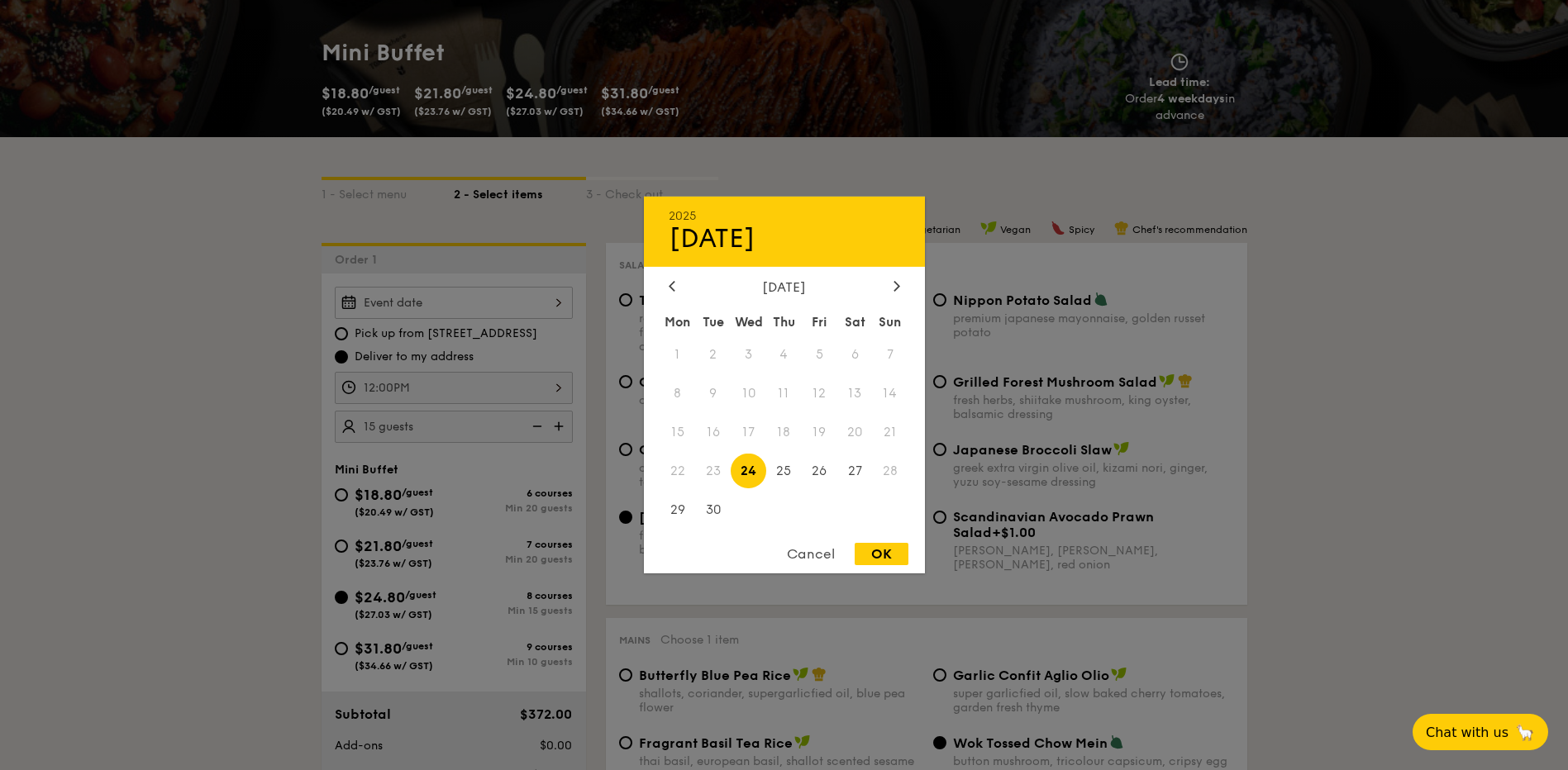
click at [494, 308] on div "2025 Sep [DATE] Tue Wed Thu Fri Sat Sun 1 2 3 4 5 6 7 8 9 10 11 12 13 14 15 16 …" at bounding box center [453, 303] width 238 height 33
click at [908, 281] on div "[DATE]" at bounding box center [784, 287] width 281 height 16
click at [902, 283] on div at bounding box center [896, 287] width 15 height 16
click at [889, 286] on div "[DATE]" at bounding box center [784, 287] width 232 height 16
click at [901, 274] on div "2025 Sep [DATE] Tue Wed Thu Fri Sat Sun 1 2 3 4 5 6 7 8 9 10 11 12 13 14 15 16 …" at bounding box center [784, 385] width 281 height 377
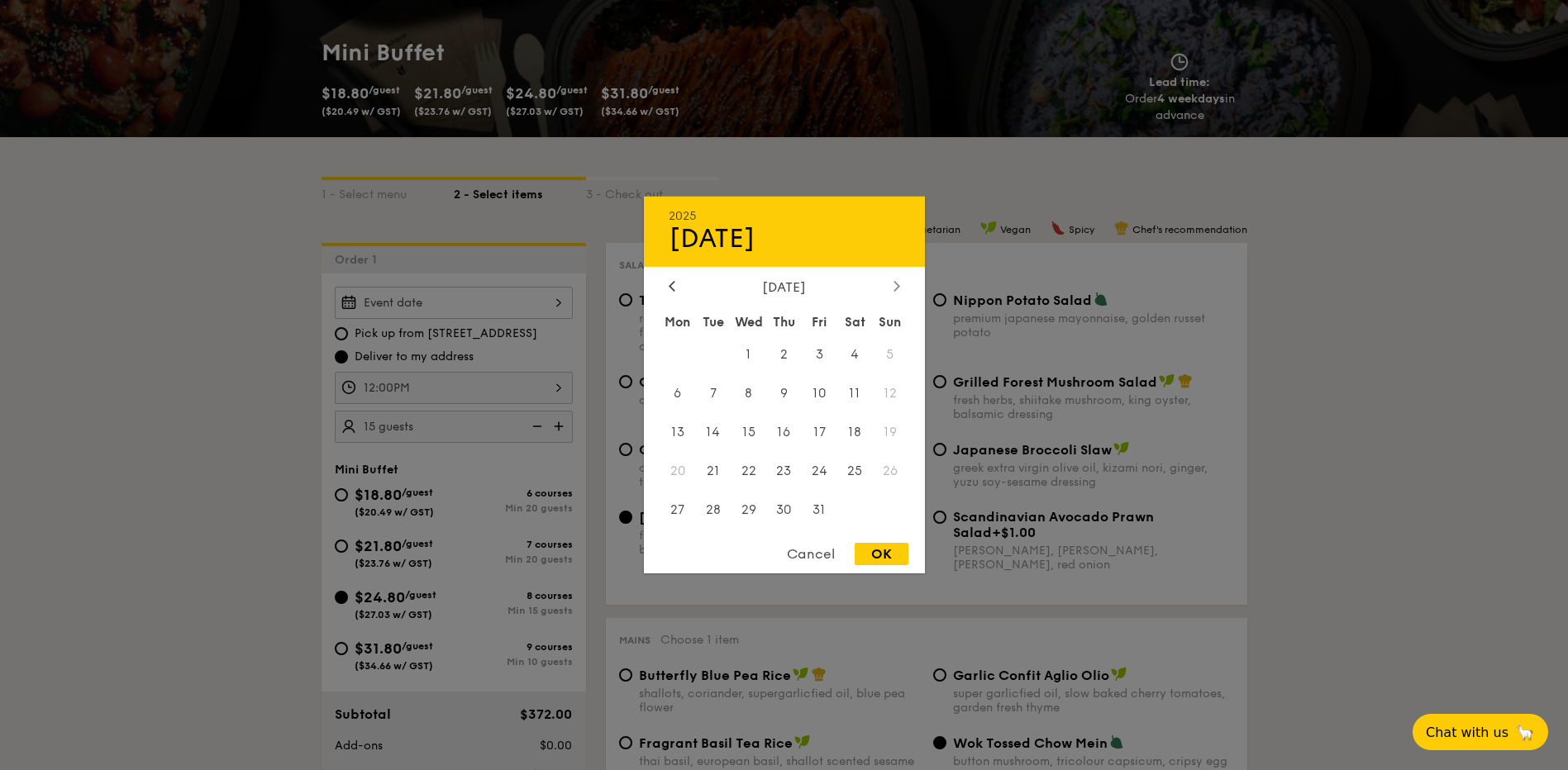
click at [894, 288] on icon at bounding box center [897, 285] width 7 height 11
click at [855, 355] on span "1" at bounding box center [855, 355] width 36 height 36
drag, startPoint x: 863, startPoint y: 553, endPoint x: 548, endPoint y: 529, distance: 315.9
click at [864, 553] on div "OK" at bounding box center [881, 554] width 53 height 23
type input "[DATE]"
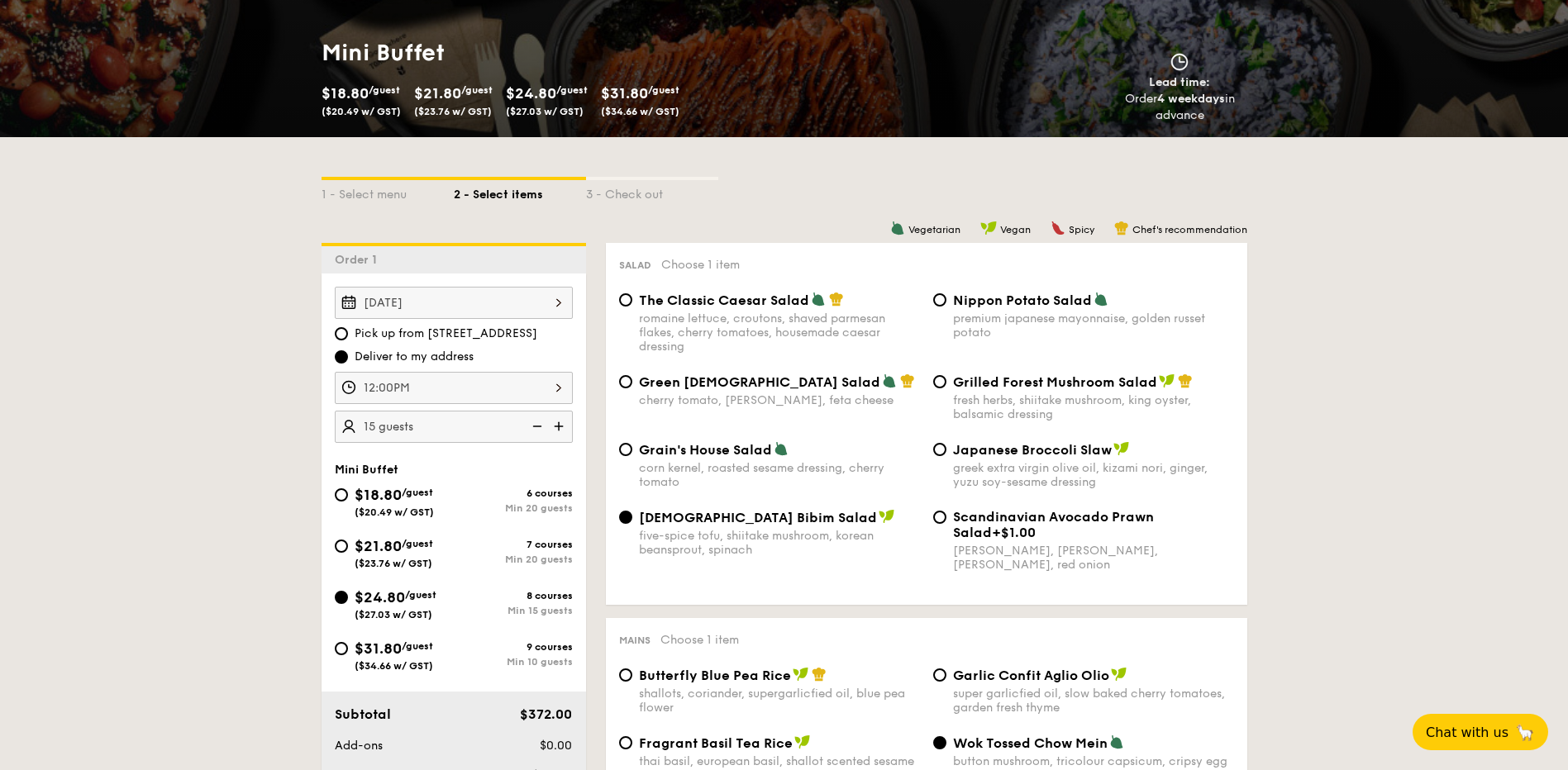
click at [153, 526] on div at bounding box center [784, 385] width 1568 height 770
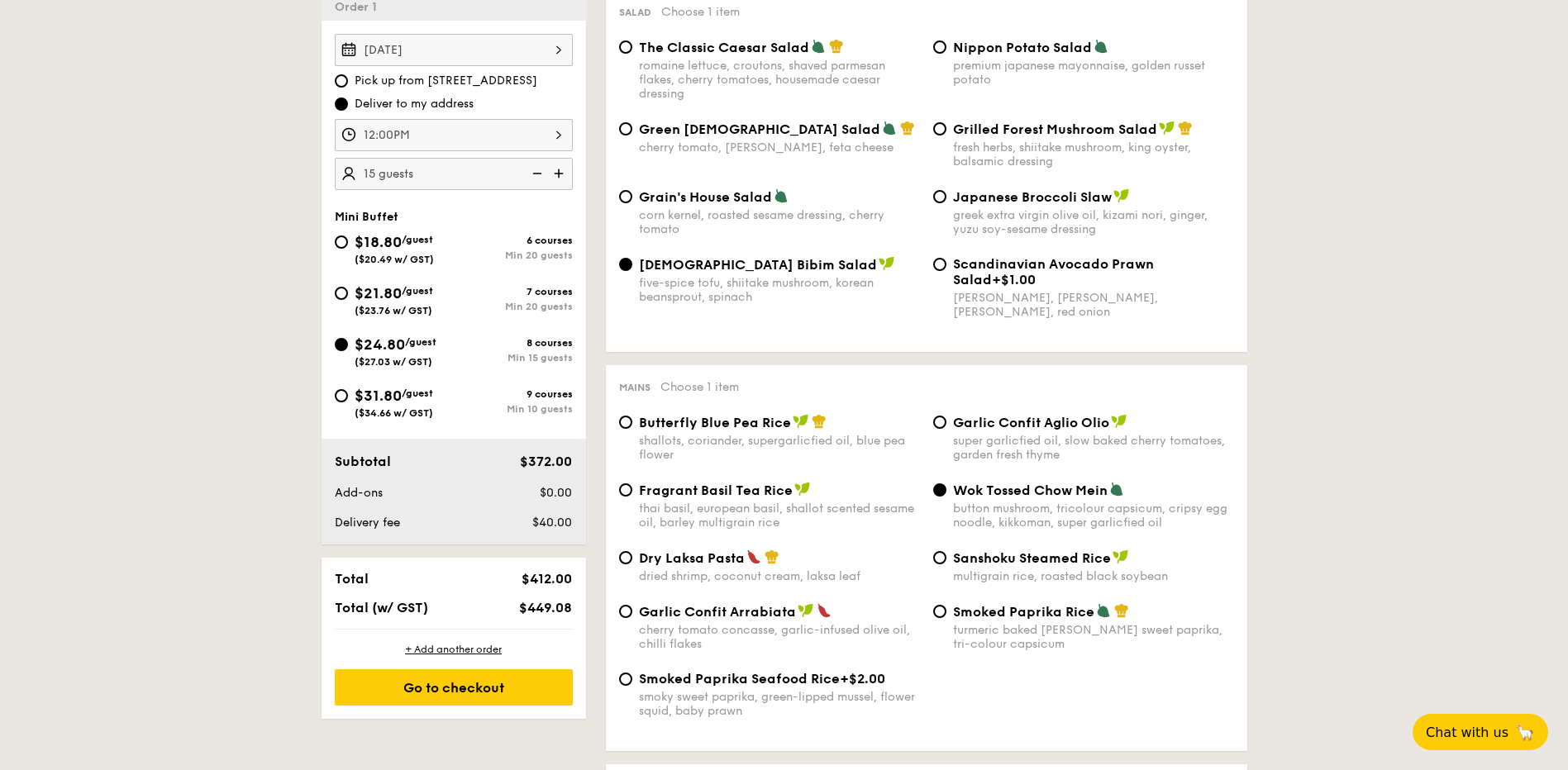
scroll to position [504, 0]
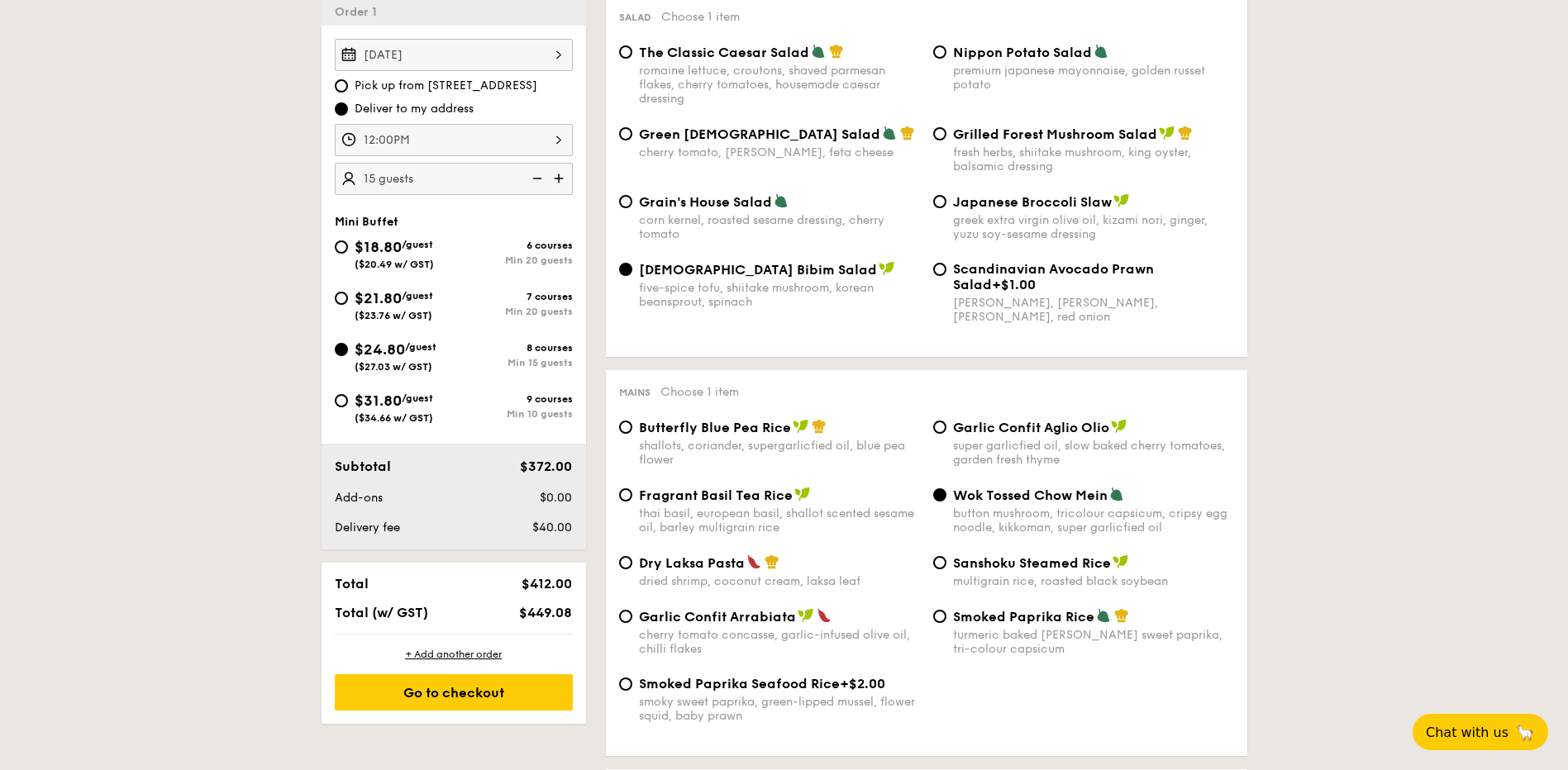
drag, startPoint x: 1495, startPoint y: 178, endPoint x: 1350, endPoint y: 15, distance: 218.2
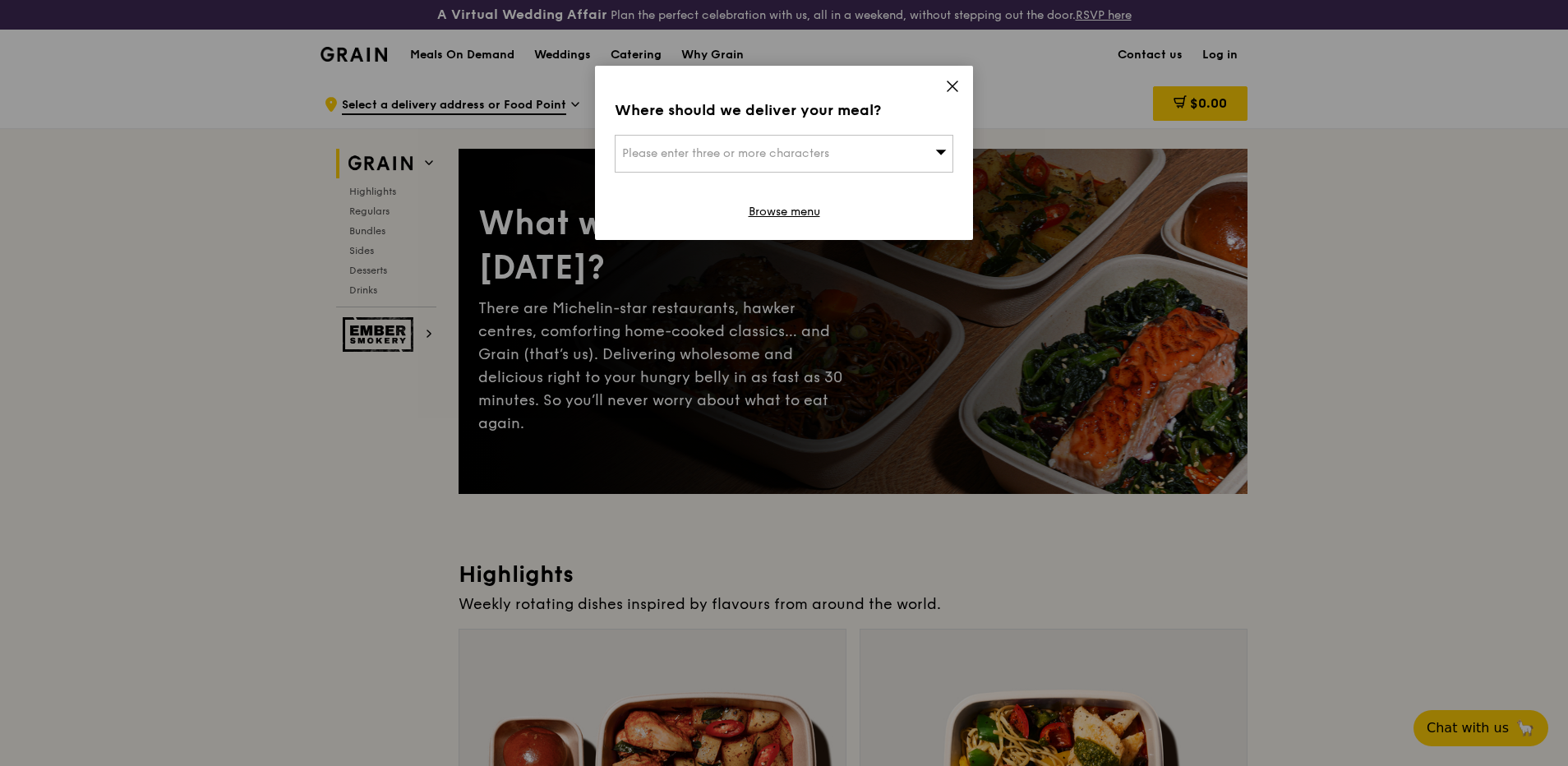
click at [947, 83] on icon at bounding box center [952, 86] width 15 height 15
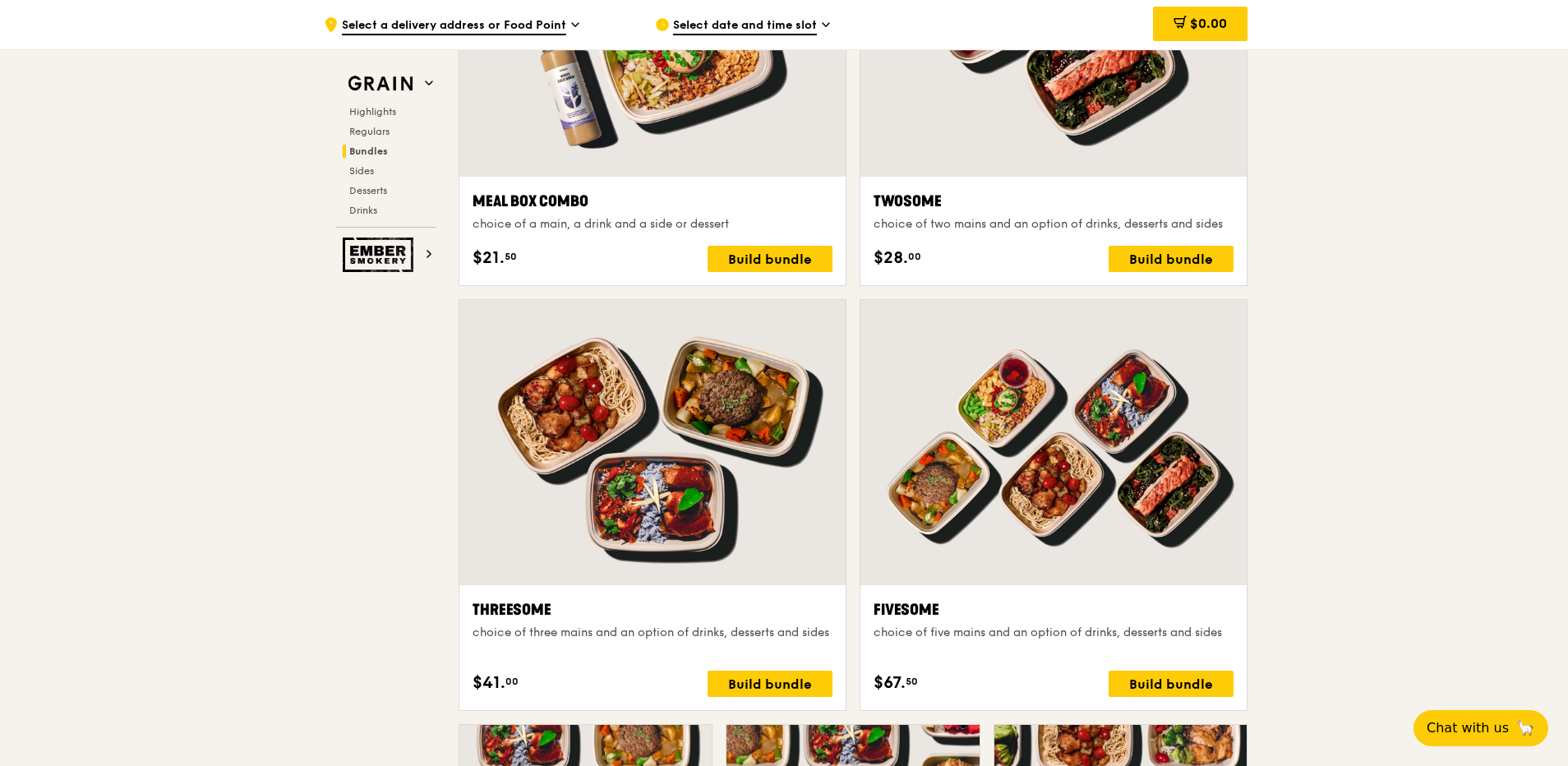
scroll to position [2788, 0]
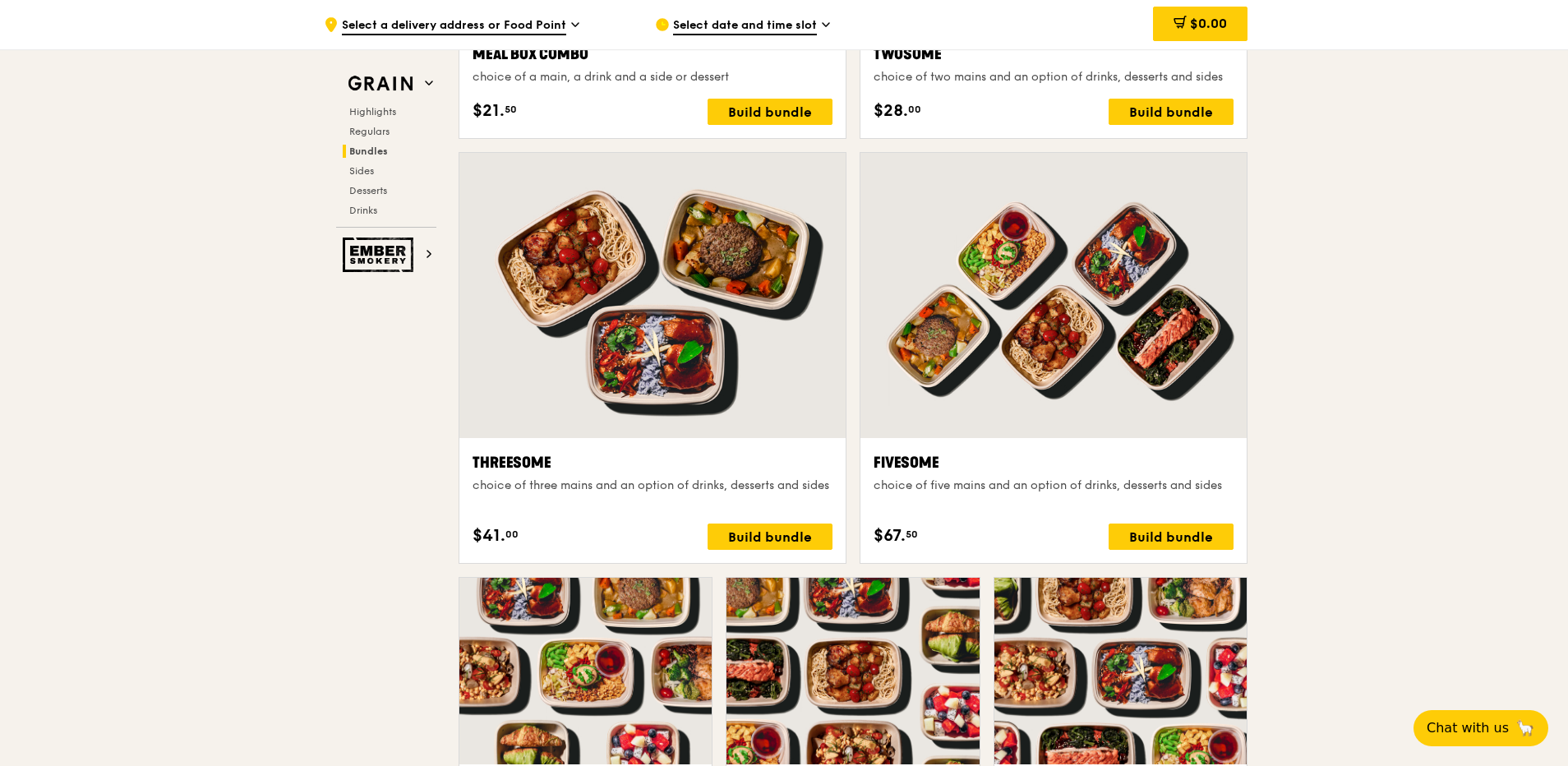
click at [1407, 408] on div ".cls-1 { fill: none; stroke: #fff; stroke-linecap: round; stroke-linejoin: roun…" at bounding box center [784, 761] width 1568 height 6941
click at [1407, 396] on div ".cls-1 { fill: none; stroke: #fff; stroke-linecap: round; stroke-linejoin: roun…" at bounding box center [784, 761] width 1568 height 6941
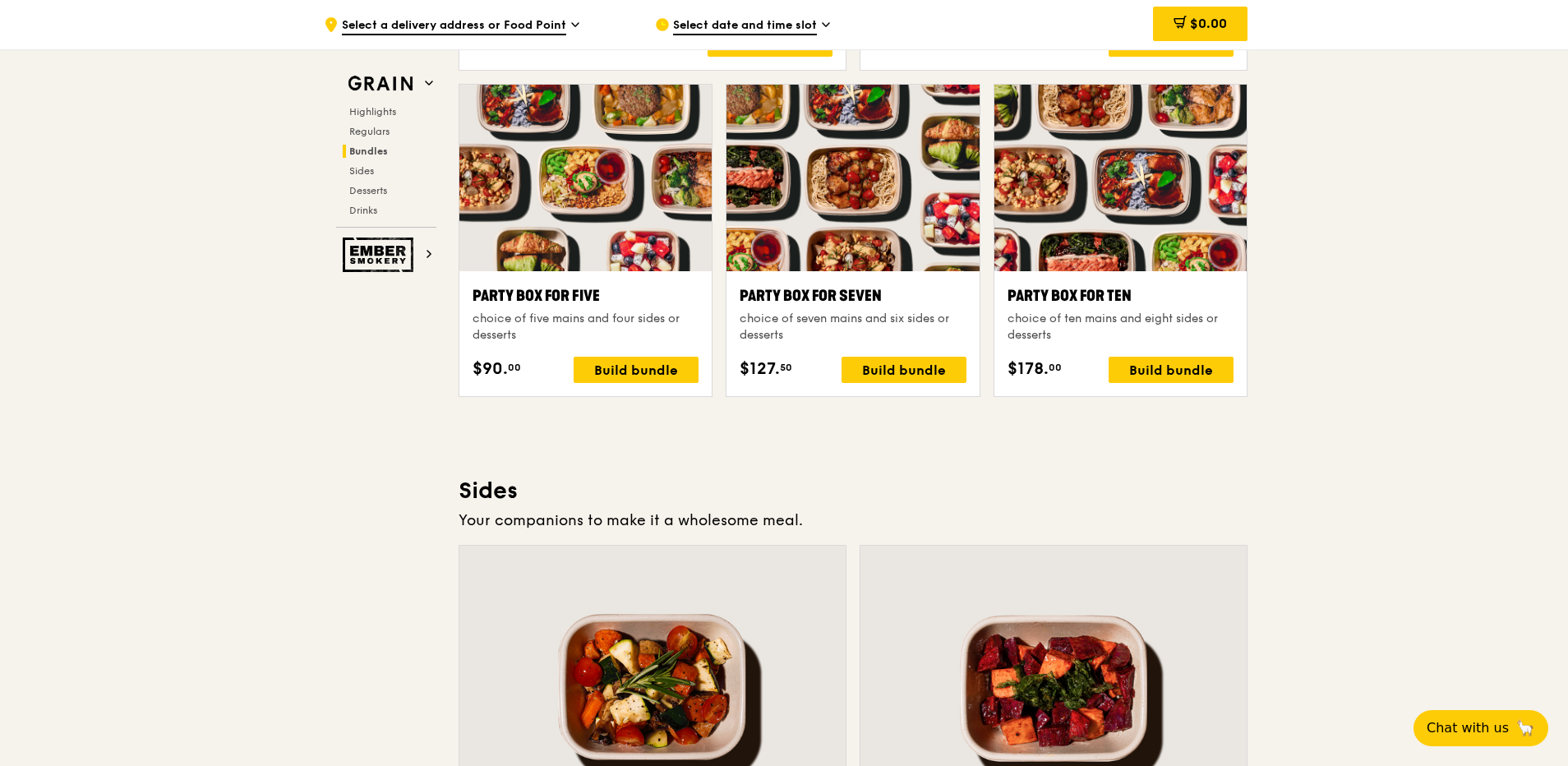
click at [1407, 396] on div ".cls-1 { fill: none; stroke: #fff; stroke-linecap: round; stroke-linejoin: roun…" at bounding box center [784, 268] width 1568 height 6941
click at [1333, 272] on div ".cls-1 { fill: none; stroke: #fff; stroke-linecap: round; stroke-linejoin: roun…" at bounding box center [784, 268] width 1568 height 6941
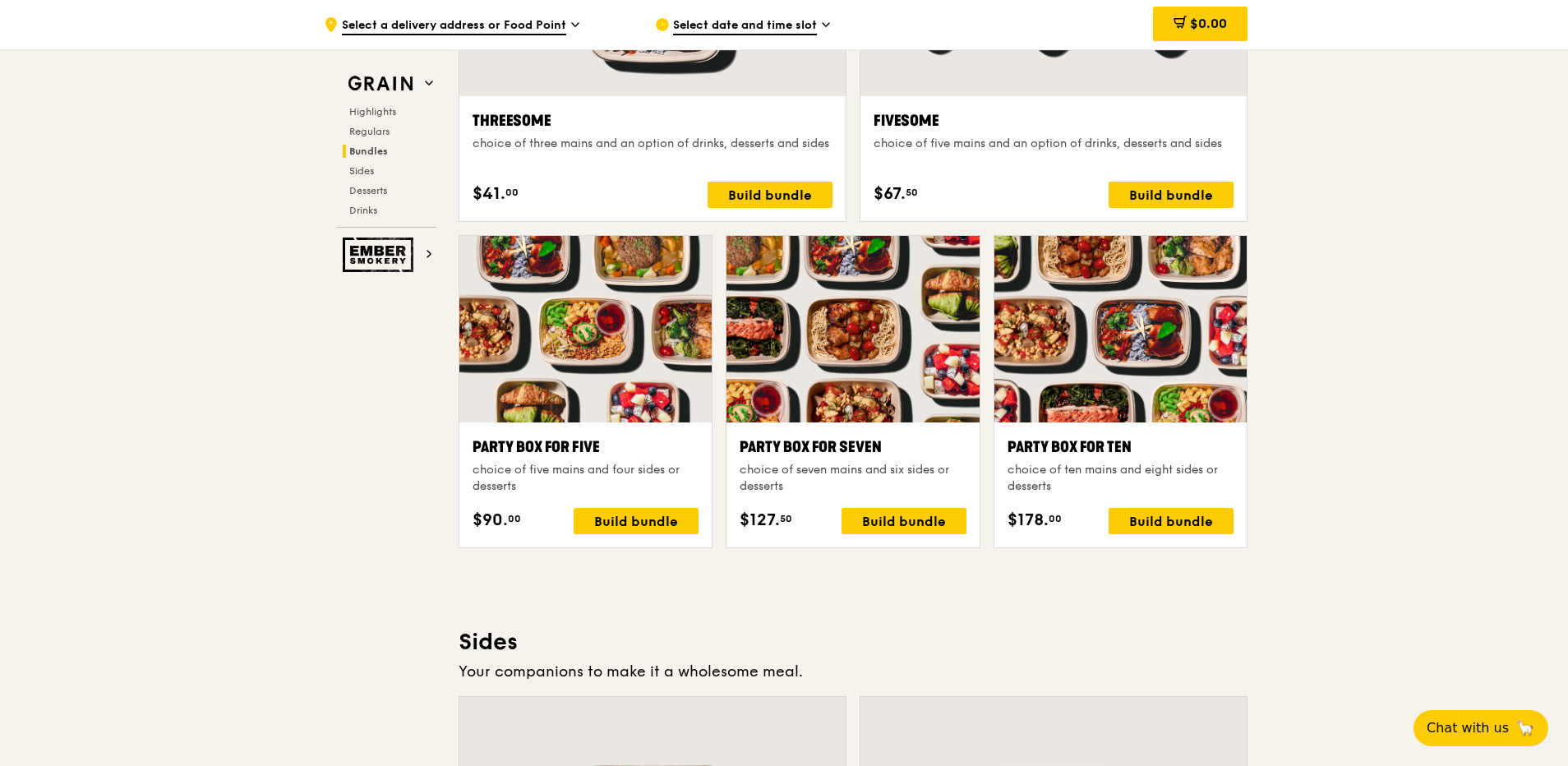
scroll to position [3117, 0]
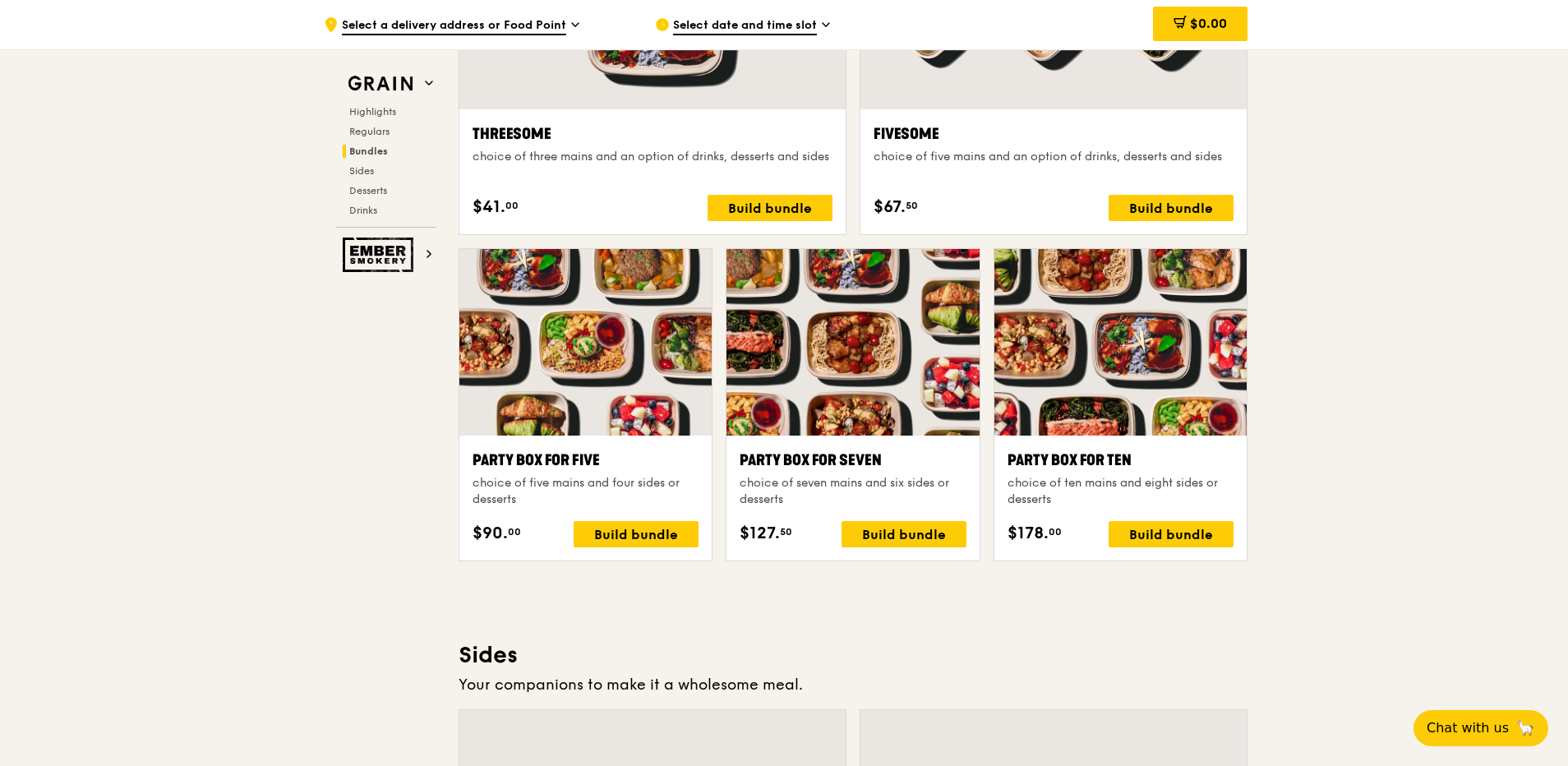
click at [1342, 326] on div ".cls-1 { fill: none; stroke: #fff; stroke-linecap: round; stroke-linejoin: roun…" at bounding box center [784, 432] width 1568 height 6941
click at [1566, 307] on div ".cls-1 { fill: none; stroke: #fff; stroke-linecap: round; stroke-linejoin: roun…" at bounding box center [784, 432] width 1568 height 6941
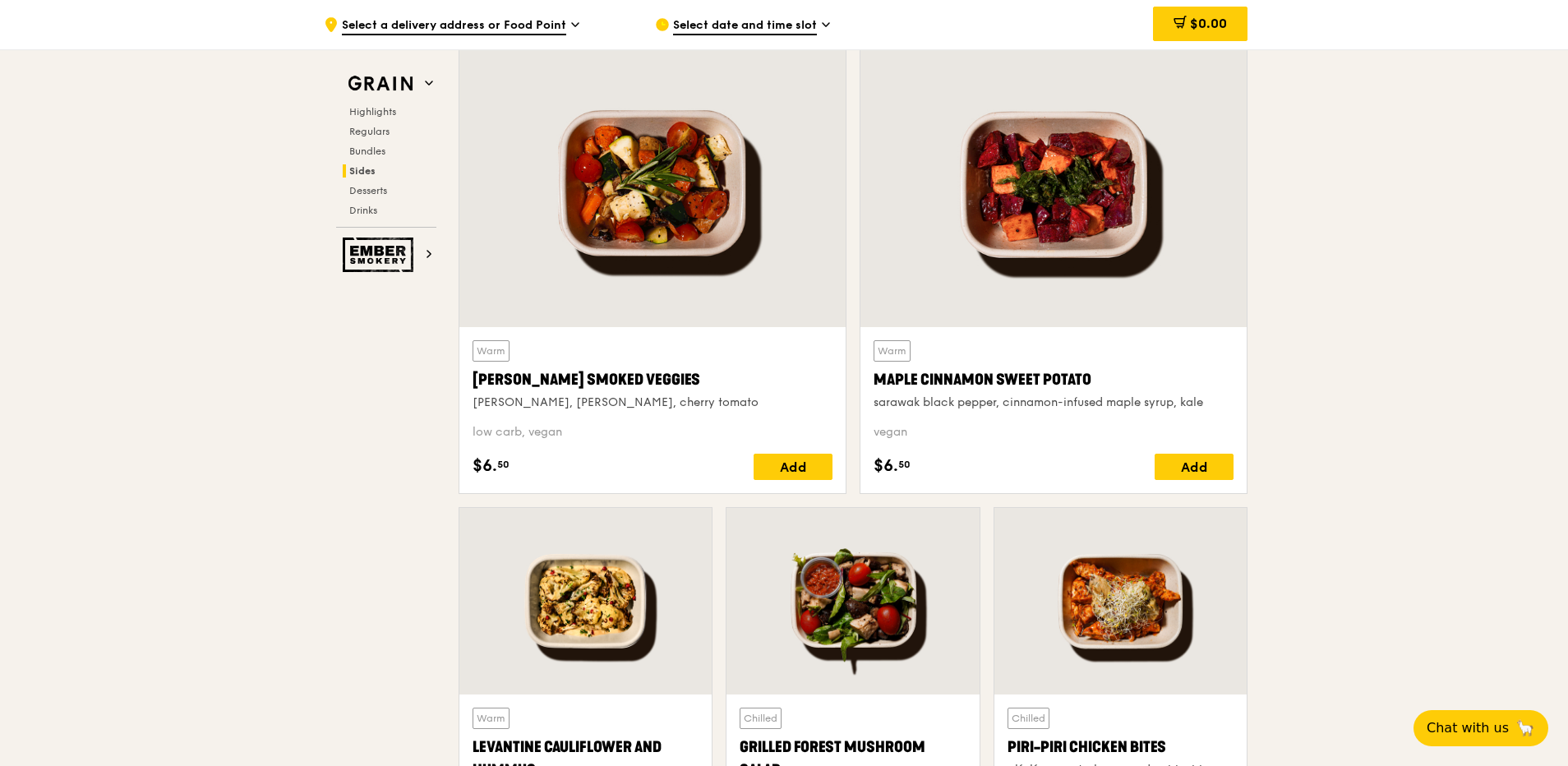
scroll to position [3939, 0]
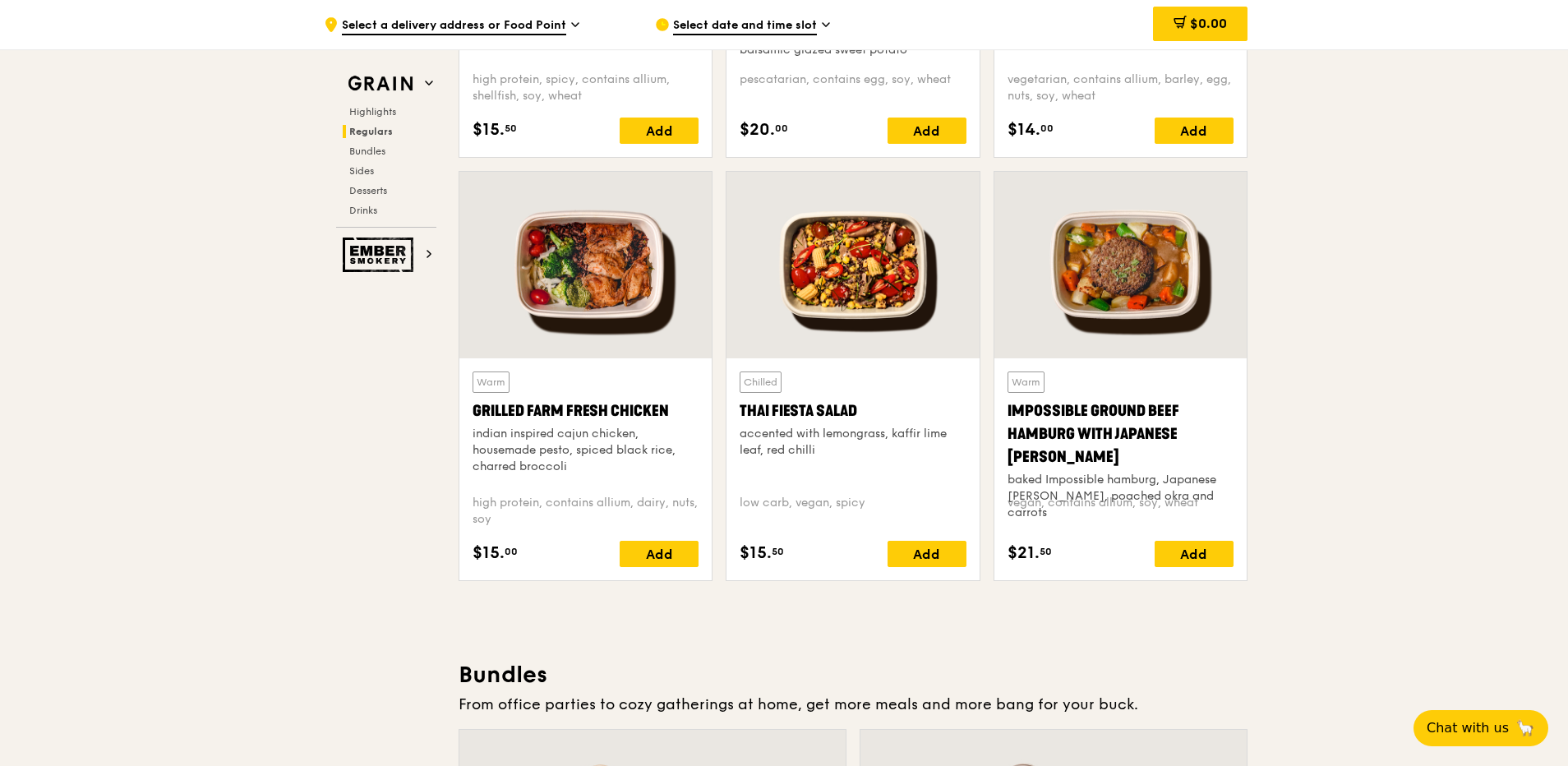
scroll to position [0, 0]
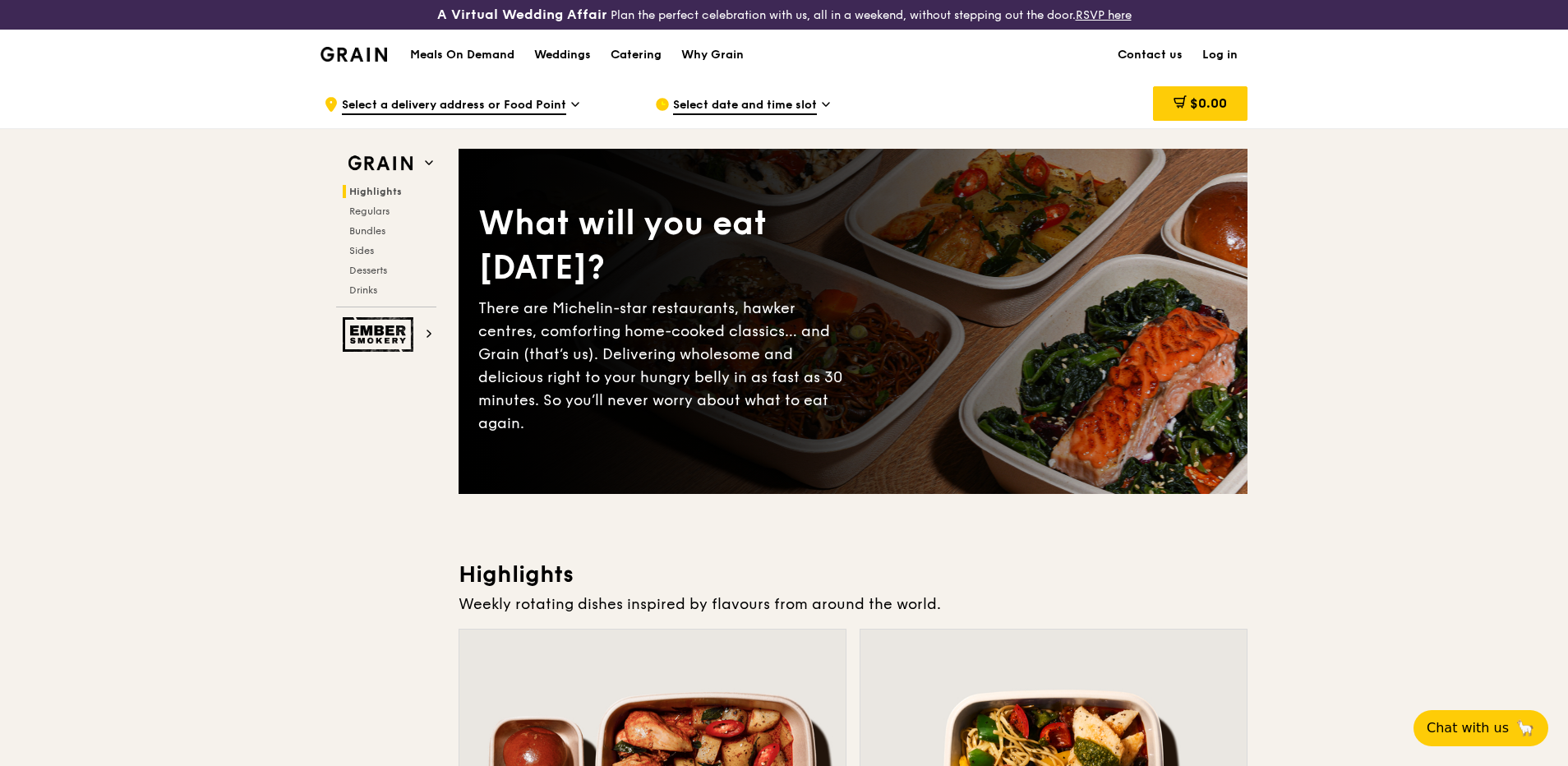
drag, startPoint x: 1357, startPoint y: 186, endPoint x: 1335, endPoint y: 149, distance: 43.0
click at [358, 55] on img at bounding box center [354, 54] width 67 height 15
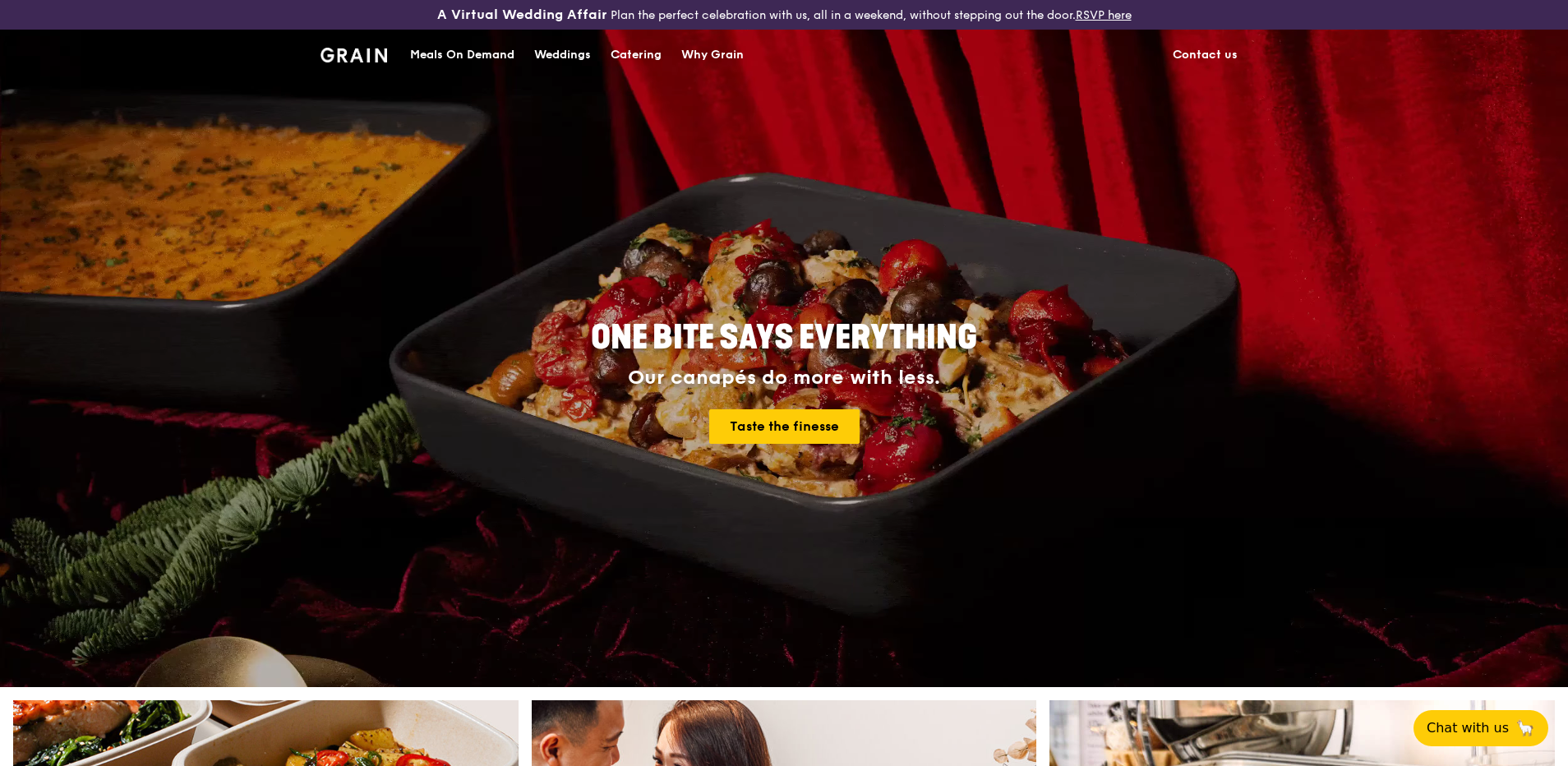
click at [634, 59] on div "Catering" at bounding box center [636, 55] width 51 height 49
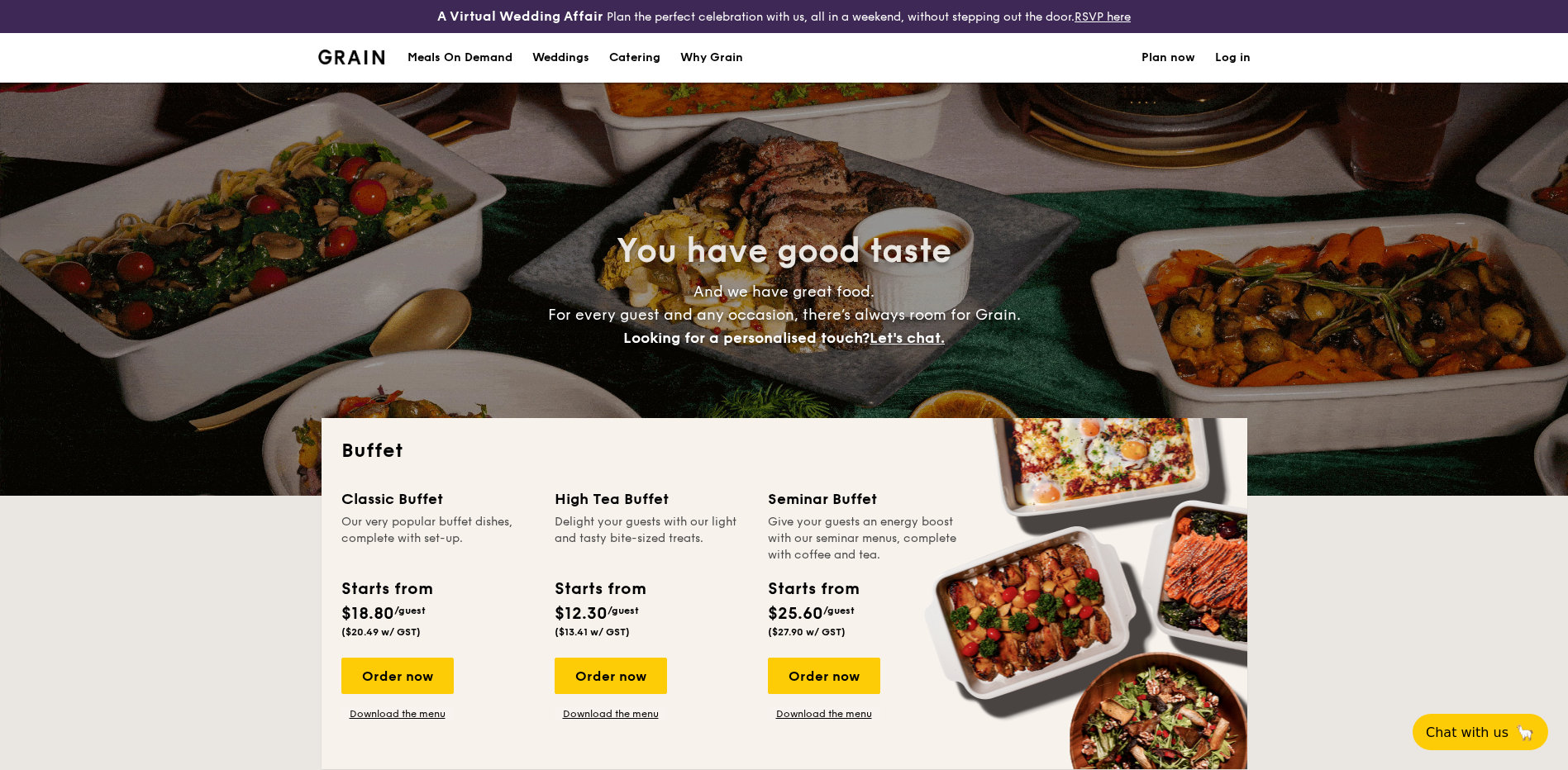
select select
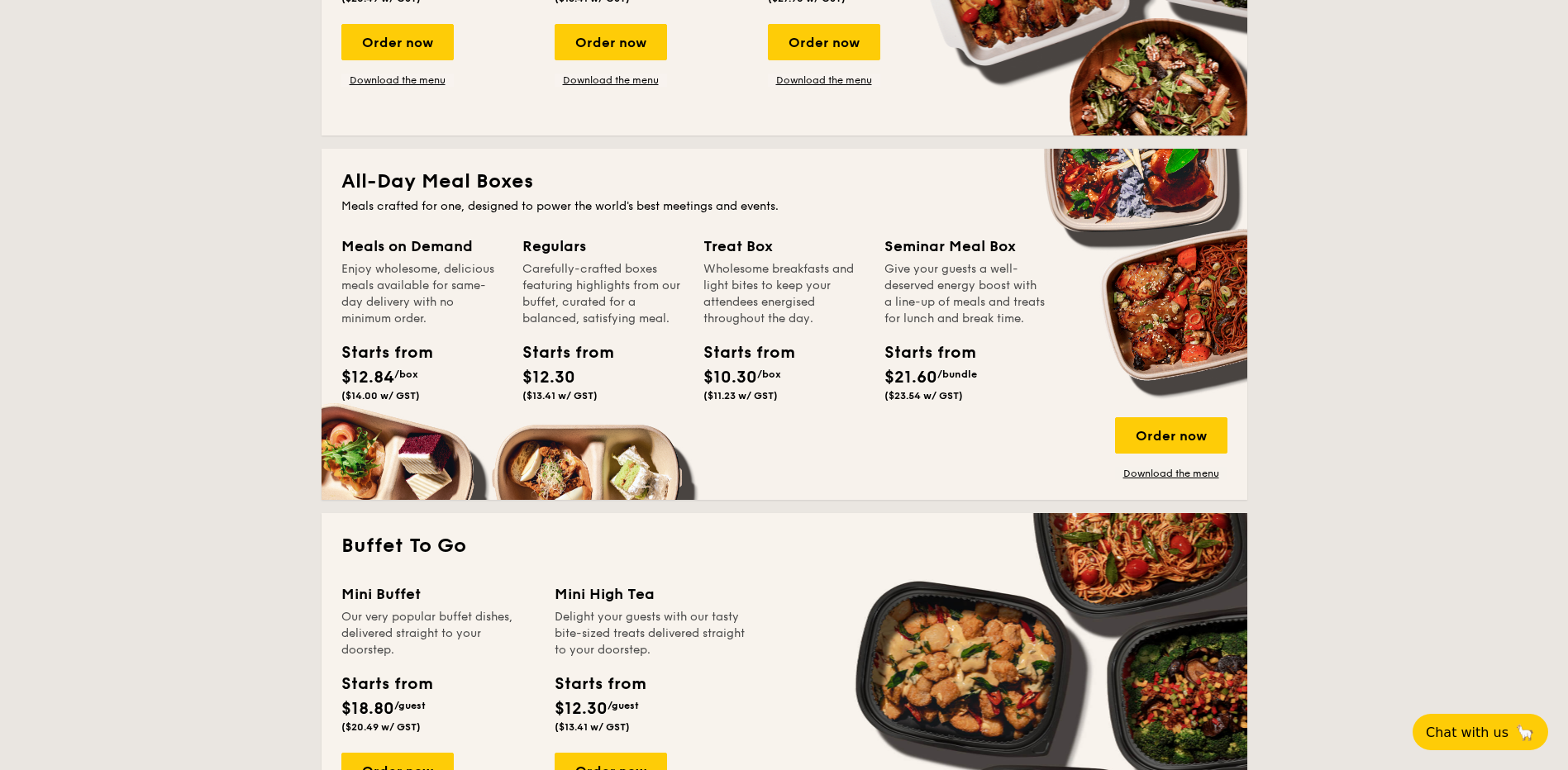
scroll to position [743, 0]
